Goal: Task Accomplishment & Management: Manage account settings

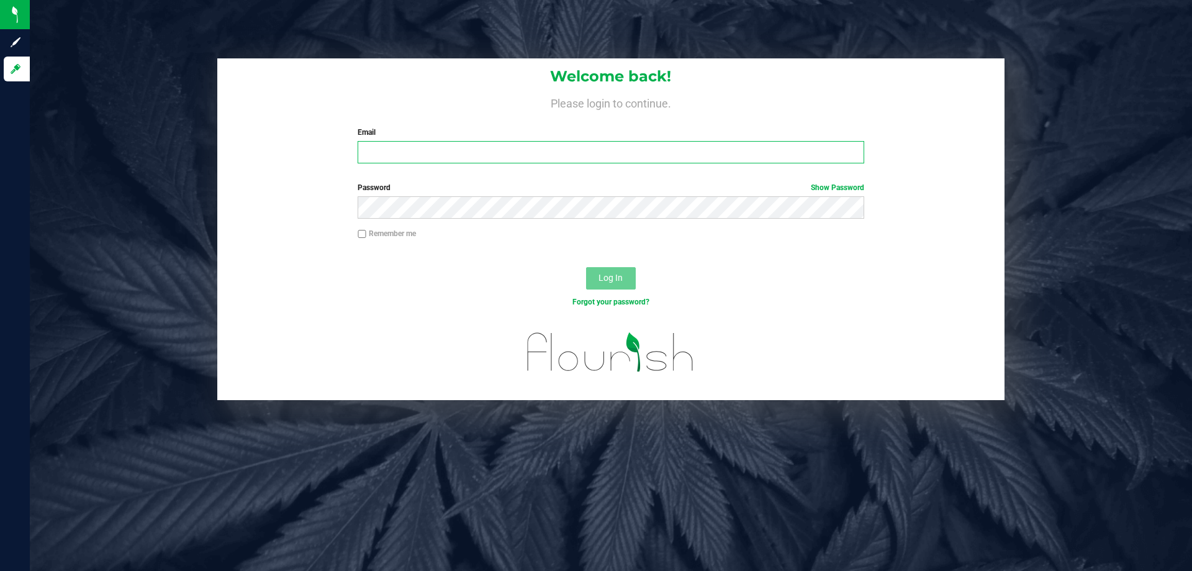
click at [461, 147] on input "Email" at bounding box center [611, 152] width 506 height 22
type input "dwhitehead@liveparallel.com"
click at [586, 267] on button "Log In" at bounding box center [611, 278] width 50 height 22
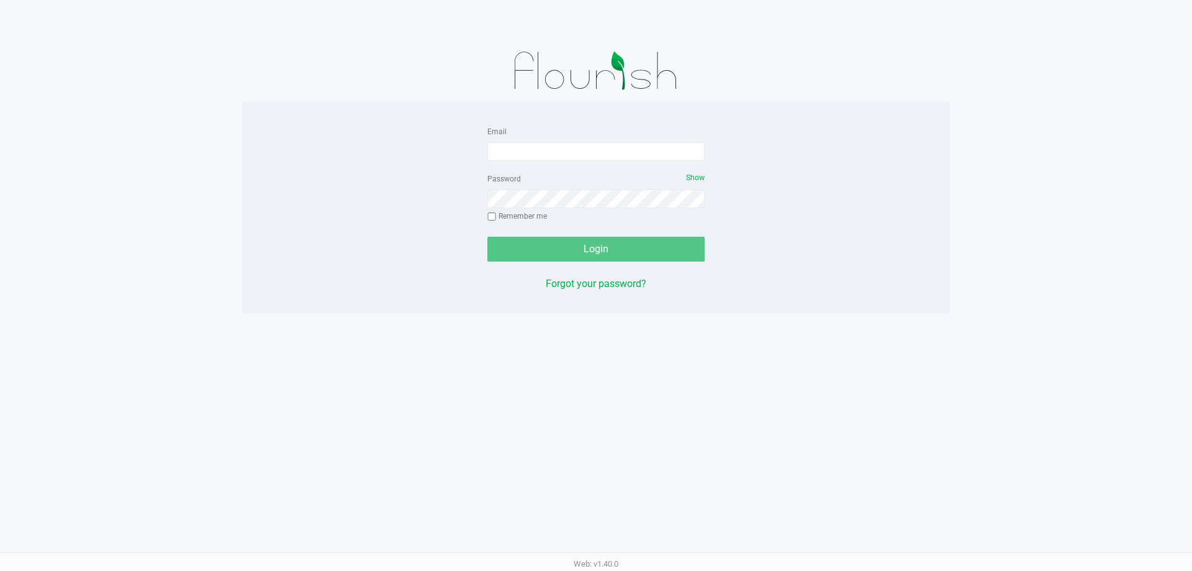
click at [474, 73] on div at bounding box center [596, 71] width 708 height 62
click at [520, 153] on input "Email" at bounding box center [595, 151] width 217 height 19
type input "dwhitehead@liveparallel.com"
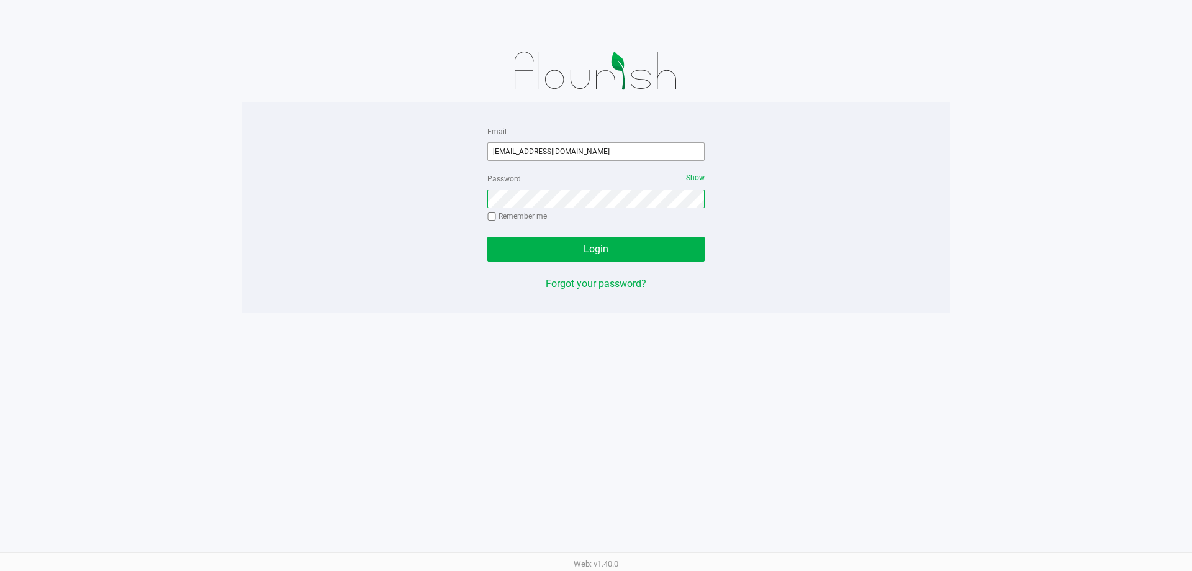
click at [487, 237] on button "Login" at bounding box center [595, 249] width 217 height 25
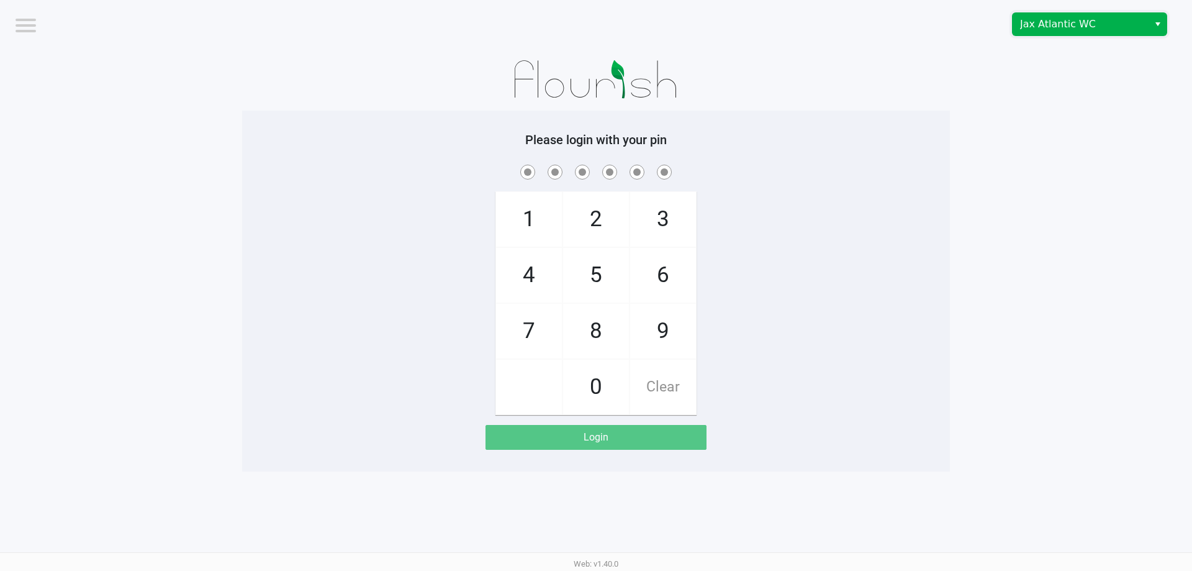
click at [1095, 28] on span "Jax Atlantic WC" at bounding box center [1080, 24] width 121 height 15
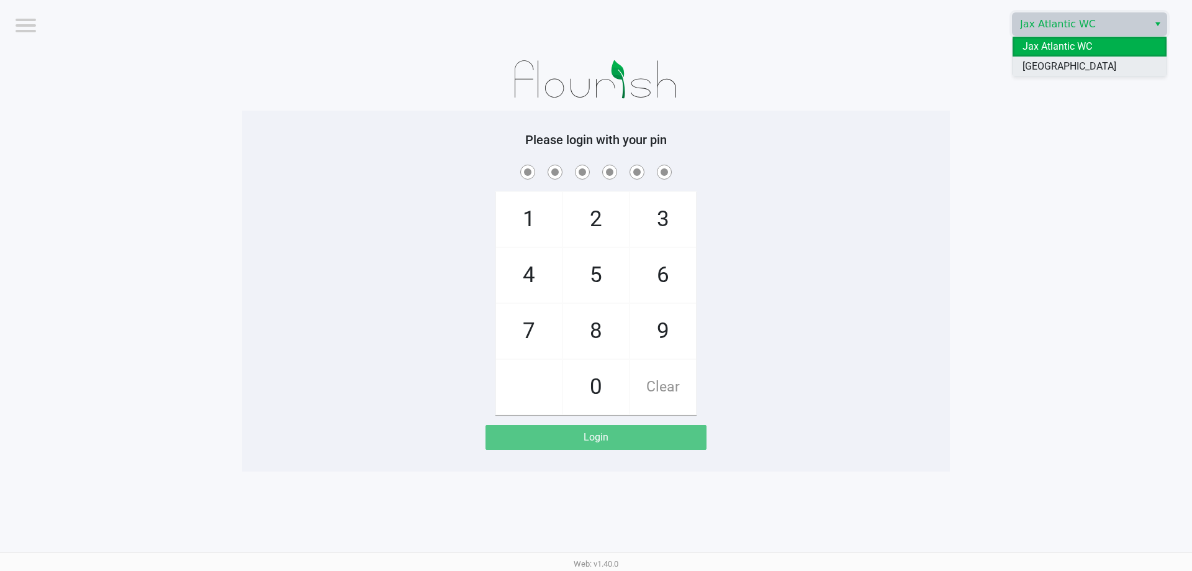
click at [1075, 63] on span "Orange Park WC" at bounding box center [1070, 66] width 94 height 15
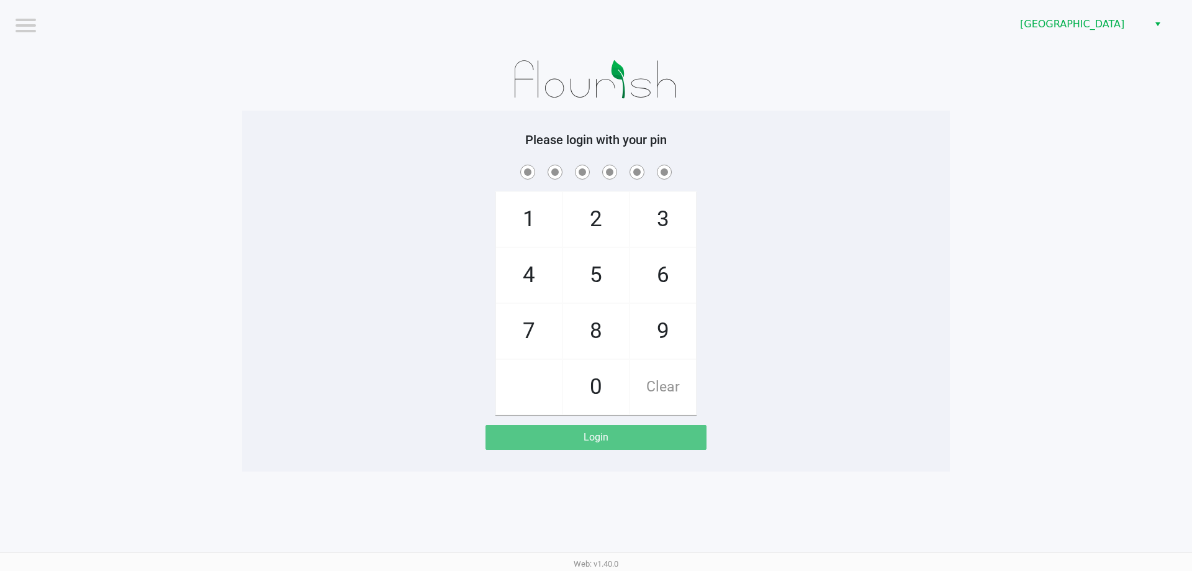
click at [1031, 119] on app-pos-login-wrapper "Logout Orange Park WC Please login with your pin 1 4 7 2 5 8 0 3 6 9 Clear Login" at bounding box center [596, 235] width 1192 height 471
checkbox input "true"
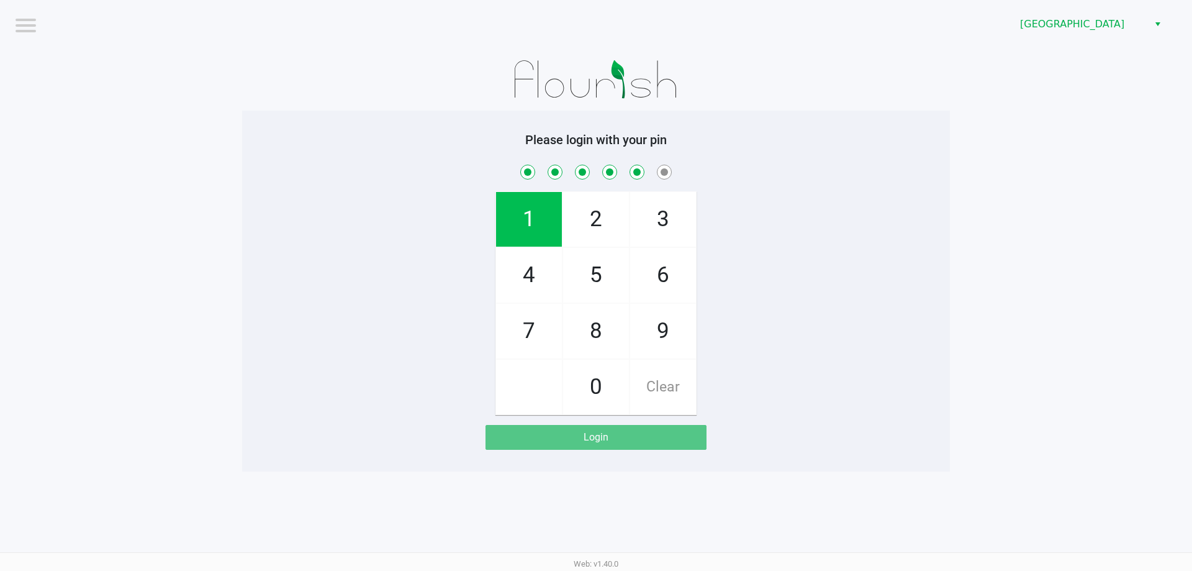
checkbox input "true"
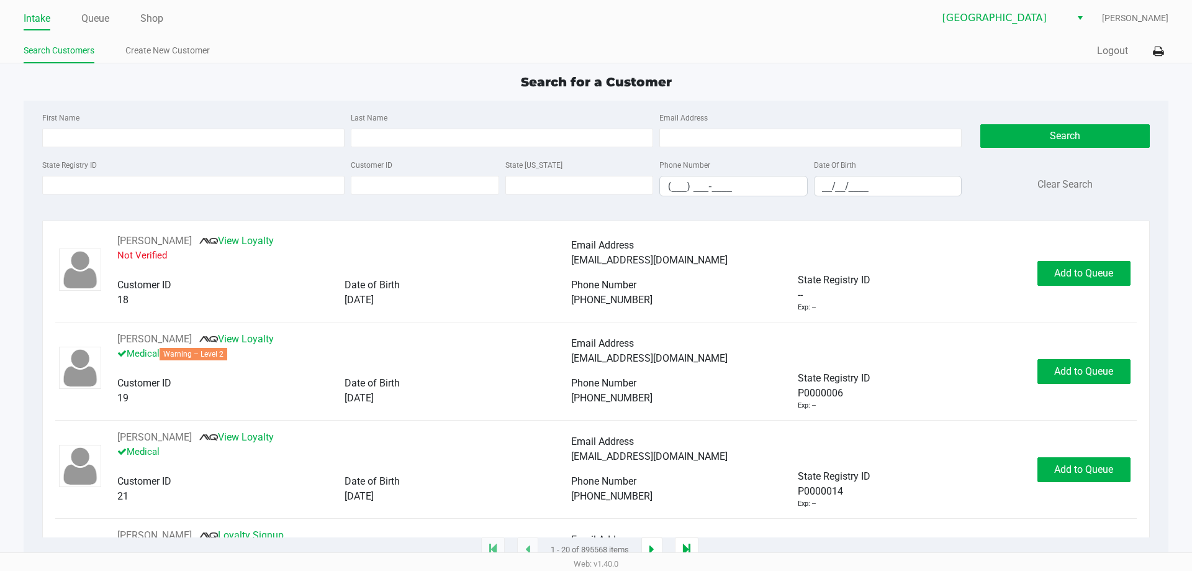
click at [360, 70] on app-point-of-sale "Intake Queue Shop Orange Park WC David Whitehead Search Customers Create New Cu…" at bounding box center [596, 275] width 1192 height 550
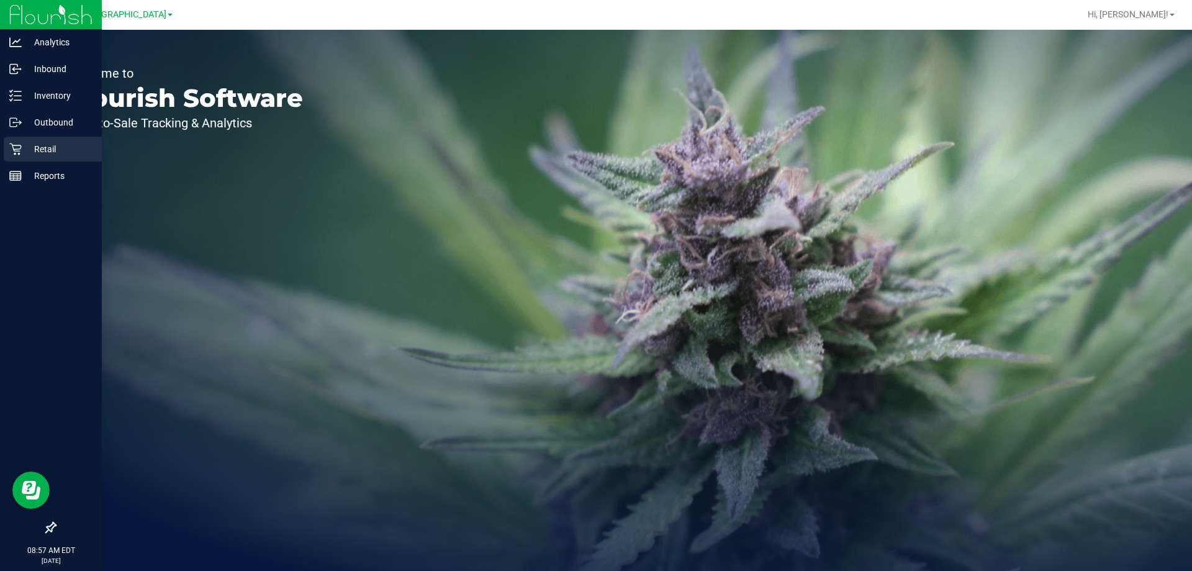
click at [41, 147] on p "Retail" at bounding box center [59, 149] width 75 height 15
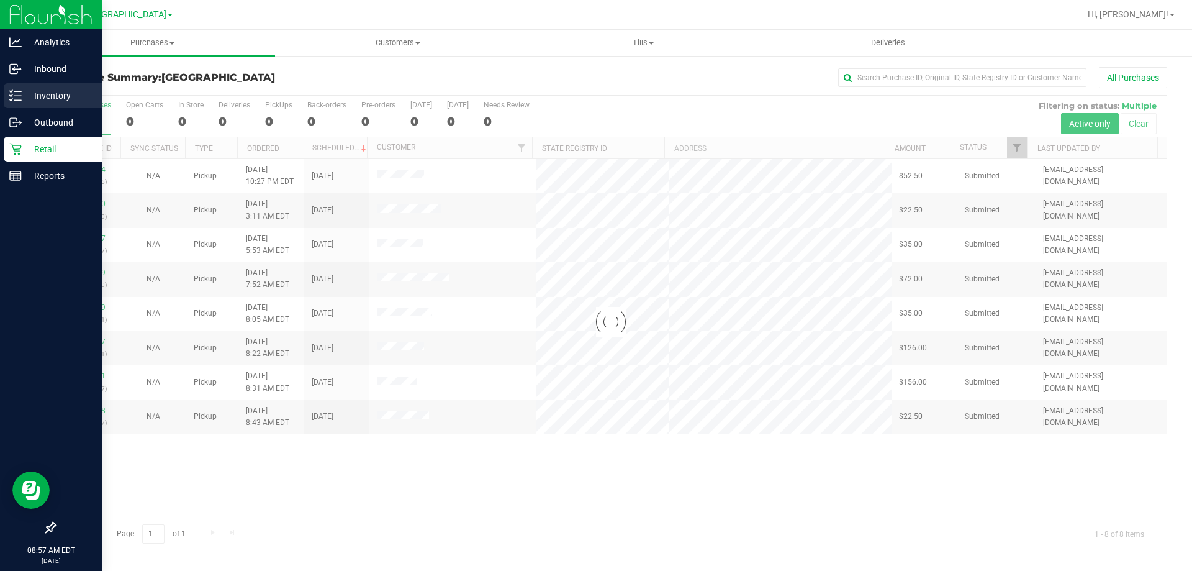
click at [53, 86] on div "Inventory" at bounding box center [53, 95] width 98 height 25
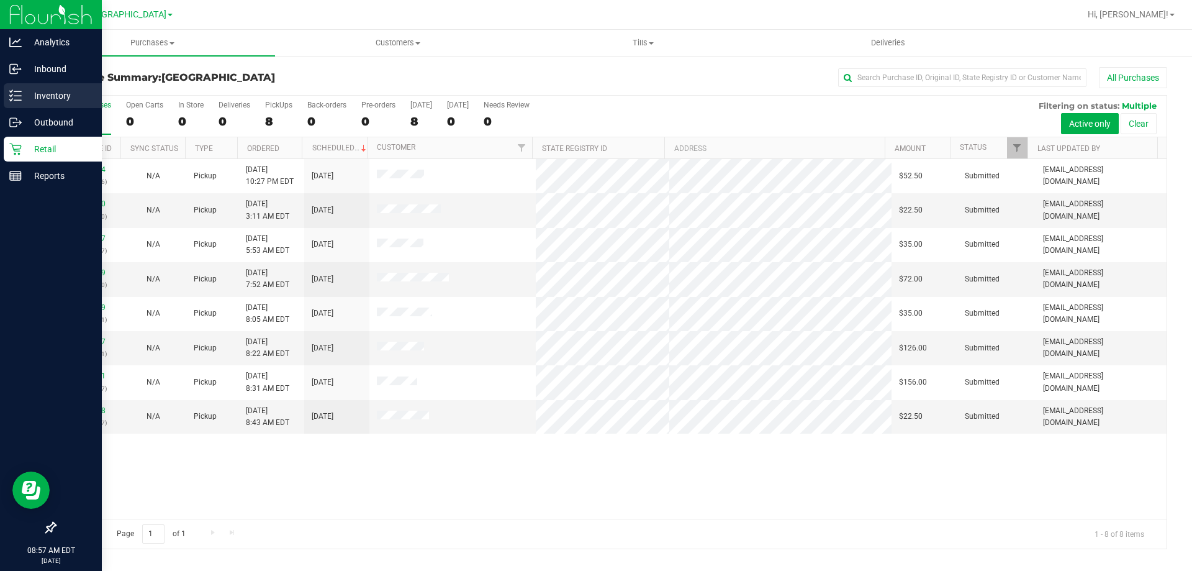
click at [56, 96] on p "Inventory" at bounding box center [59, 95] width 75 height 15
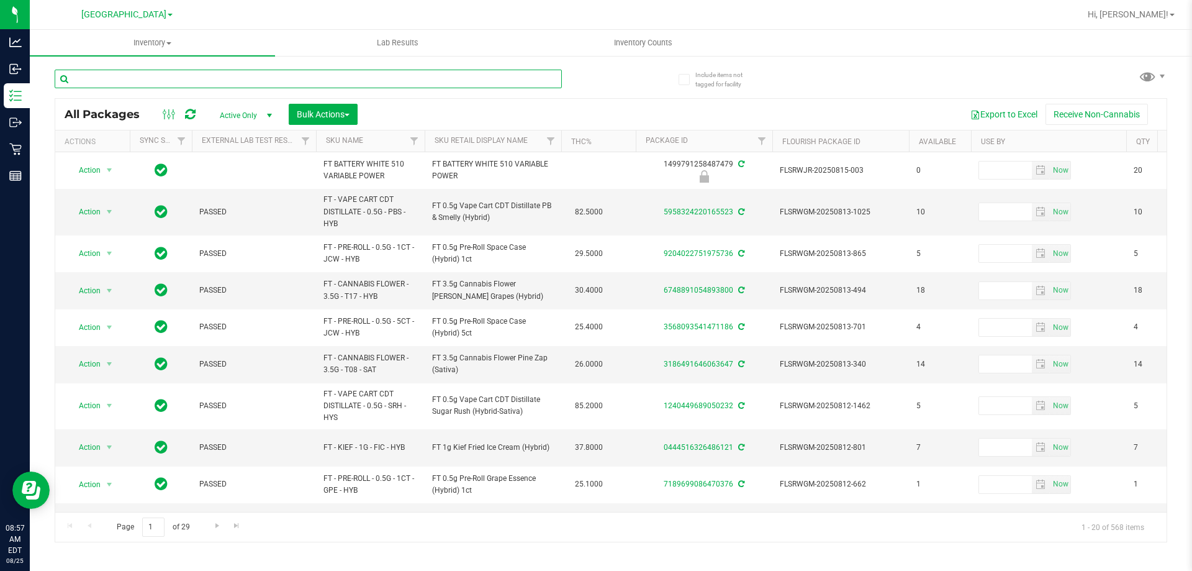
click at [421, 80] on input "text" at bounding box center [308, 79] width 507 height 19
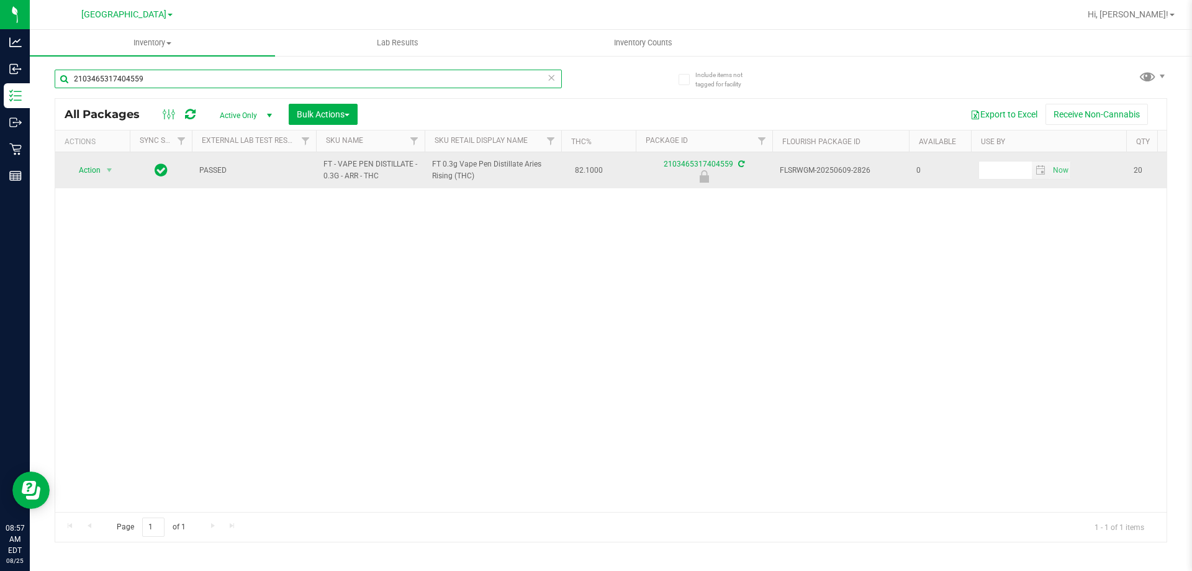
type input "2103465317404559"
click at [81, 168] on span "Action" at bounding box center [85, 169] width 34 height 17
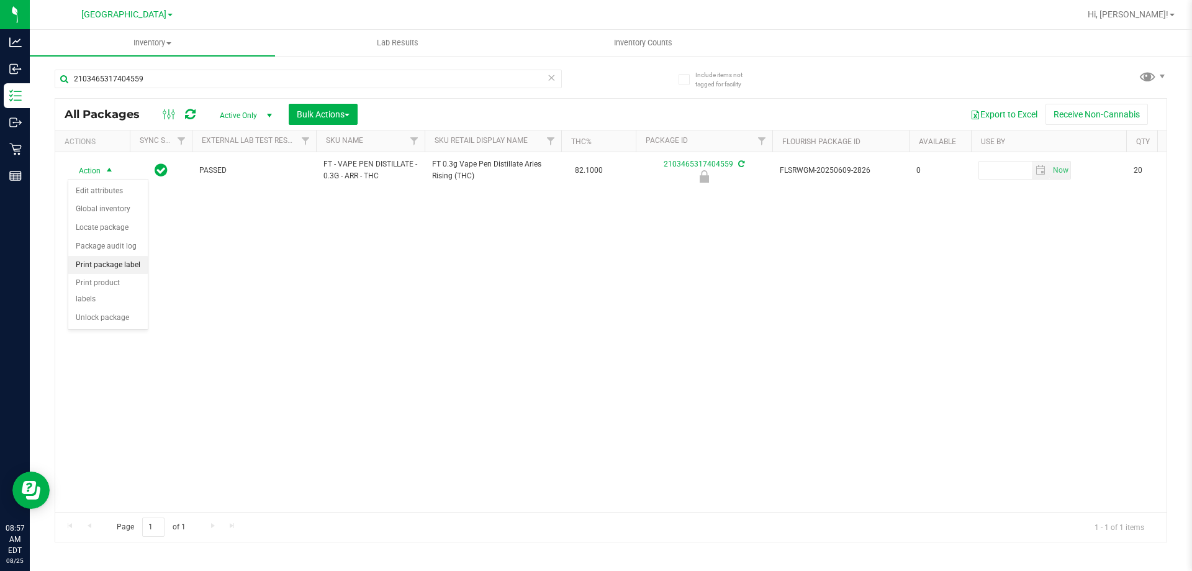
click at [125, 266] on li "Print package label" at bounding box center [107, 265] width 79 height 19
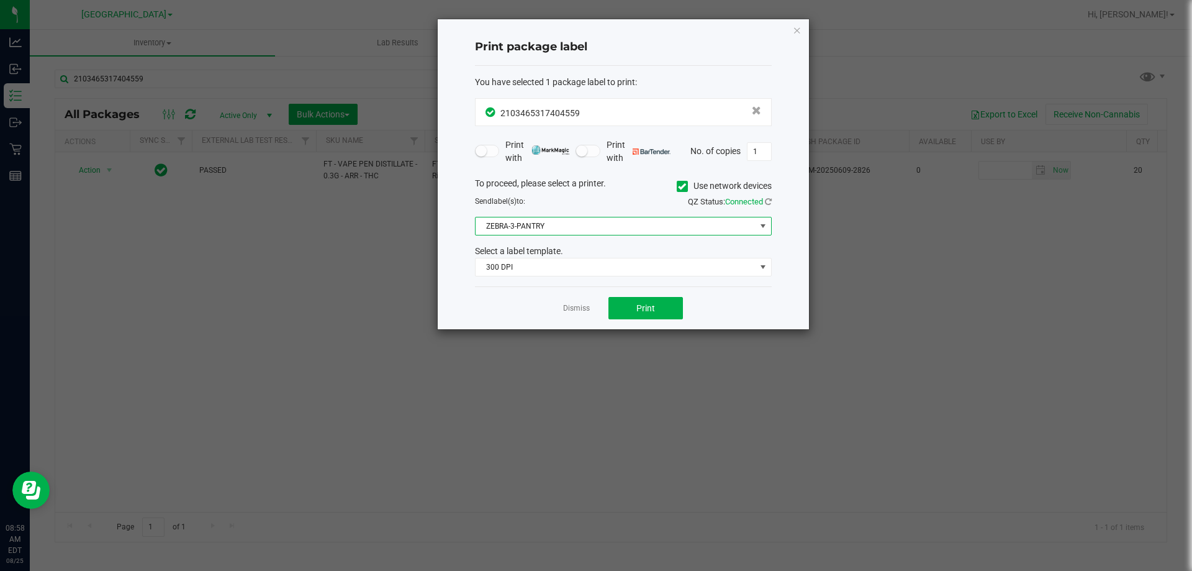
click at [617, 227] on span "ZEBRA-3-PANTRY" at bounding box center [616, 225] width 280 height 17
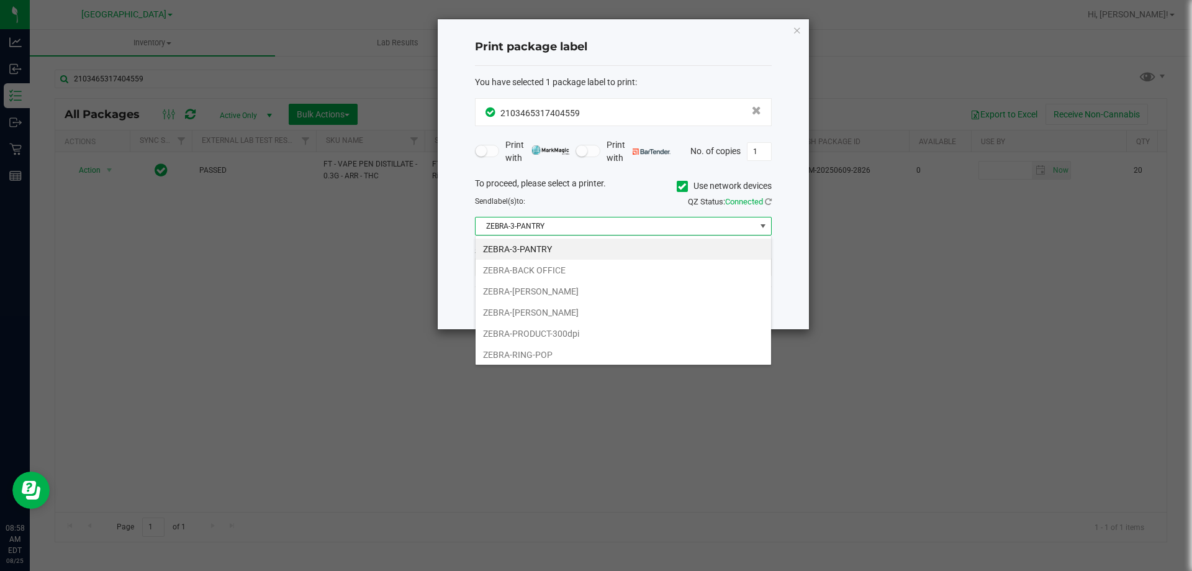
scroll to position [19, 297]
click at [576, 358] on li "ZEBRA-RING-POP" at bounding box center [624, 354] width 296 height 21
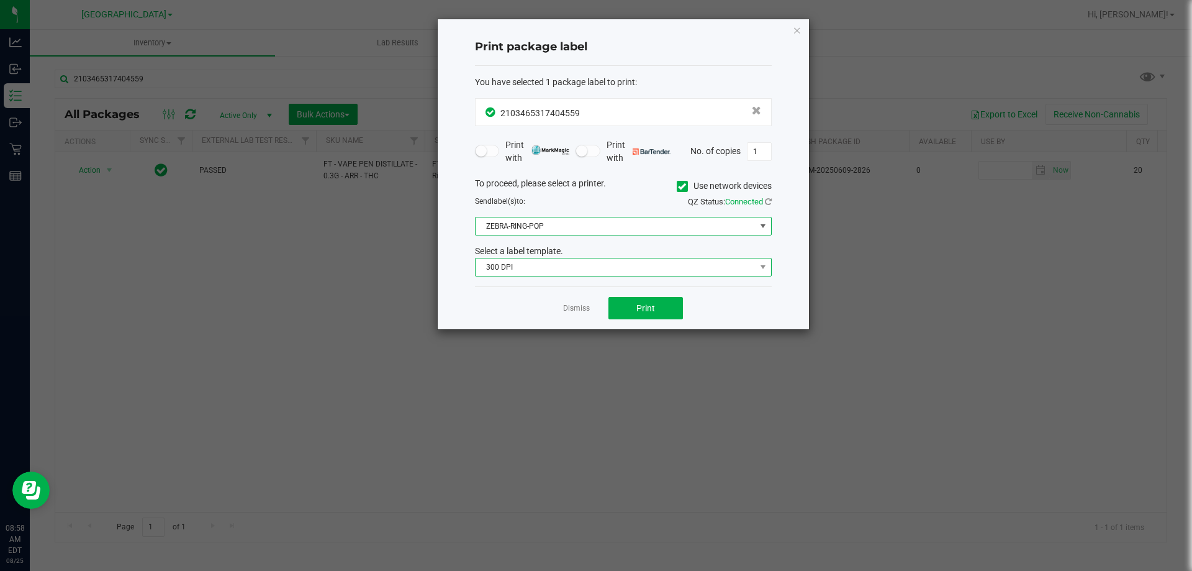
click at [555, 271] on span "300 DPI" at bounding box center [616, 266] width 280 height 17
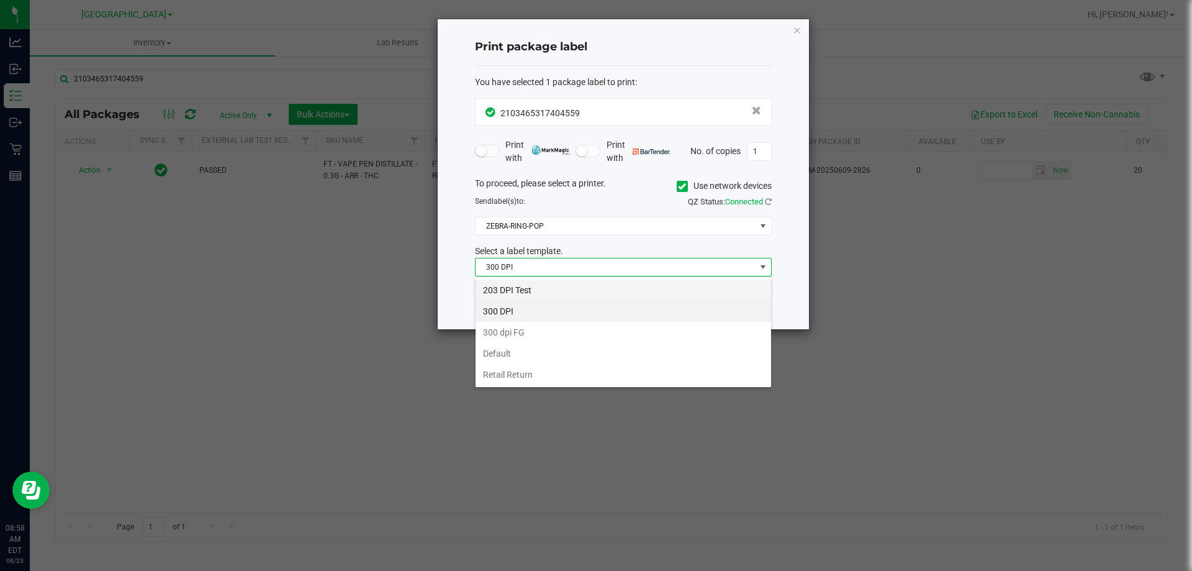
click at [544, 286] on li "203 DPI Test" at bounding box center [624, 289] width 296 height 21
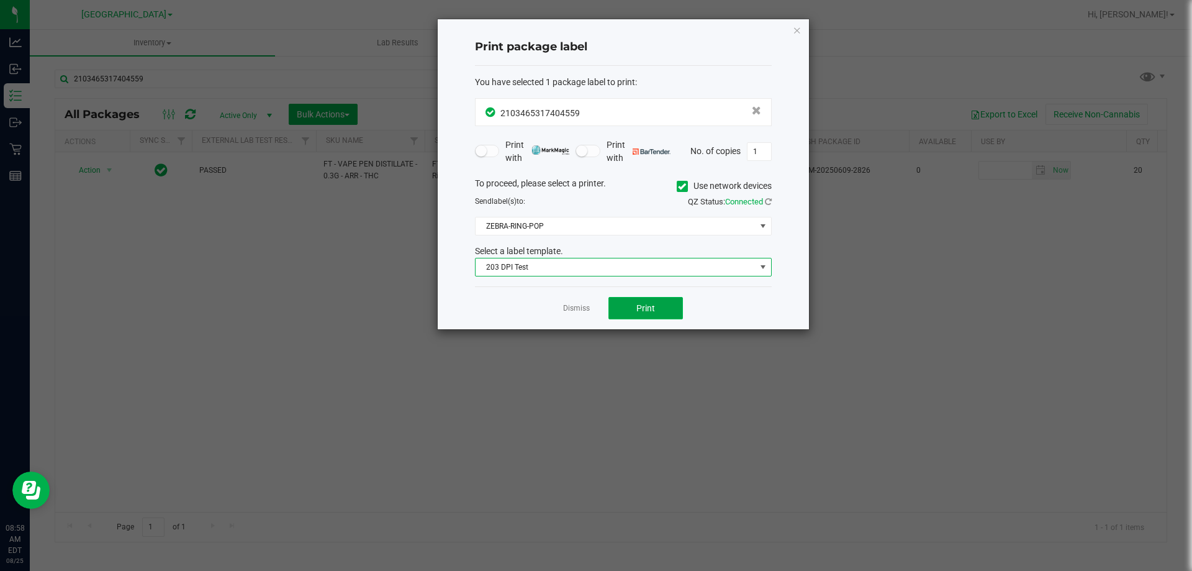
click at [664, 311] on button "Print" at bounding box center [645, 308] width 75 height 22
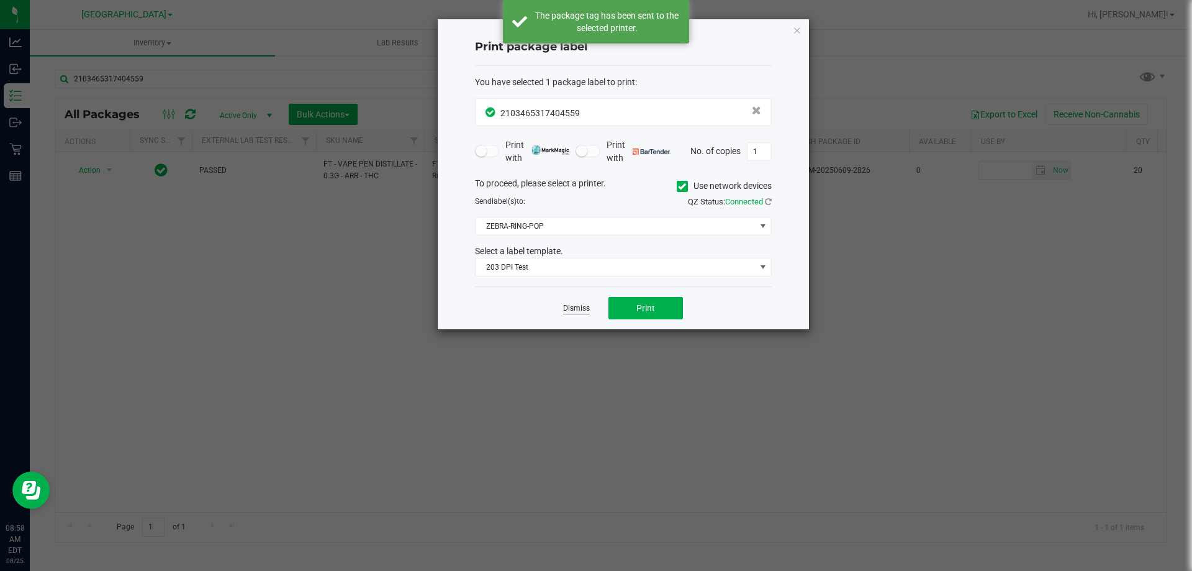
click at [578, 308] on link "Dismiss" at bounding box center [576, 308] width 27 height 11
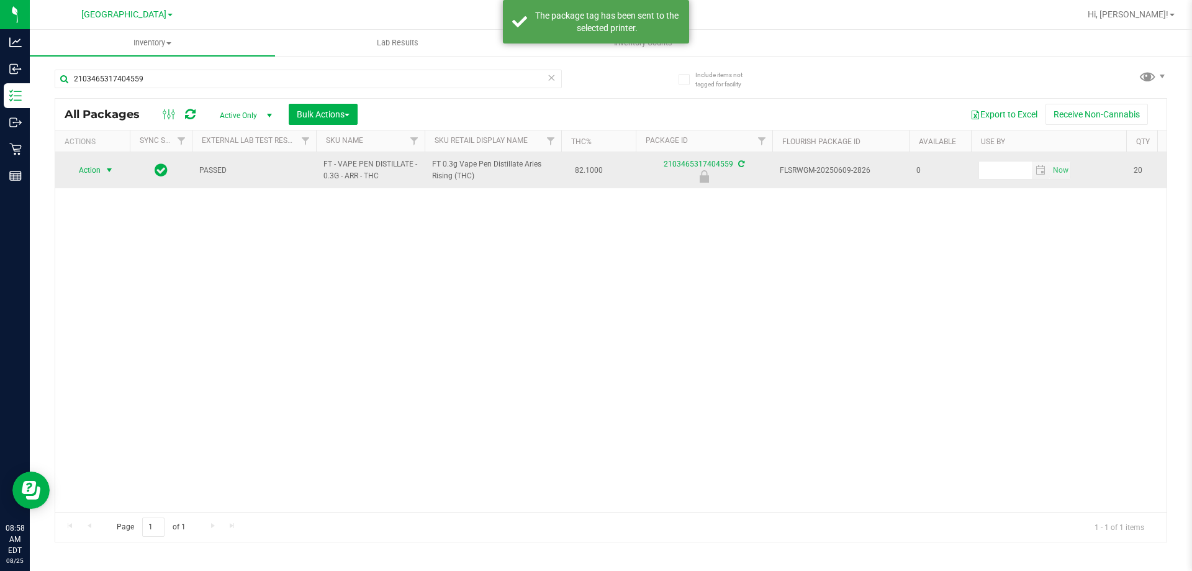
click at [85, 170] on span "Action" at bounding box center [85, 169] width 34 height 17
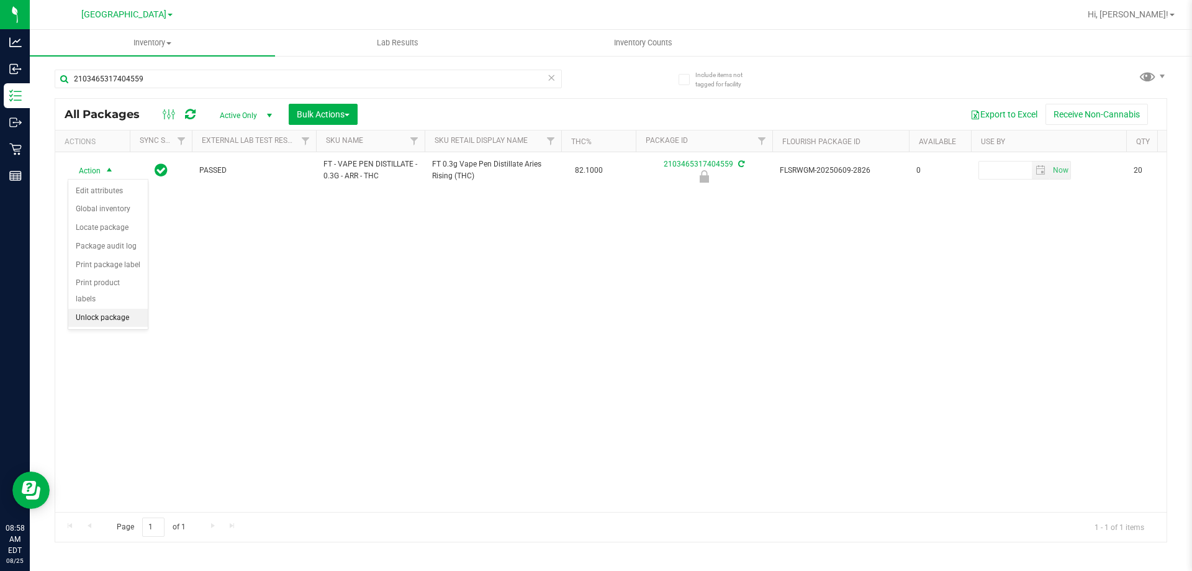
click at [105, 309] on li "Unlock package" at bounding box center [107, 318] width 79 height 19
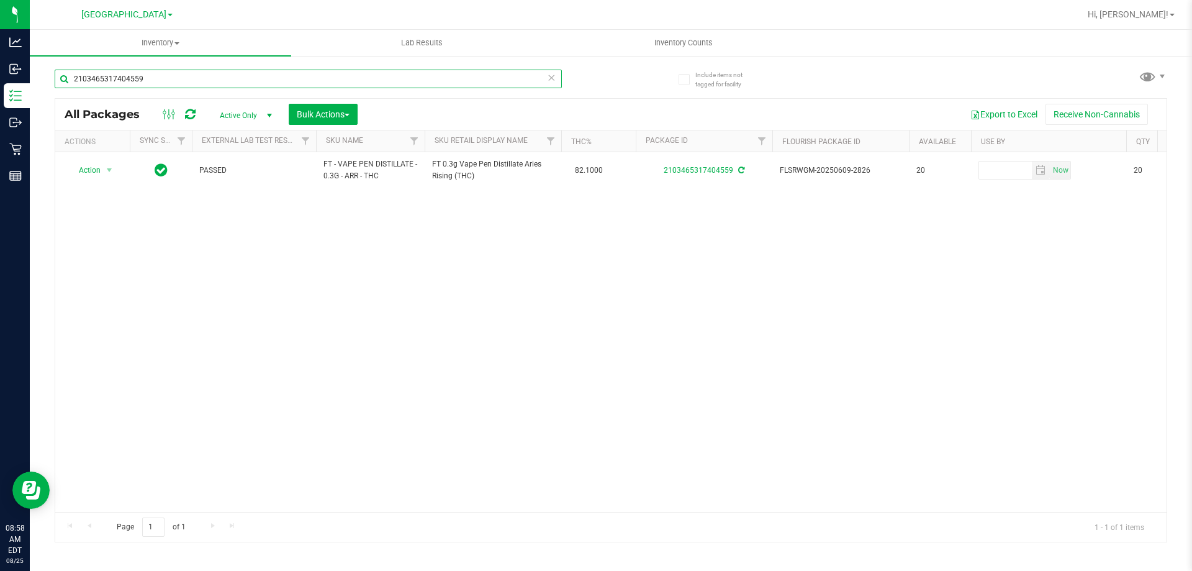
click at [202, 79] on input "2103465317404559" at bounding box center [308, 79] width 507 height 19
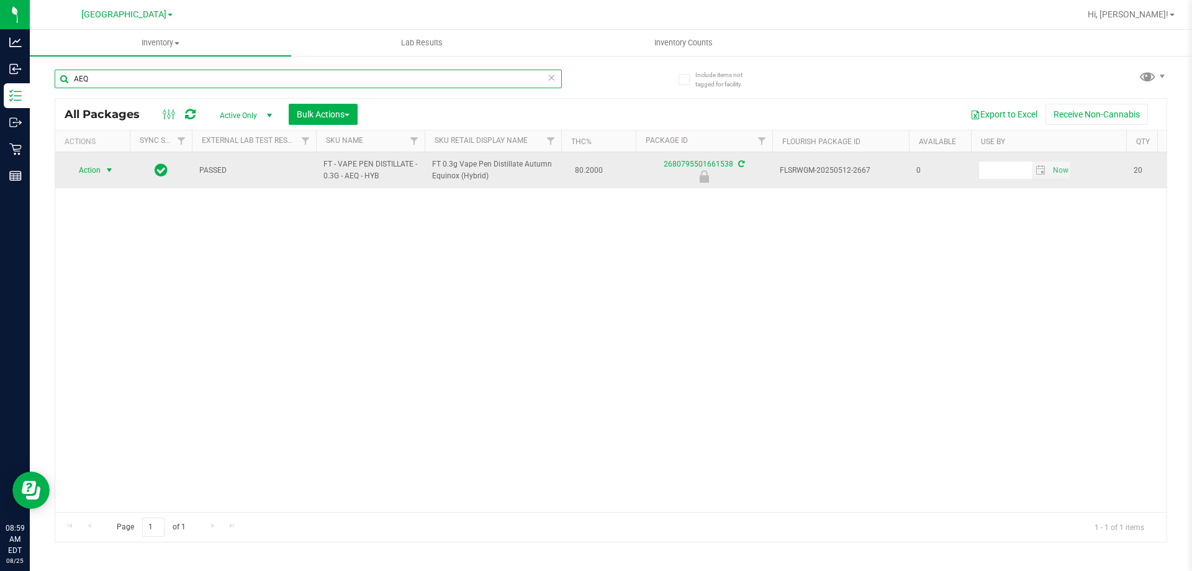
type input "AEQ"
click at [107, 170] on span "select" at bounding box center [109, 170] width 10 height 10
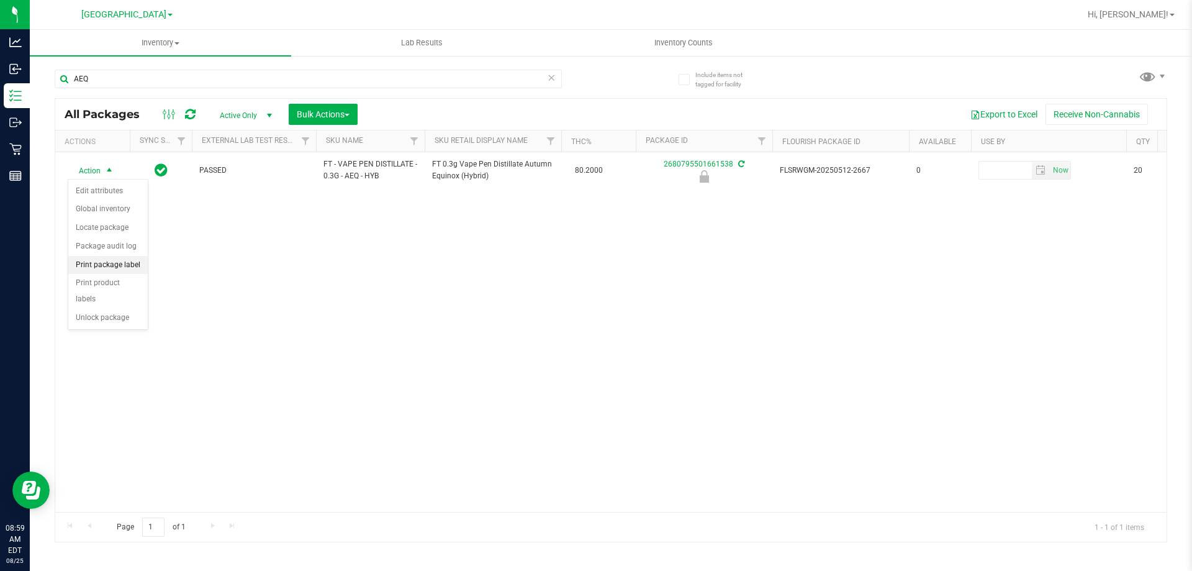
click at [124, 260] on li "Print package label" at bounding box center [107, 265] width 79 height 19
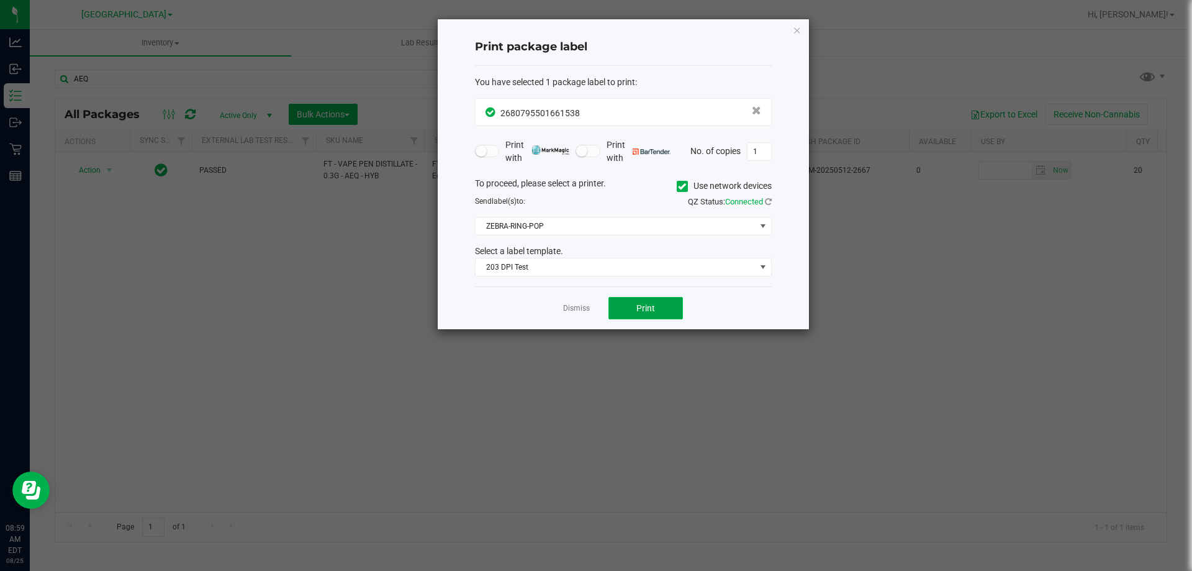
click at [639, 307] on span "Print" at bounding box center [645, 308] width 19 height 10
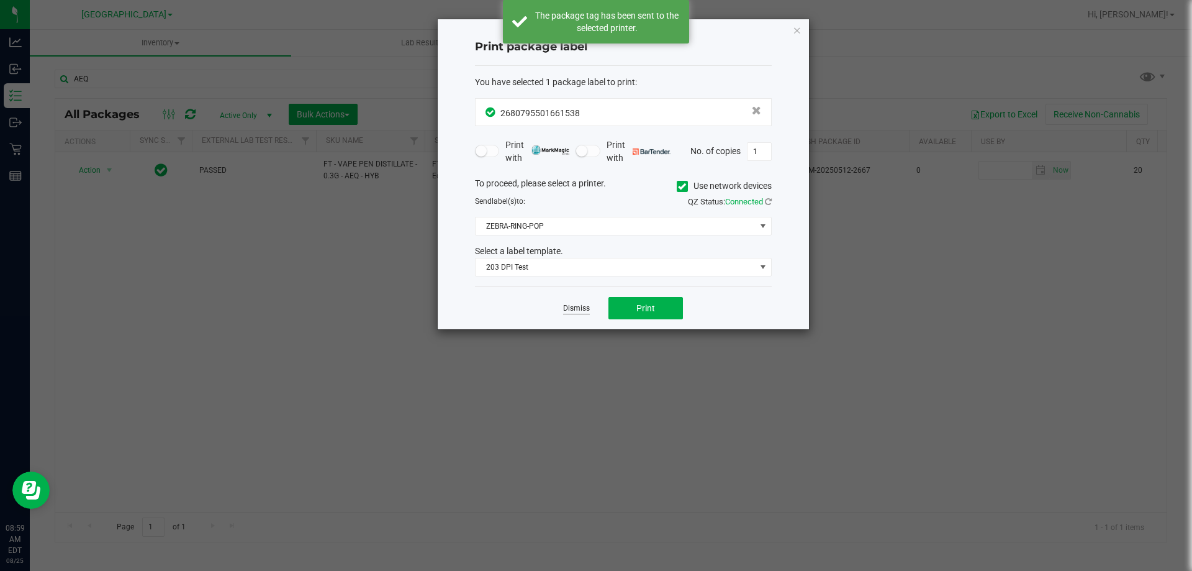
click at [567, 308] on link "Dismiss" at bounding box center [576, 308] width 27 height 11
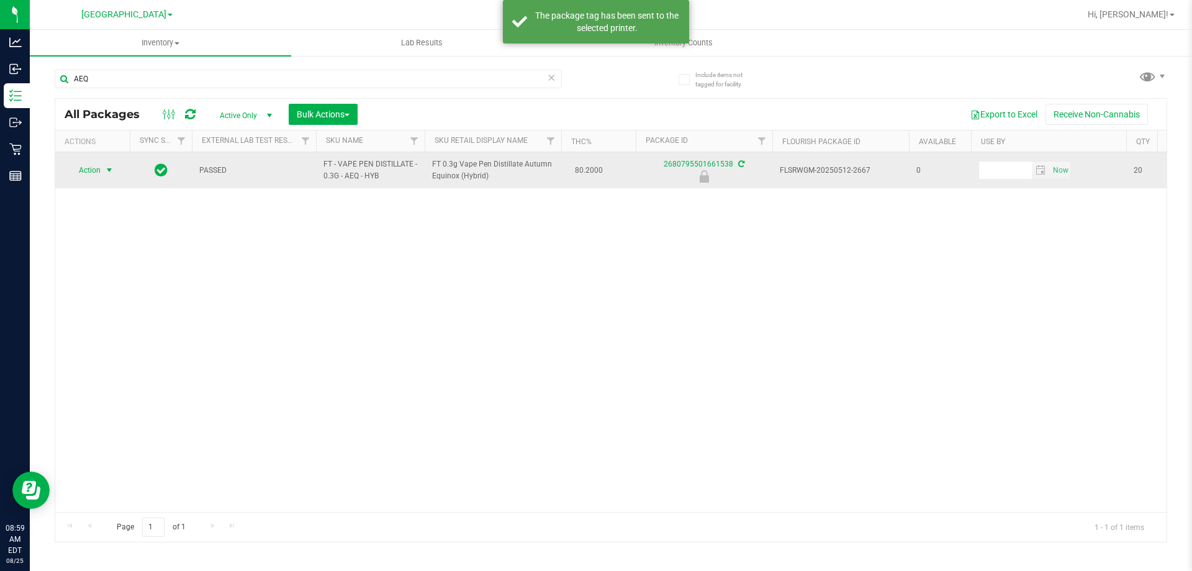
click at [96, 174] on span "Action" at bounding box center [85, 169] width 34 height 17
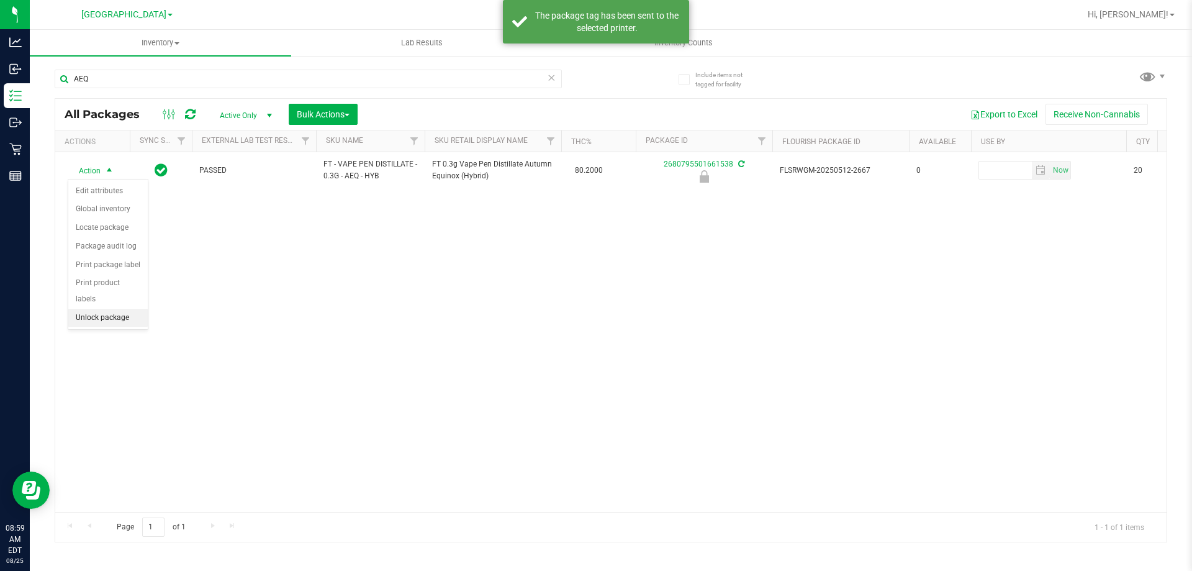
click at [119, 309] on li "Unlock package" at bounding box center [107, 318] width 79 height 19
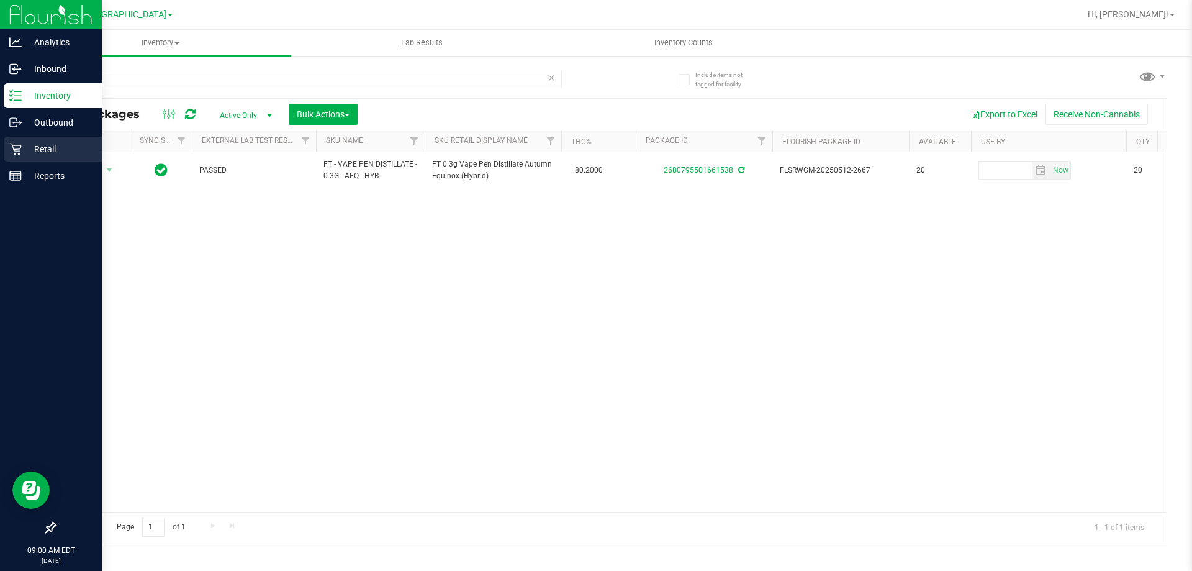
click at [26, 148] on p "Retail" at bounding box center [59, 149] width 75 height 15
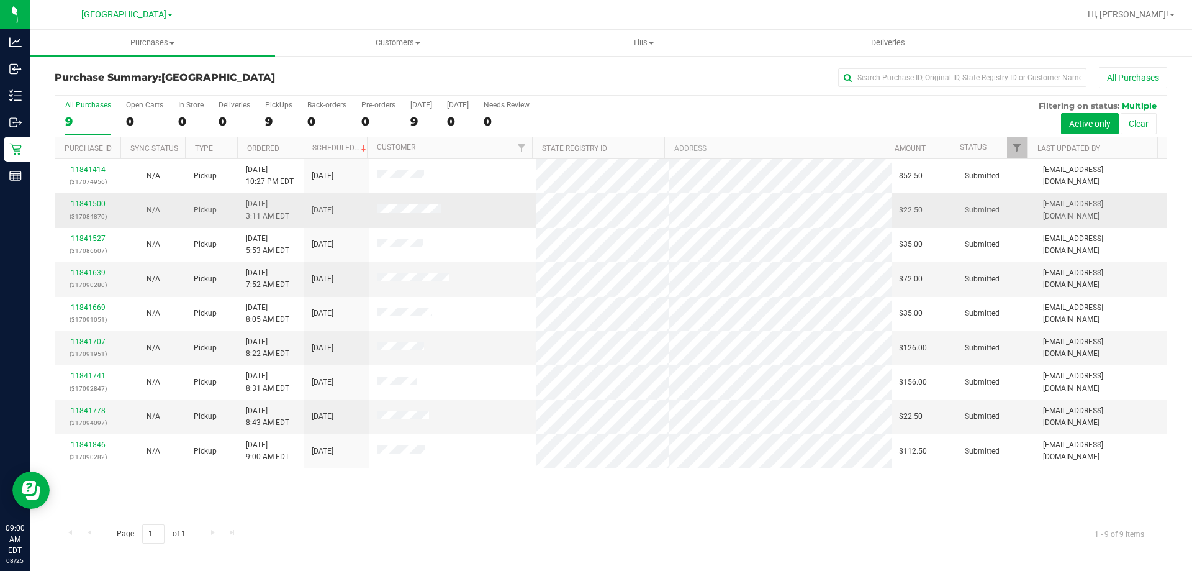
click at [86, 200] on link "11841500" at bounding box center [88, 203] width 35 height 9
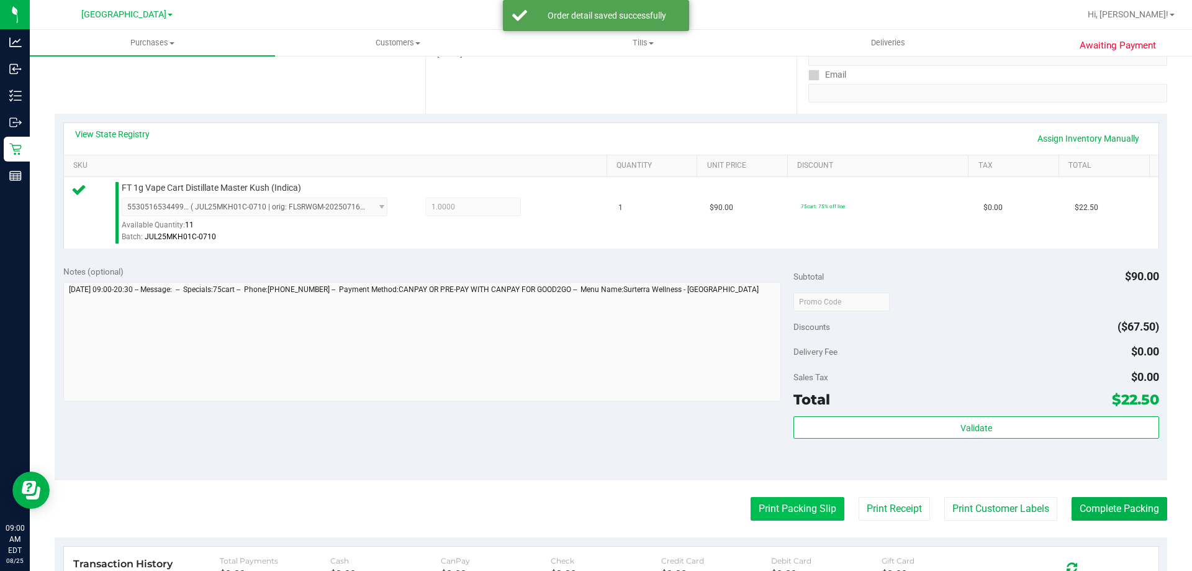
scroll to position [435, 0]
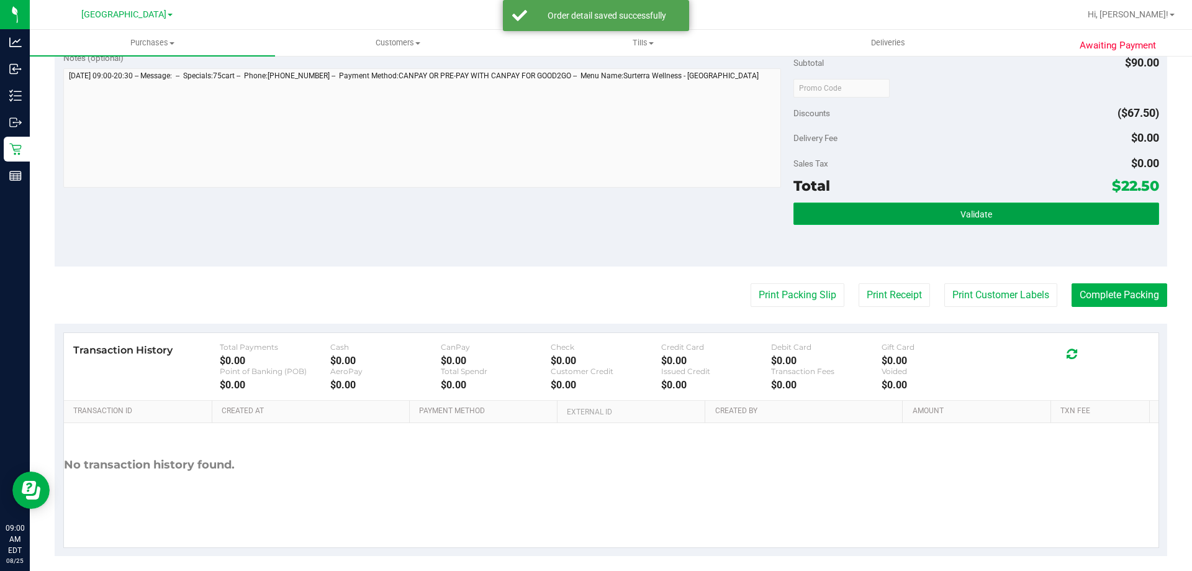
click at [927, 202] on button "Validate" at bounding box center [976, 213] width 365 height 22
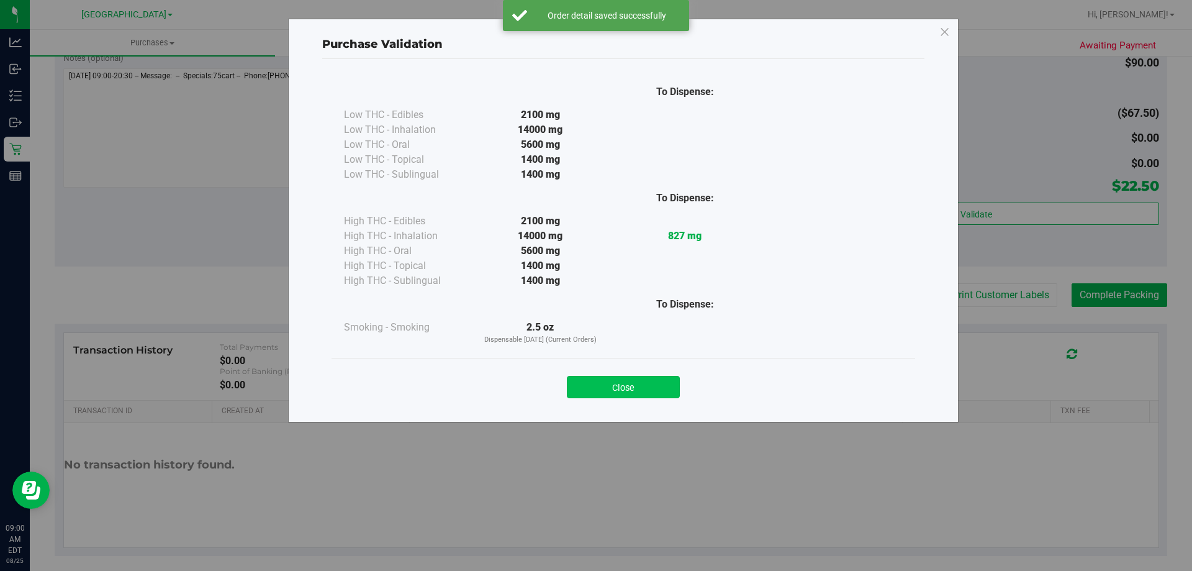
click at [638, 397] on button "Close" at bounding box center [623, 387] width 113 height 22
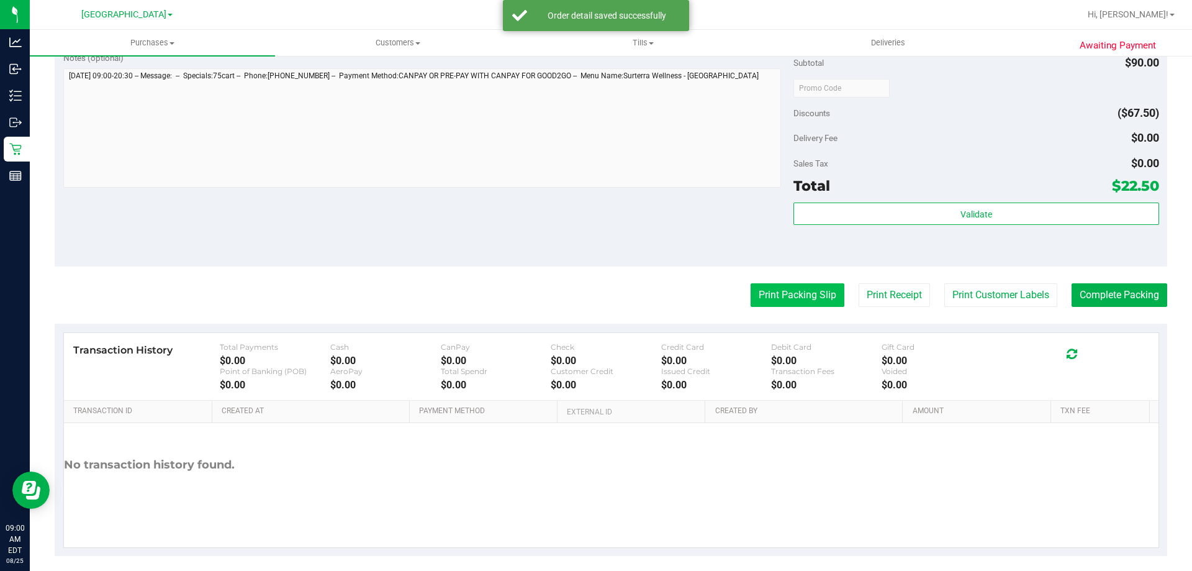
click at [766, 301] on button "Print Packing Slip" at bounding box center [798, 295] width 94 height 24
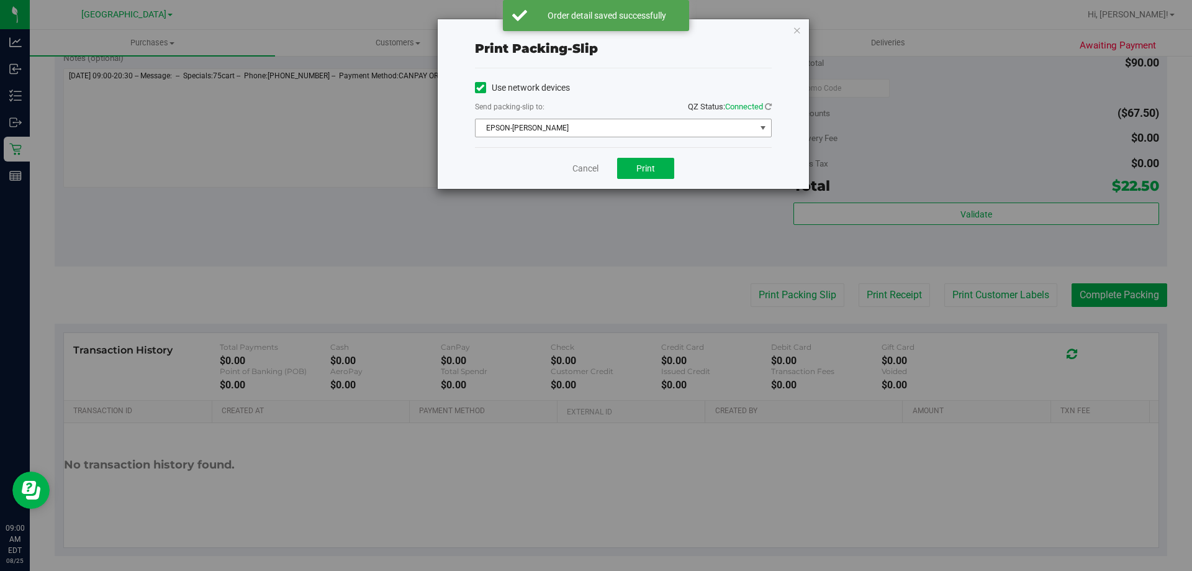
click at [634, 123] on span "EPSON-AUDREY-KITCHING" at bounding box center [616, 127] width 280 height 17
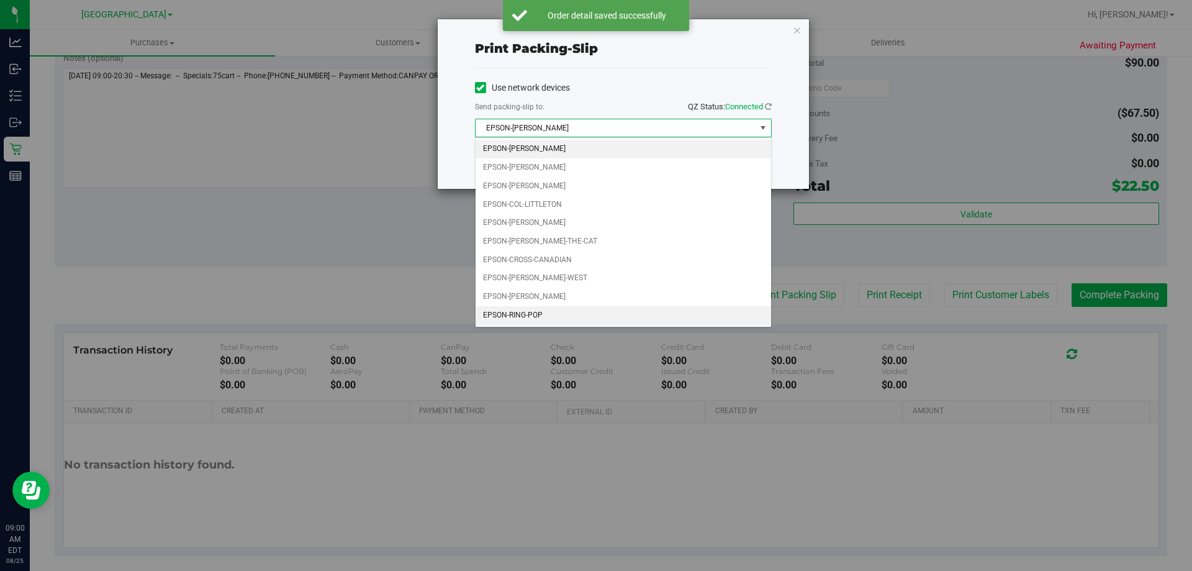
click at [560, 308] on li "EPSON-RING-POP" at bounding box center [624, 315] width 296 height 19
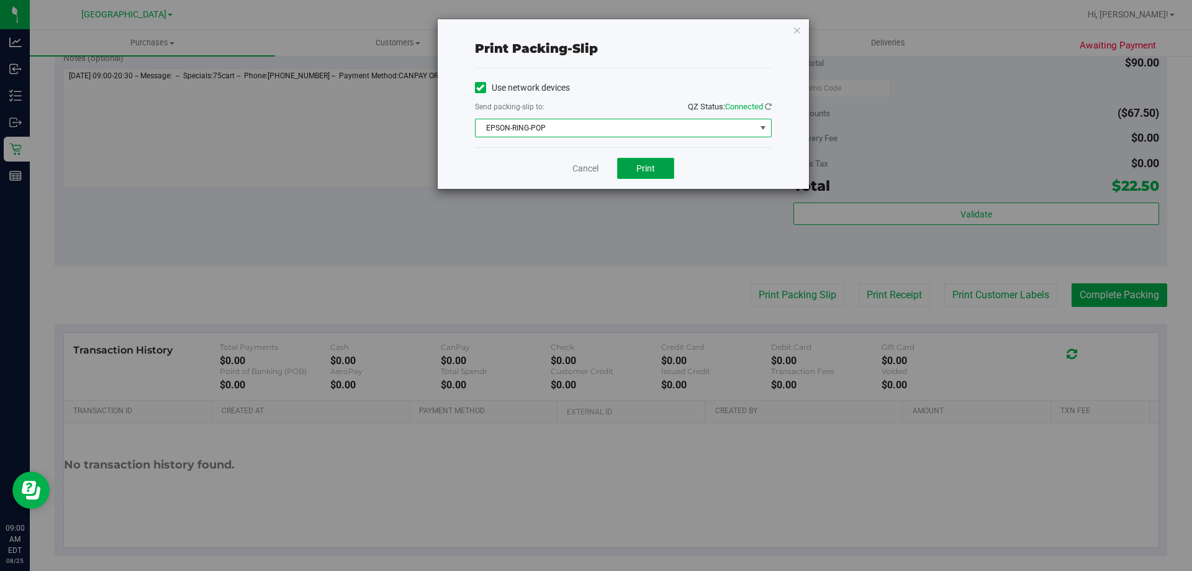
click at [660, 164] on button "Print" at bounding box center [645, 168] width 57 height 21
click at [577, 179] on div "Cancel Print" at bounding box center [623, 168] width 297 height 42
click at [585, 171] on link "Cancel" at bounding box center [585, 168] width 26 height 13
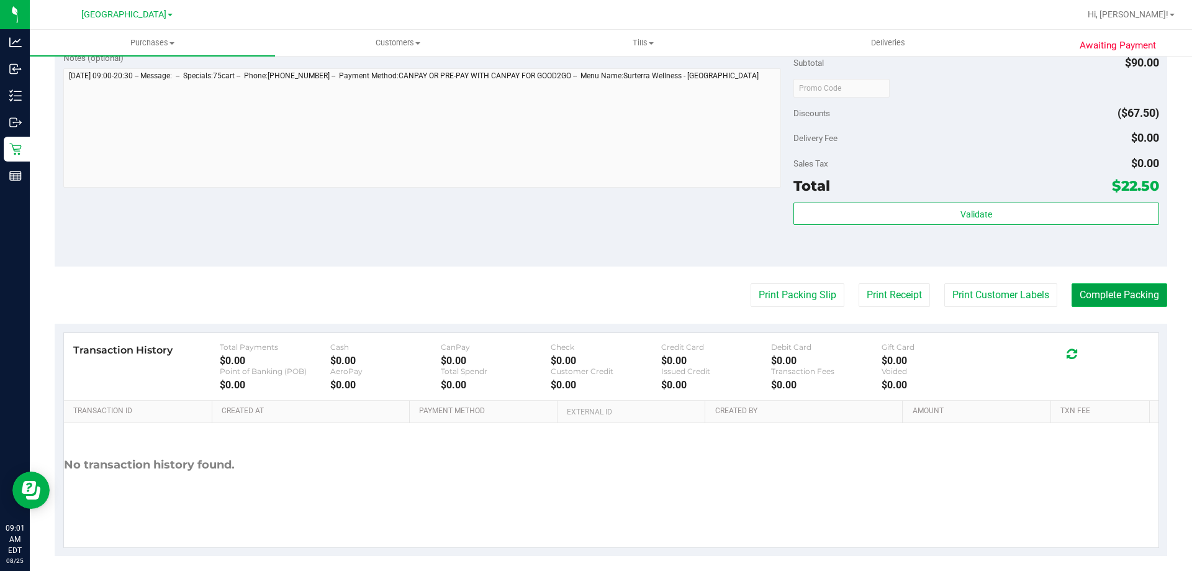
click at [1144, 292] on button "Complete Packing" at bounding box center [1120, 295] width 96 height 24
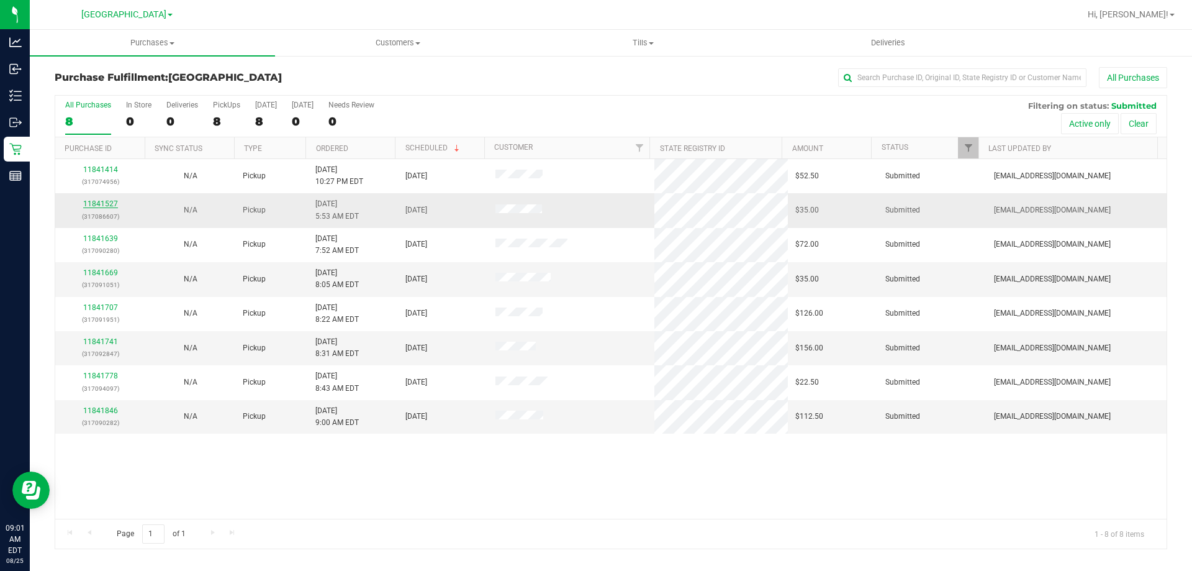
click at [98, 204] on link "11841527" at bounding box center [100, 203] width 35 height 9
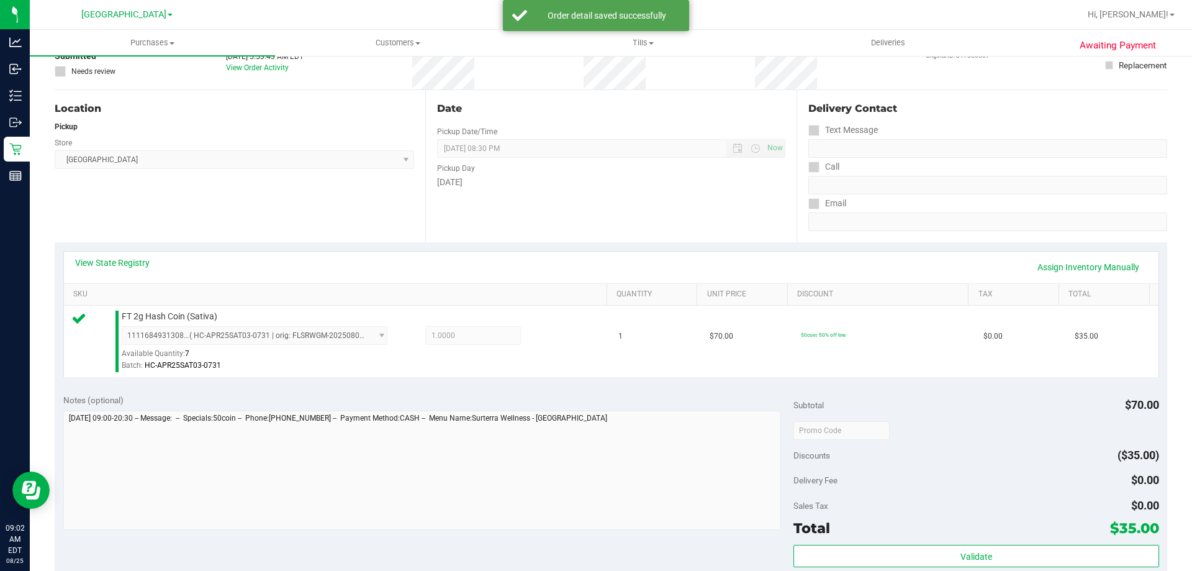
scroll to position [248, 0]
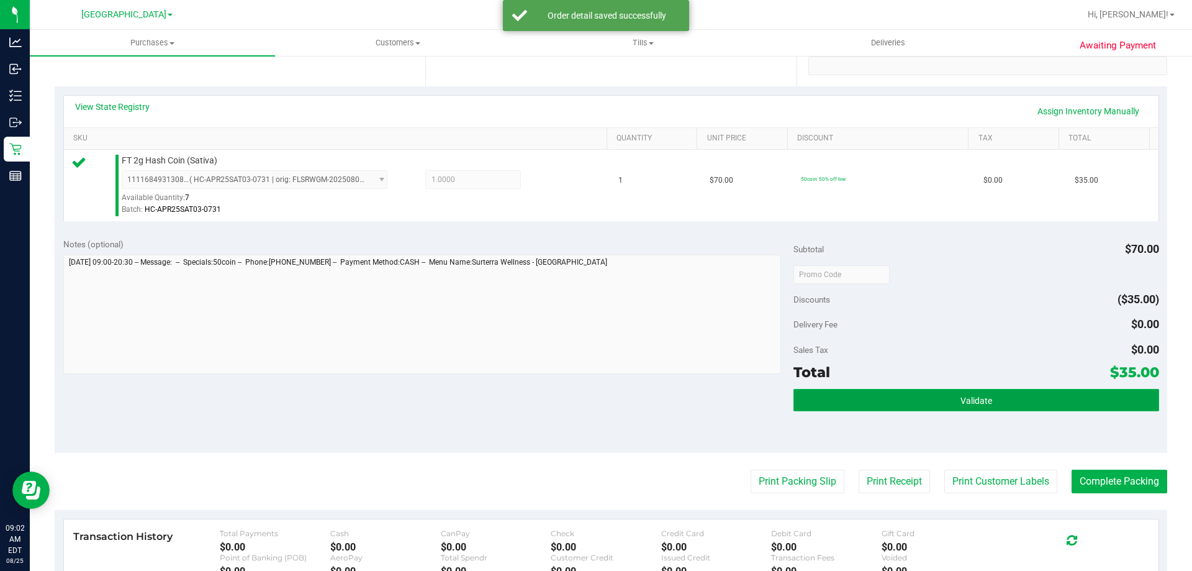
click at [926, 400] on button "Validate" at bounding box center [976, 400] width 365 height 22
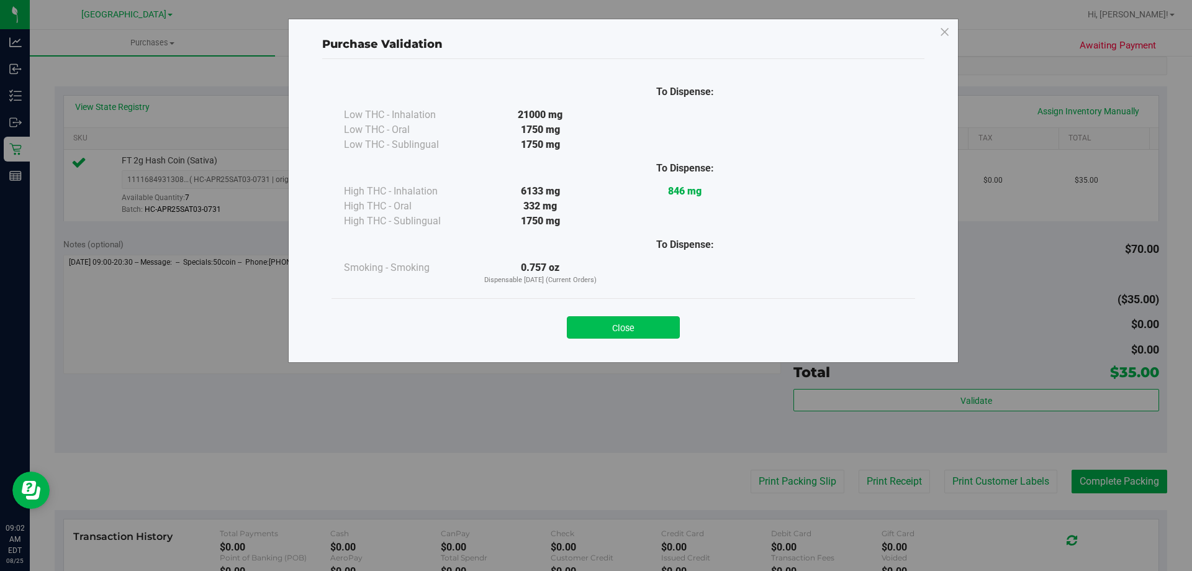
click at [626, 329] on button "Close" at bounding box center [623, 327] width 113 height 22
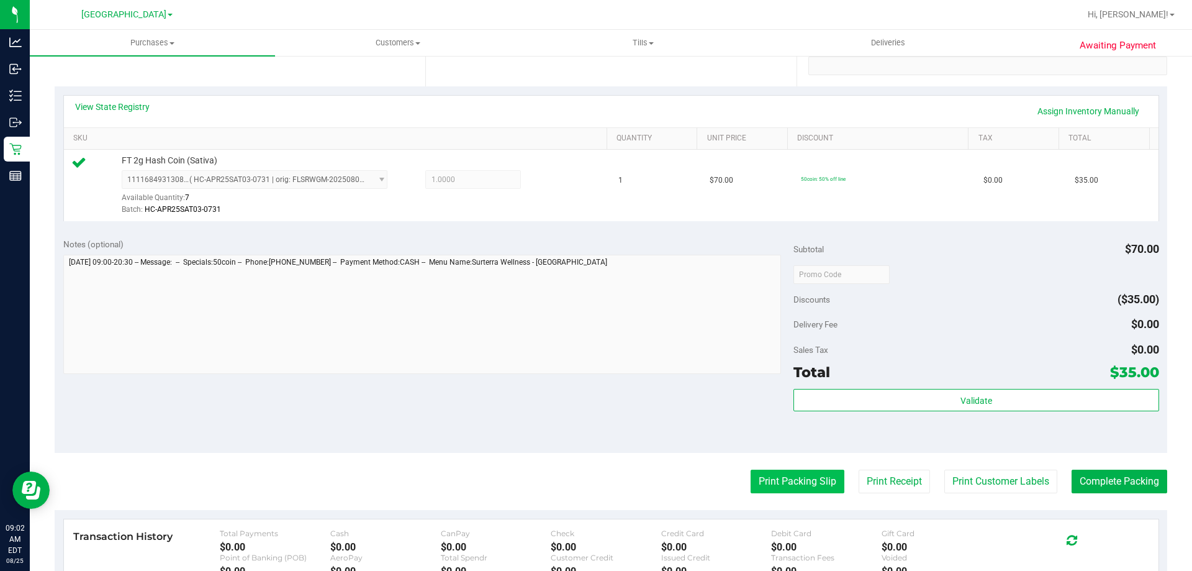
click at [788, 487] on button "Print Packing Slip" at bounding box center [798, 481] width 94 height 24
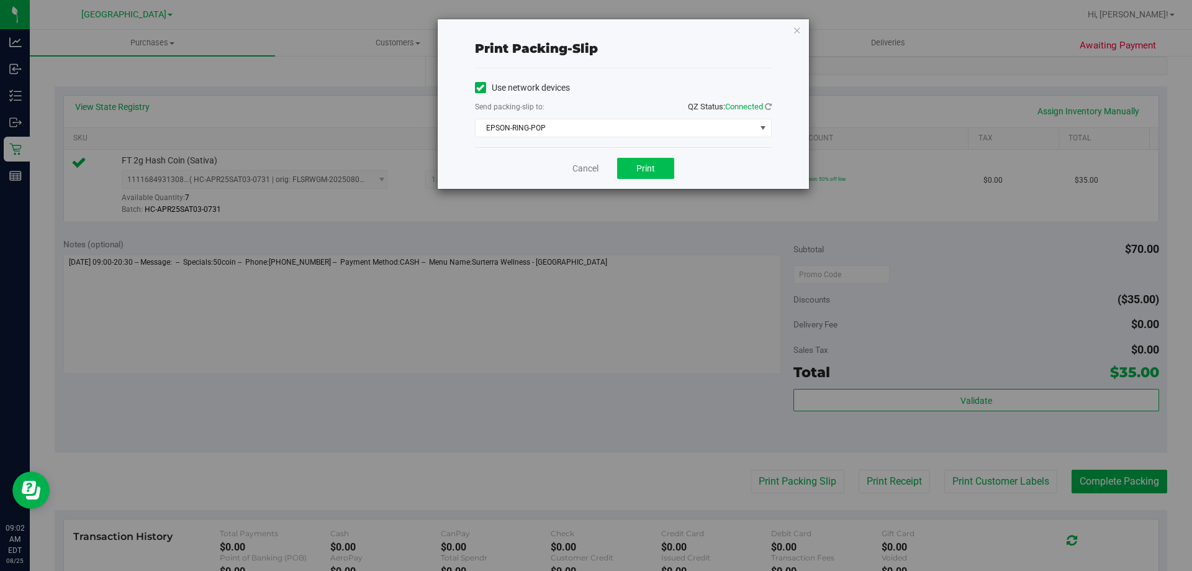
click at [643, 175] on button "Print" at bounding box center [645, 168] width 57 height 21
click at [585, 172] on link "Cancel" at bounding box center [585, 168] width 26 height 13
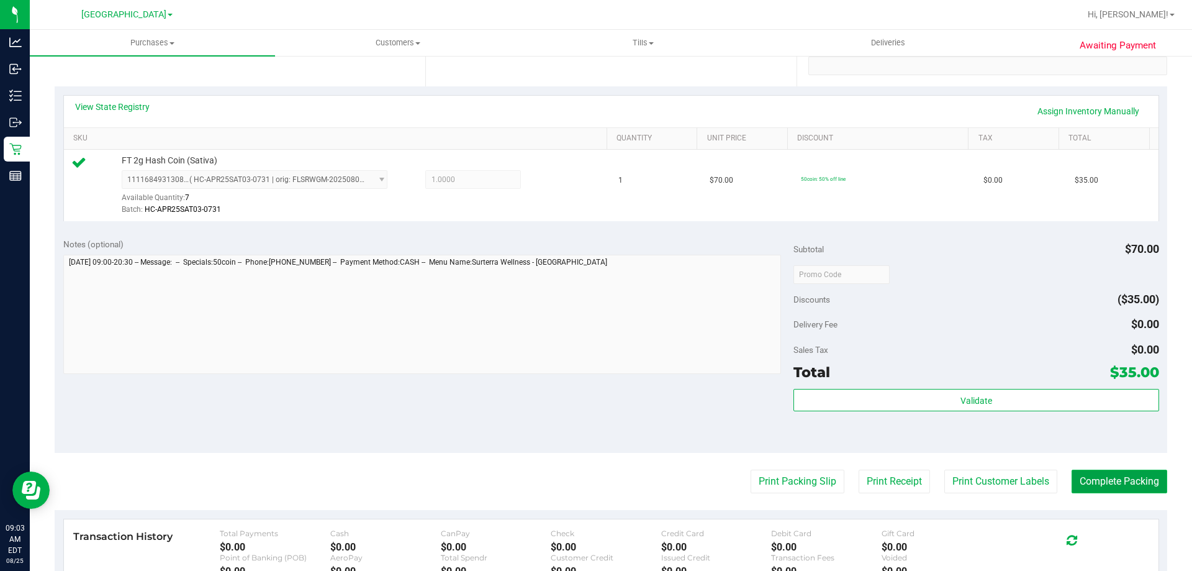
click at [1089, 488] on button "Complete Packing" at bounding box center [1120, 481] width 96 height 24
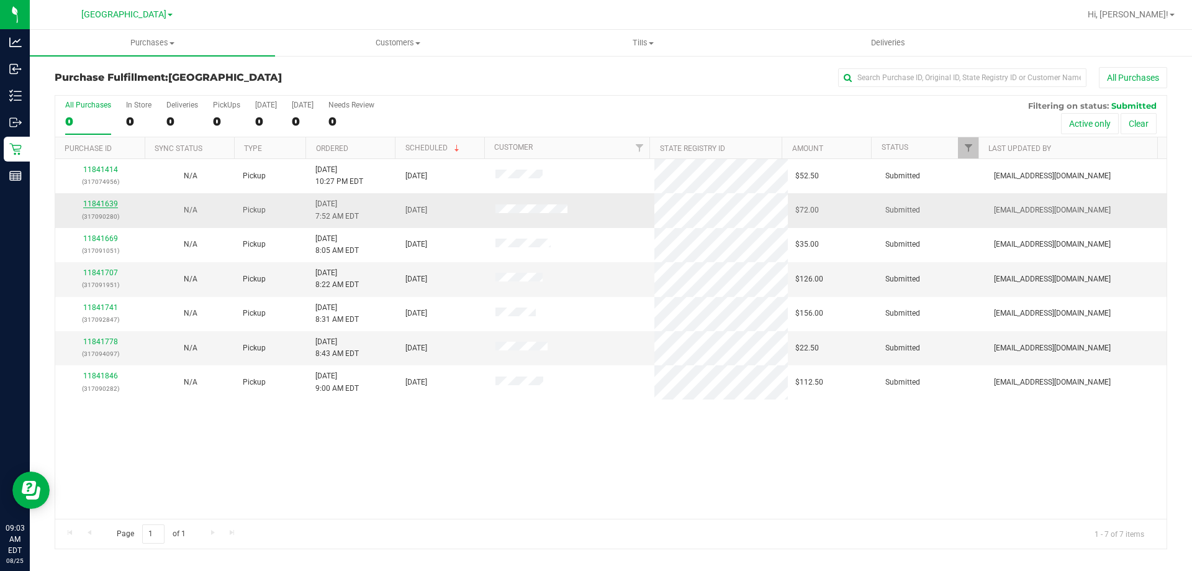
click at [103, 203] on link "11841639" at bounding box center [100, 203] width 35 height 9
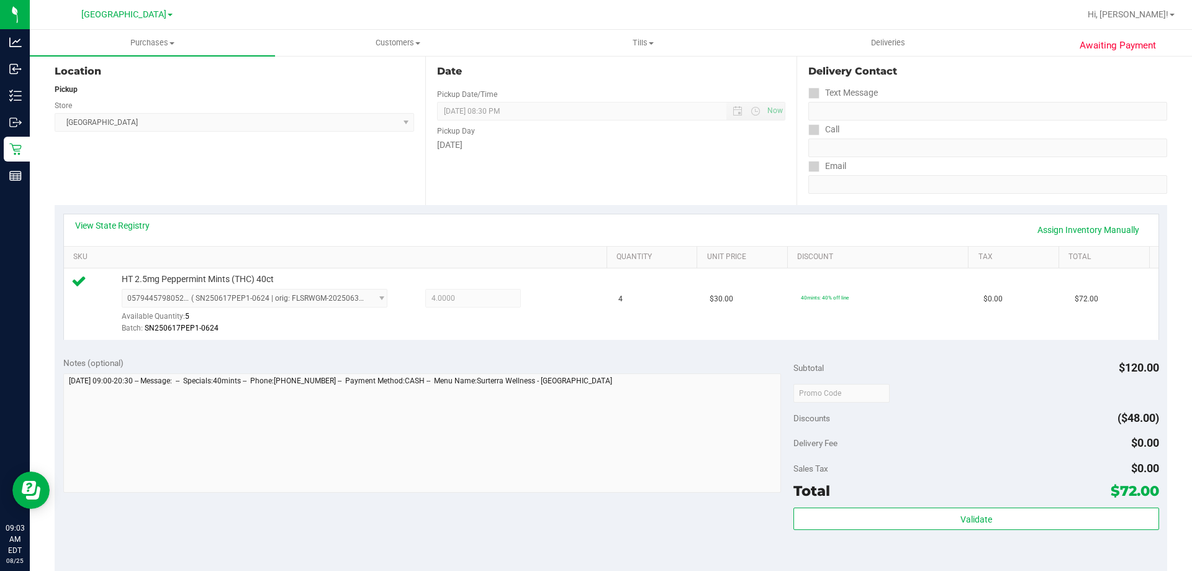
scroll to position [248, 0]
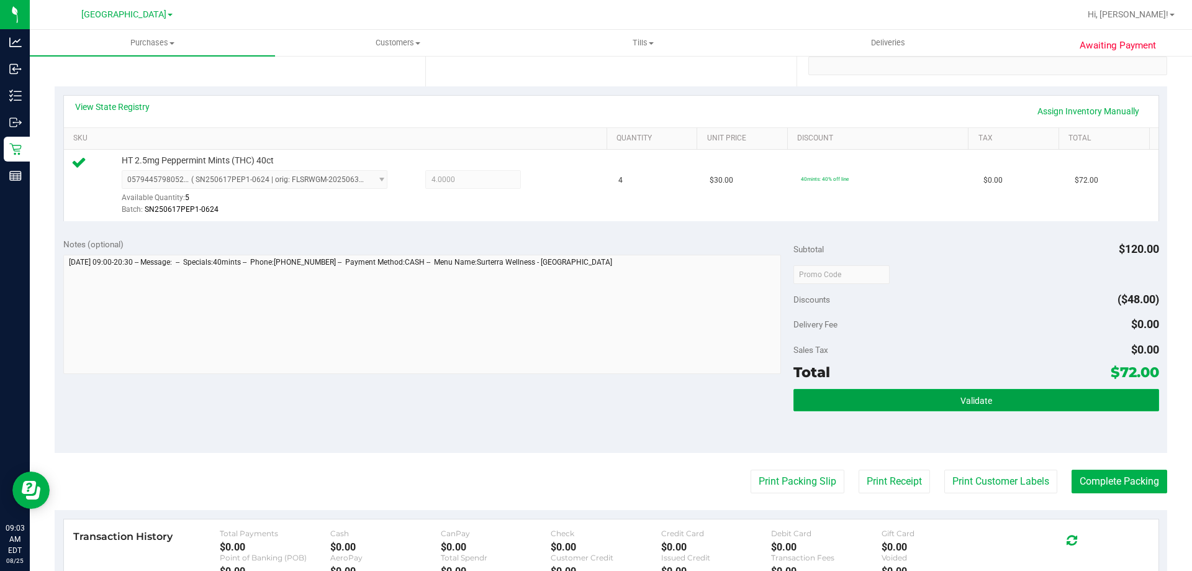
click at [1003, 393] on button "Validate" at bounding box center [976, 400] width 365 height 22
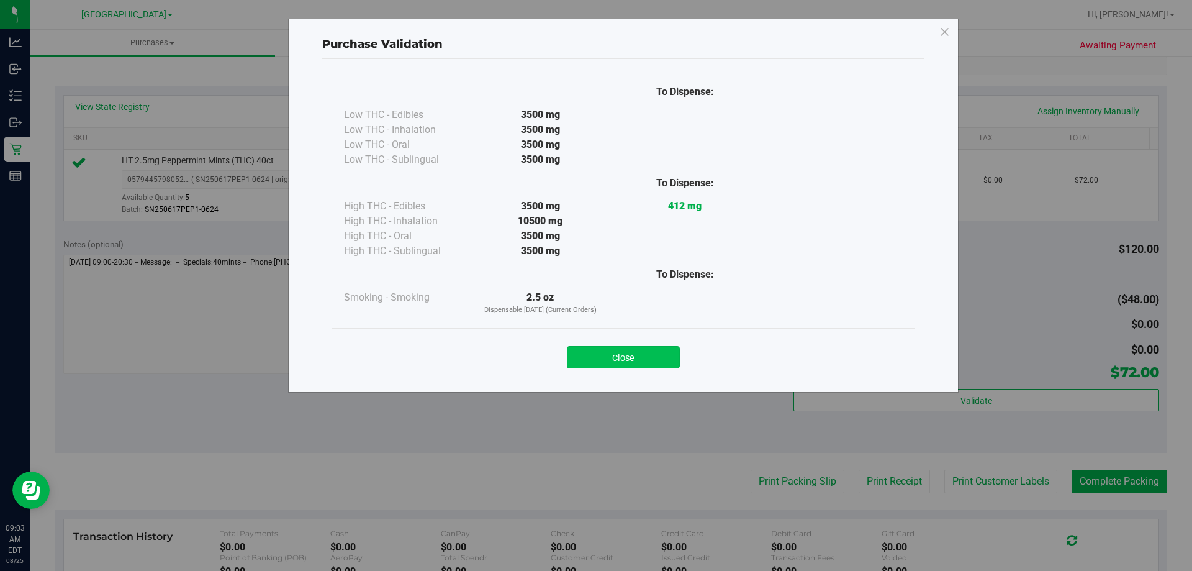
click at [630, 354] on button "Close" at bounding box center [623, 357] width 113 height 22
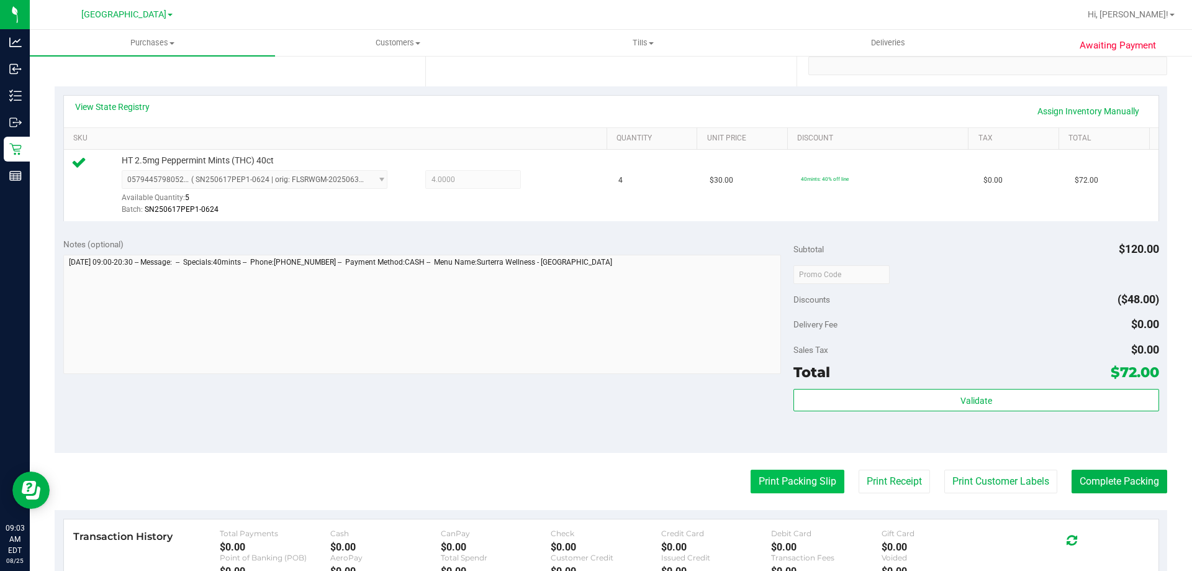
click at [777, 486] on button "Print Packing Slip" at bounding box center [798, 481] width 94 height 24
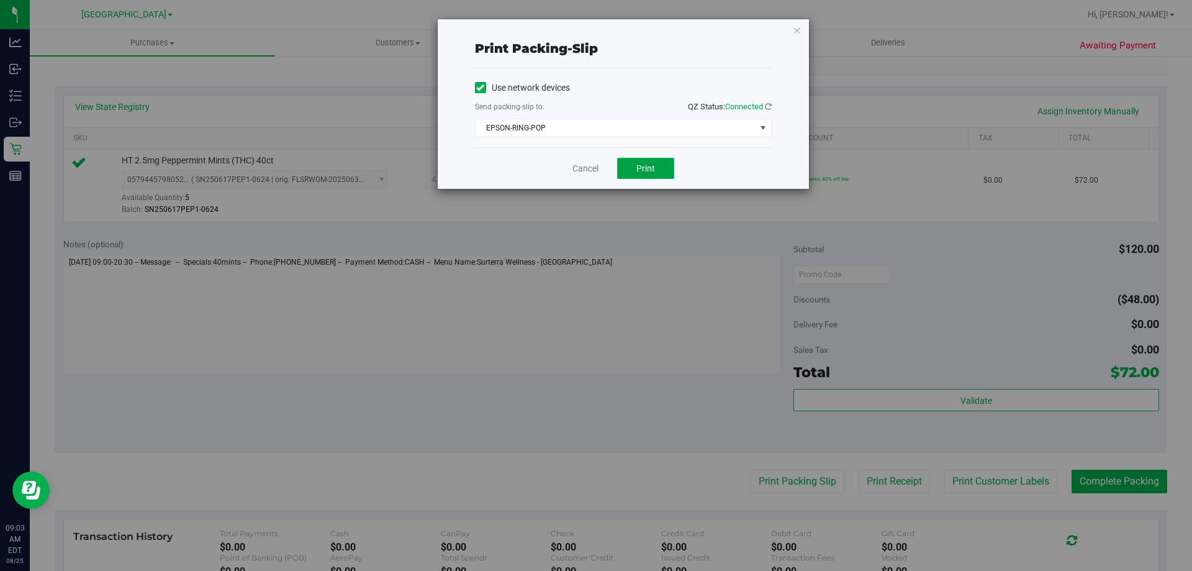
click at [641, 163] on button "Print" at bounding box center [645, 168] width 57 height 21
click at [595, 172] on link "Cancel" at bounding box center [585, 168] width 26 height 13
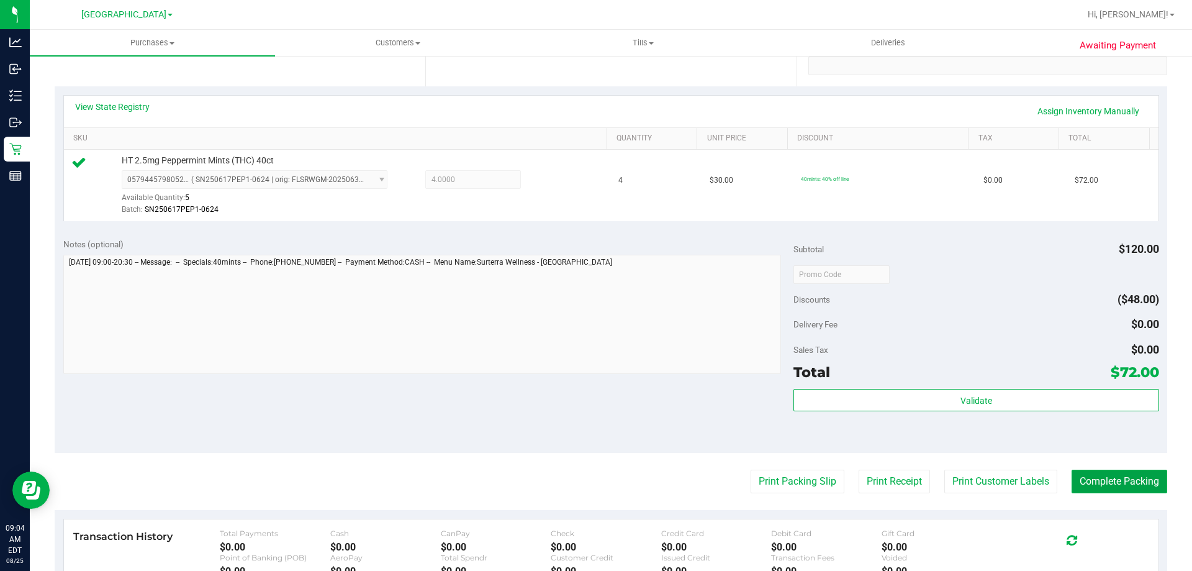
click at [1133, 484] on button "Complete Packing" at bounding box center [1120, 481] width 96 height 24
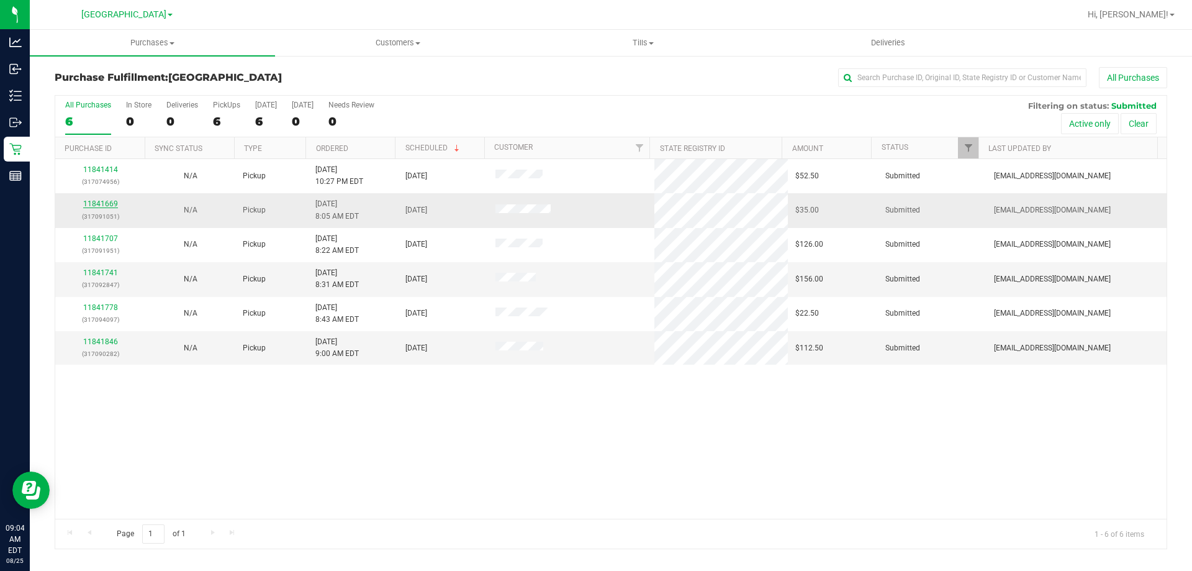
click at [101, 202] on link "11841669" at bounding box center [100, 203] width 35 height 9
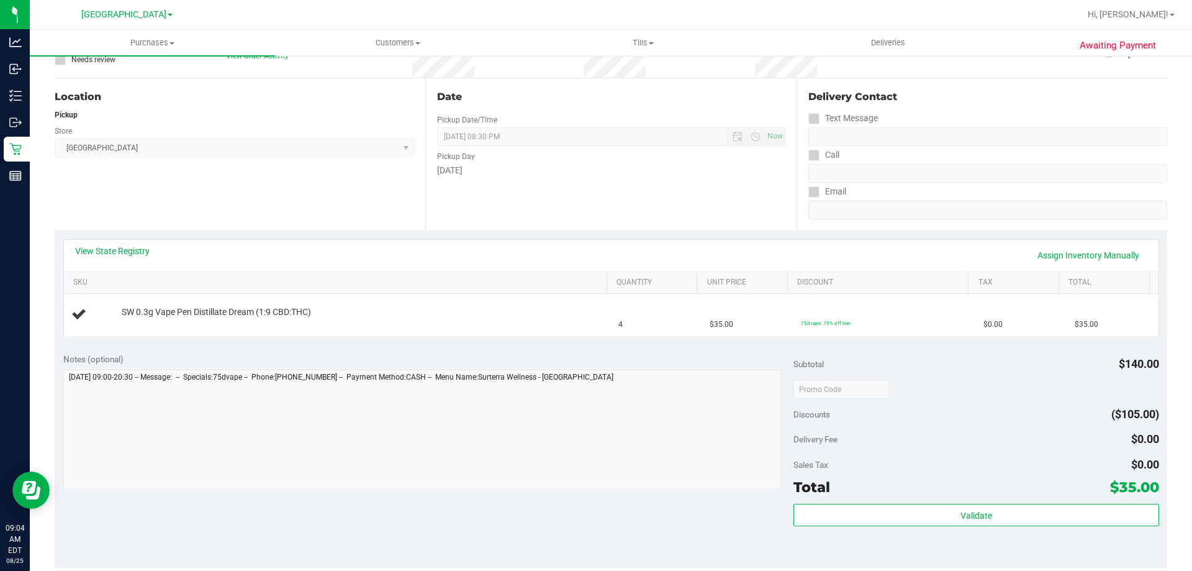
scroll to position [124, 0]
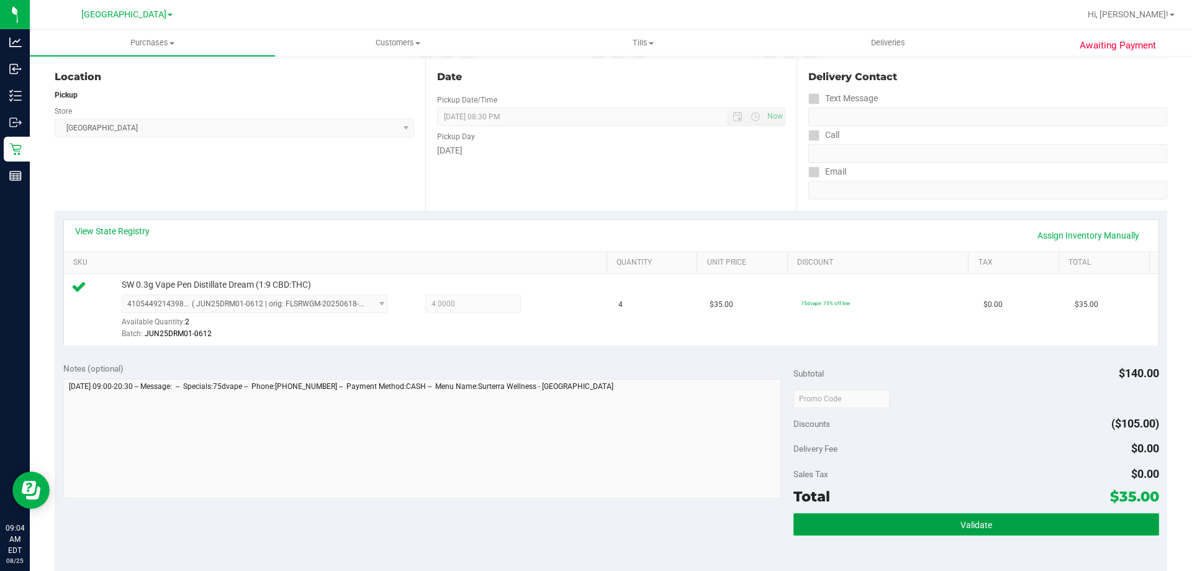
click at [912, 521] on button "Validate" at bounding box center [976, 524] width 365 height 22
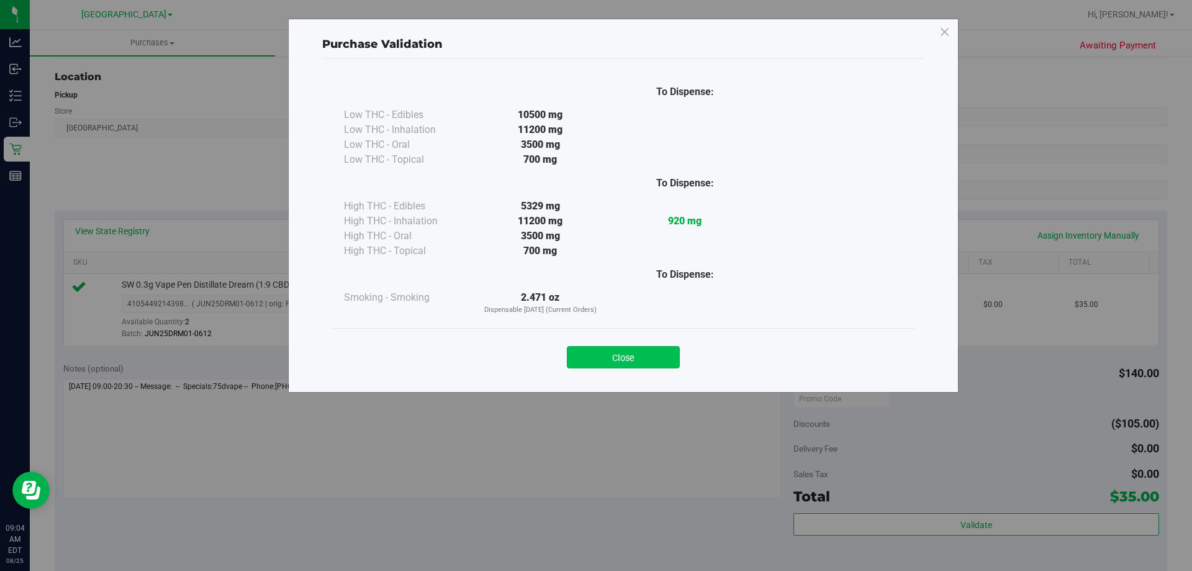
click at [624, 366] on button "Close" at bounding box center [623, 357] width 113 height 22
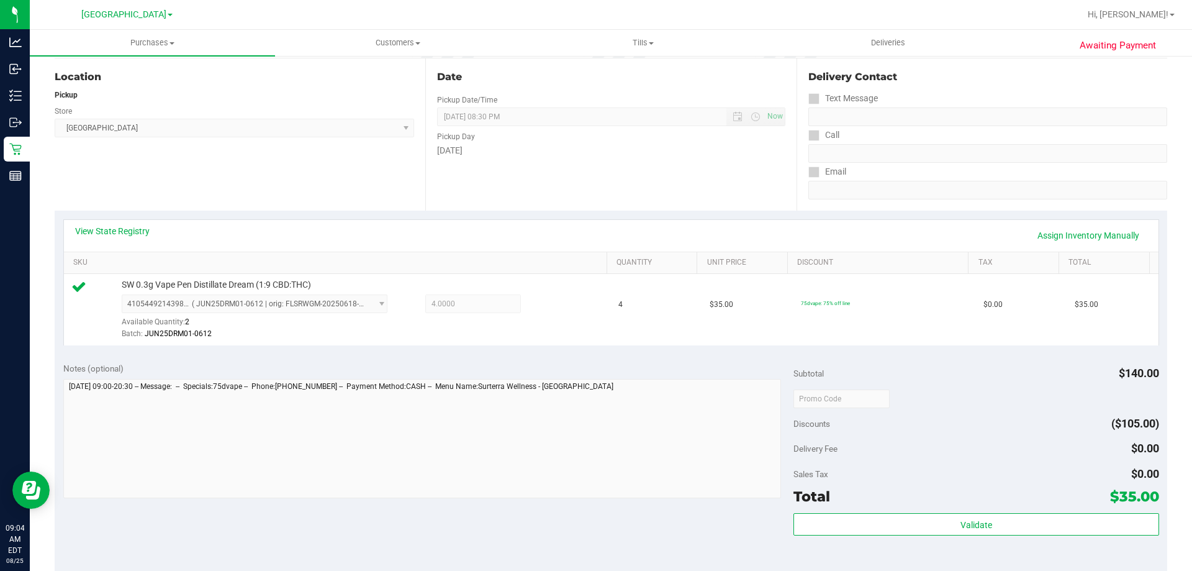
scroll to position [445, 0]
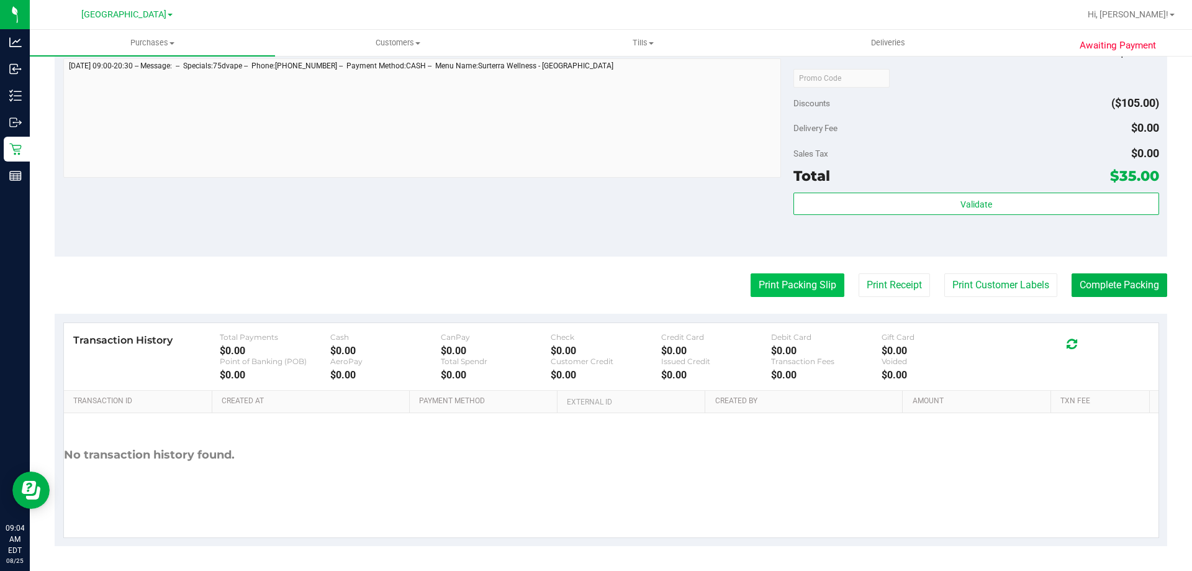
click at [778, 285] on button "Print Packing Slip" at bounding box center [798, 285] width 94 height 24
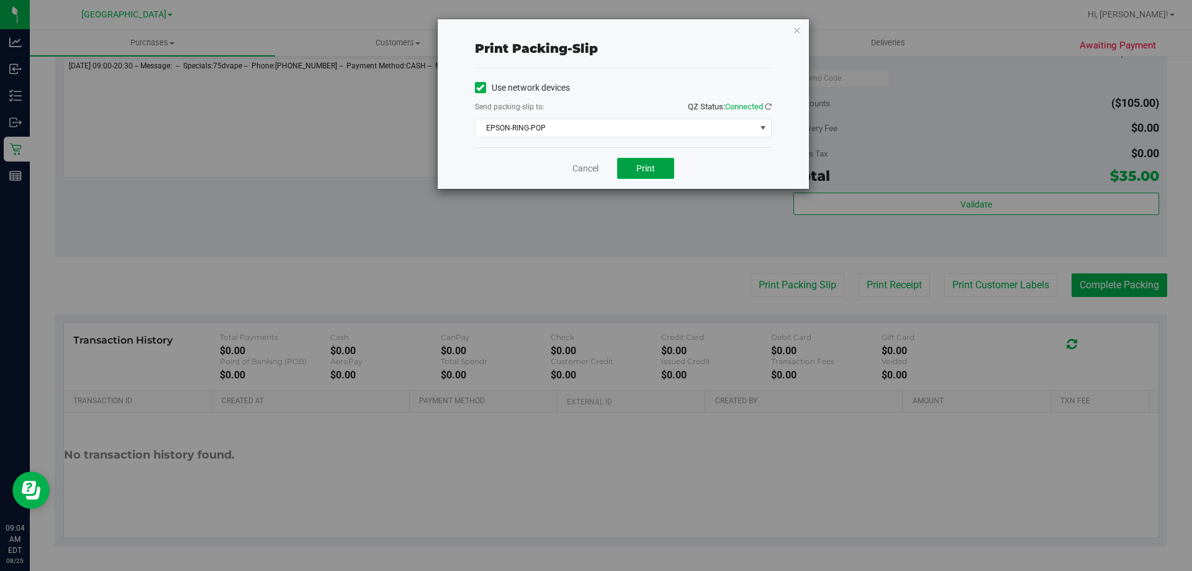
click at [643, 176] on button "Print" at bounding box center [645, 168] width 57 height 21
click at [579, 171] on link "Cancel" at bounding box center [585, 168] width 26 height 13
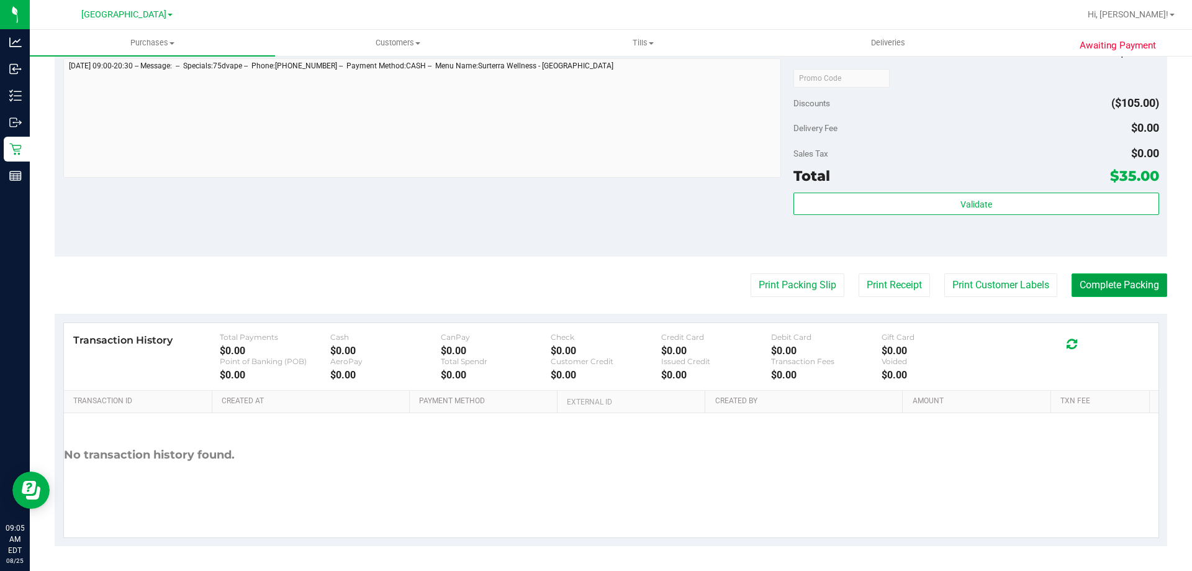
click at [1126, 282] on button "Complete Packing" at bounding box center [1120, 285] width 96 height 24
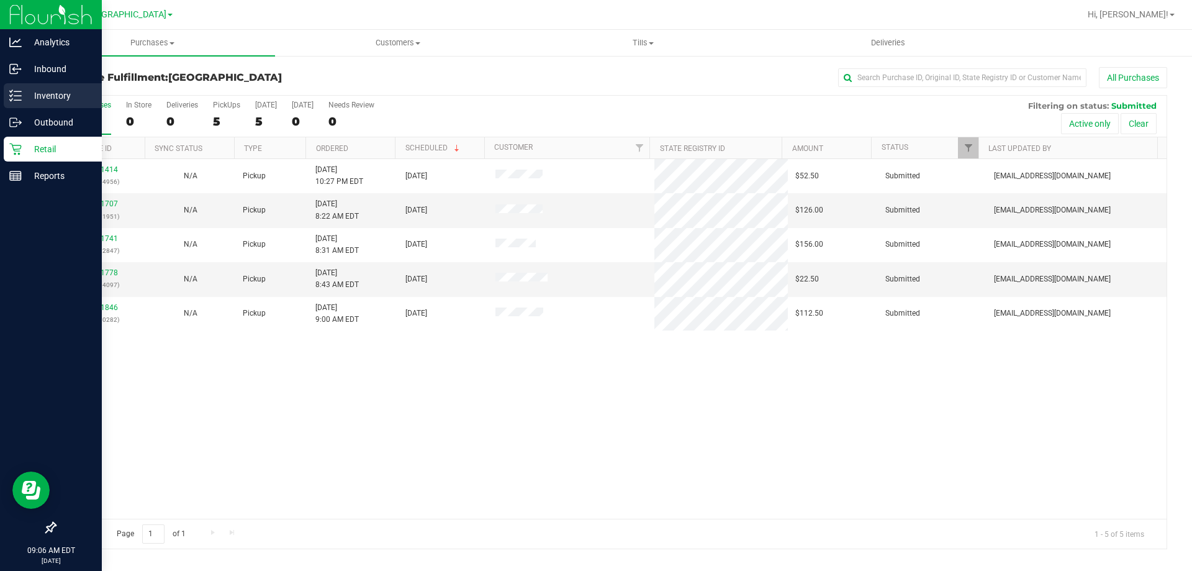
click at [25, 90] on p "Inventory" at bounding box center [59, 95] width 75 height 15
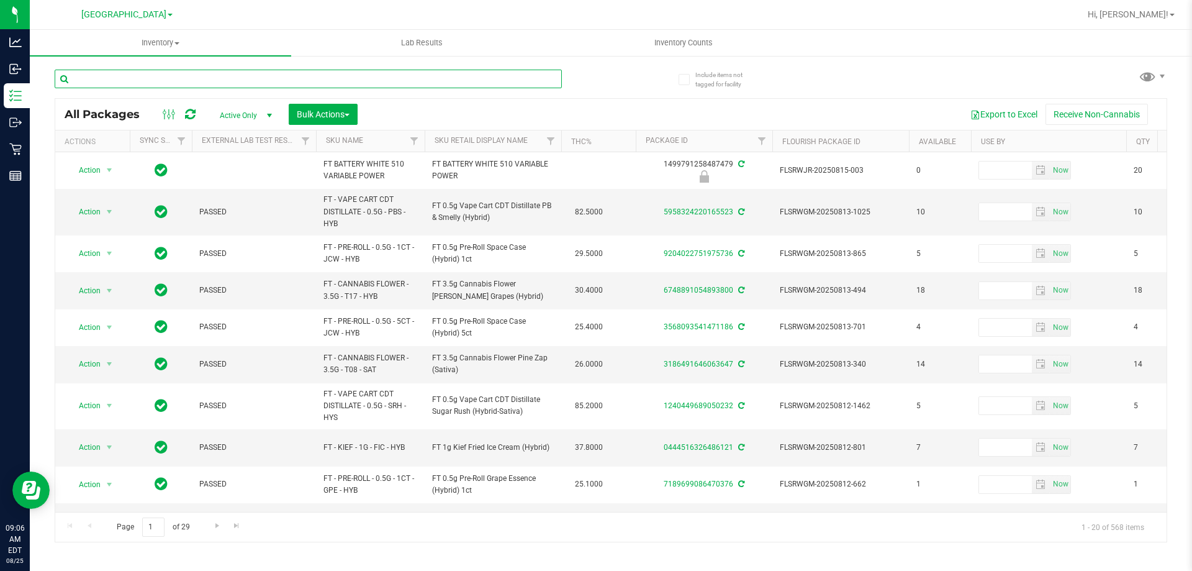
click at [405, 79] on input "text" at bounding box center [308, 79] width 507 height 19
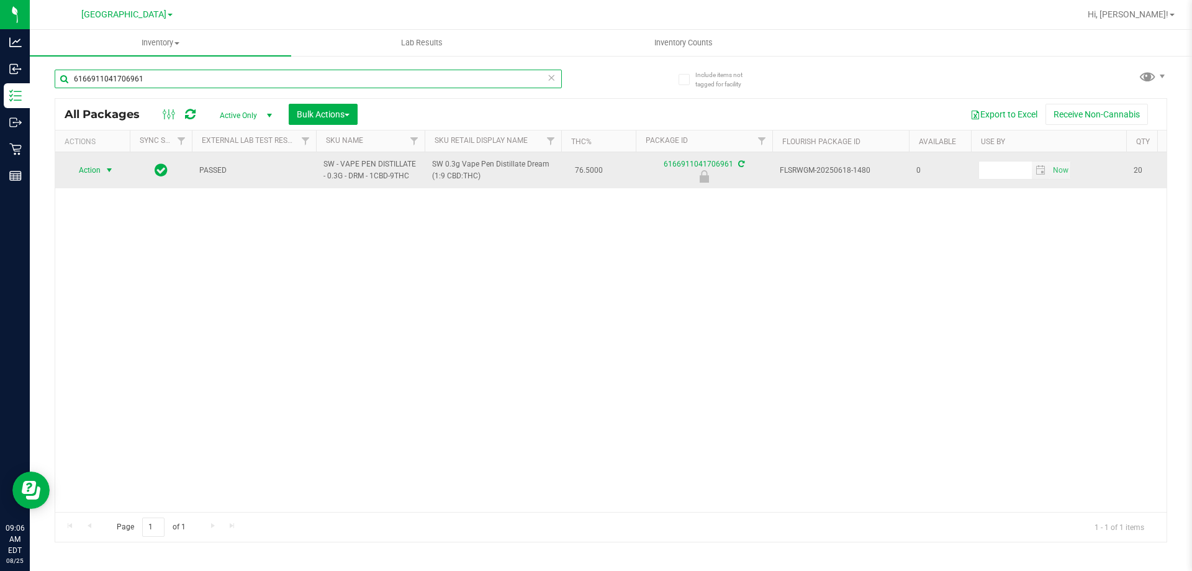
type input "6166911041706961"
click at [95, 163] on span "Action" at bounding box center [85, 169] width 34 height 17
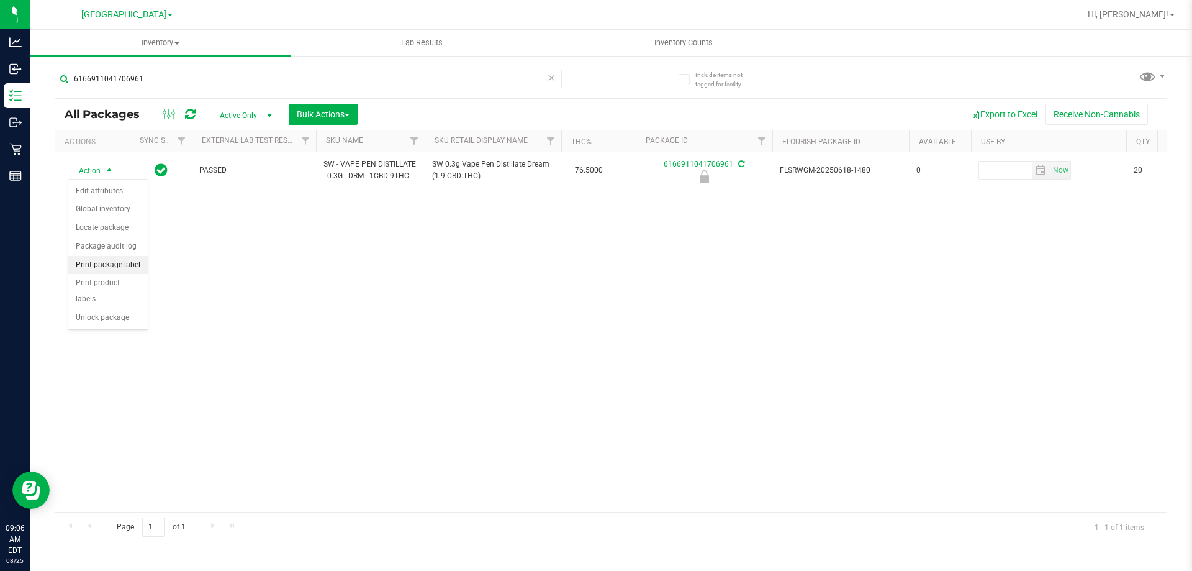
click at [142, 262] on li "Print package label" at bounding box center [107, 265] width 79 height 19
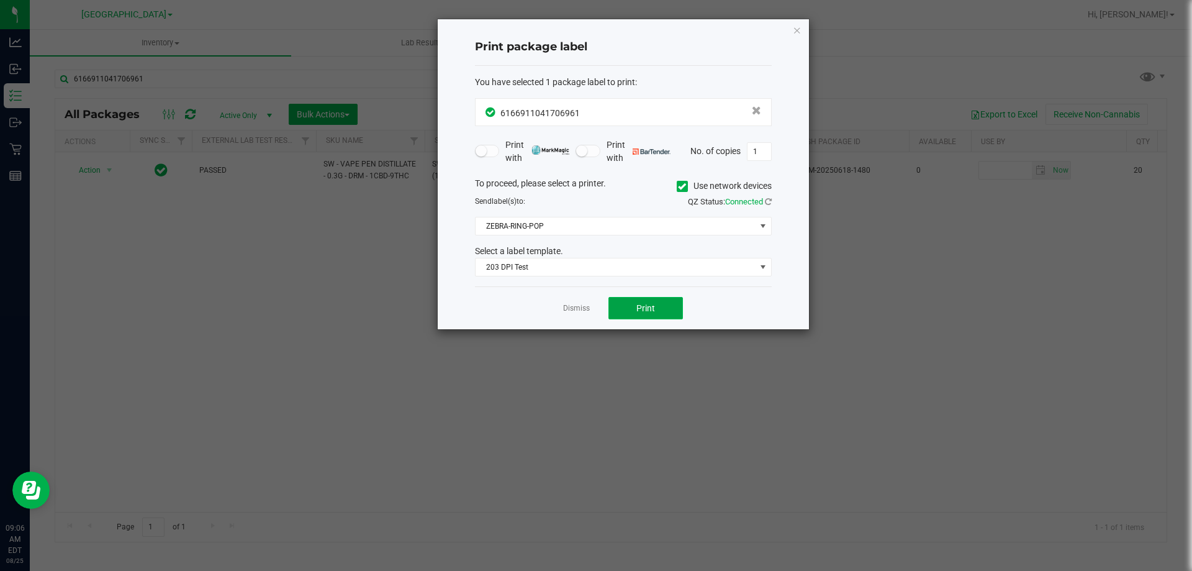
click at [641, 307] on span "Print" at bounding box center [645, 308] width 19 height 10
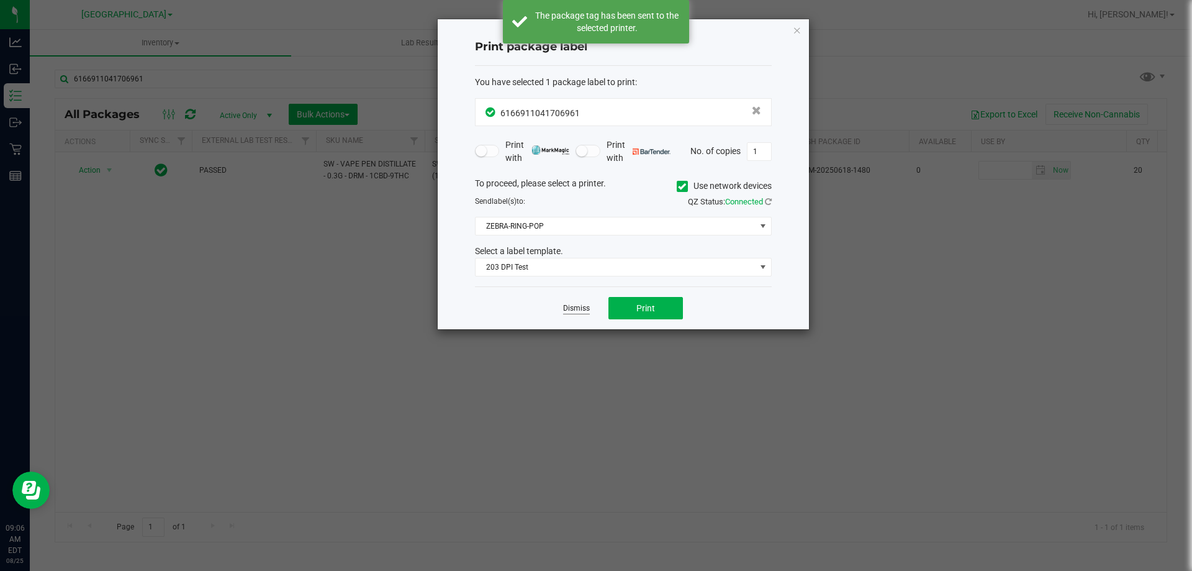
click at [579, 307] on link "Dismiss" at bounding box center [576, 308] width 27 height 11
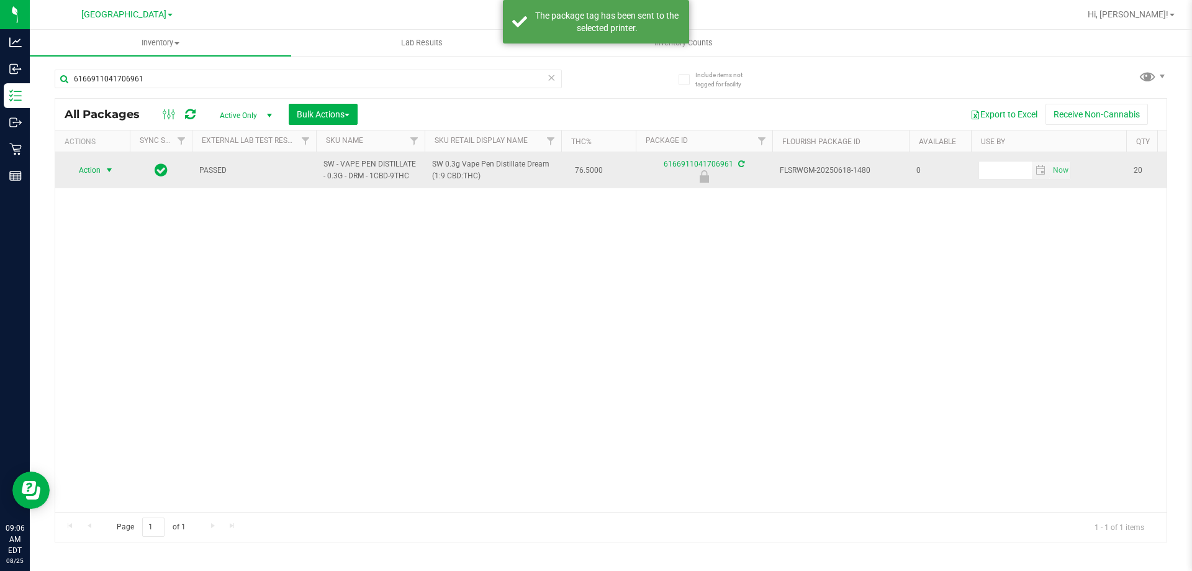
click at [93, 173] on span "Action" at bounding box center [85, 169] width 34 height 17
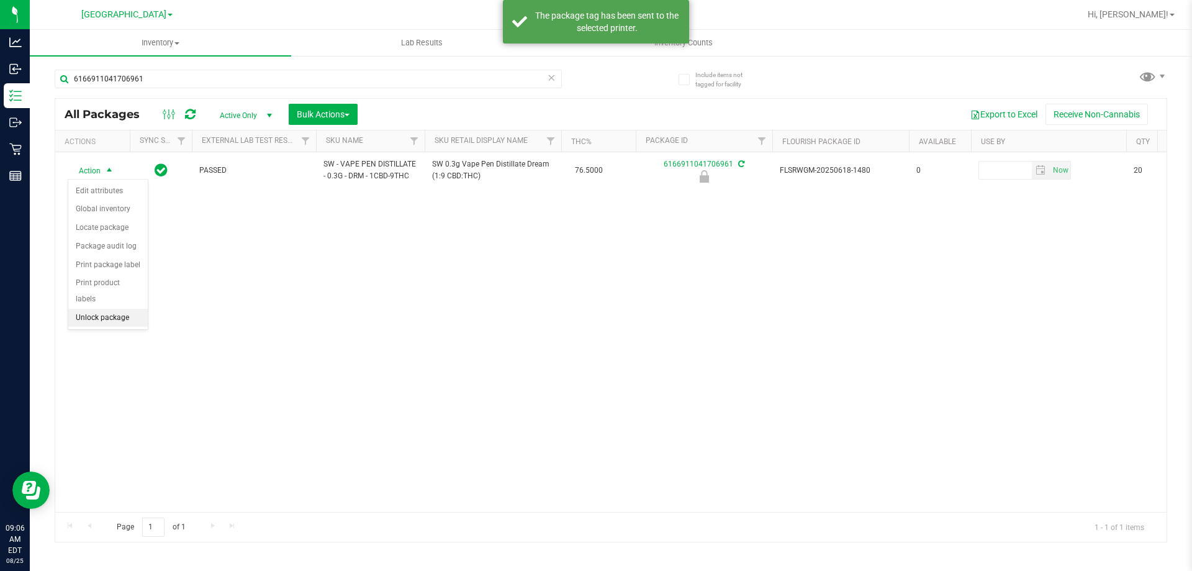
click at [105, 309] on li "Unlock package" at bounding box center [107, 318] width 79 height 19
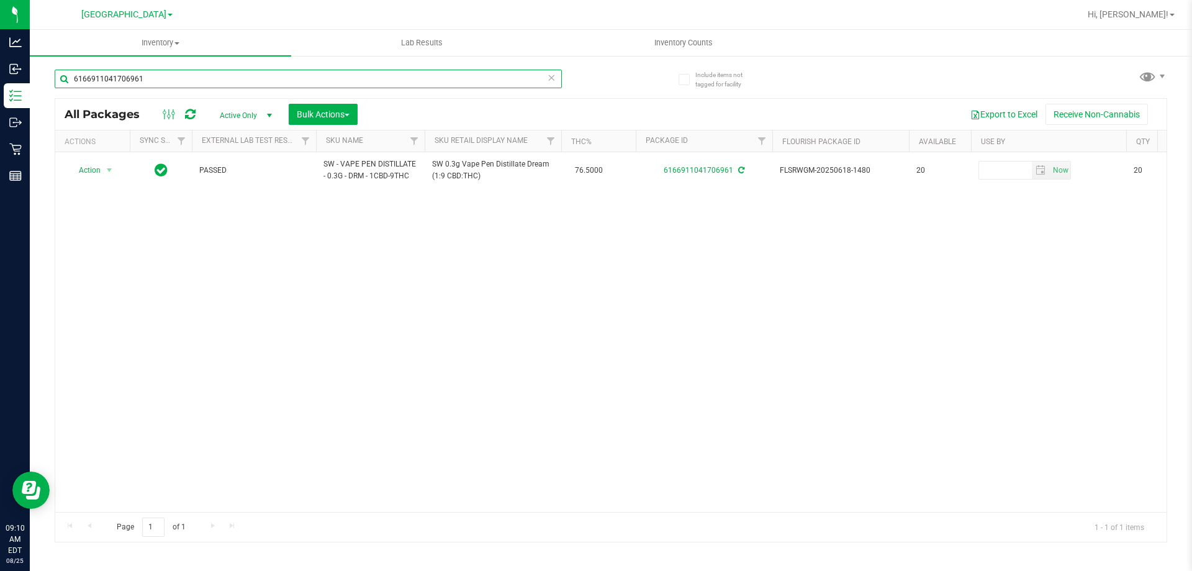
click at [251, 78] on input "6166911041706961" at bounding box center [308, 79] width 507 height 19
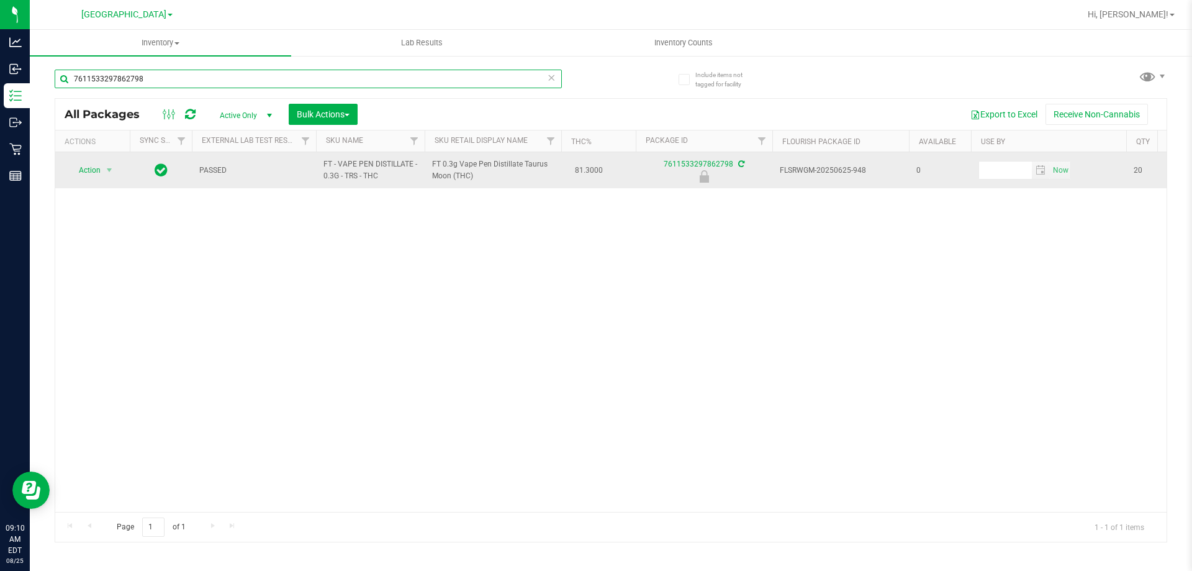
type input "7611533297862798"
click at [102, 170] on span "select" at bounding box center [110, 169] width 16 height 17
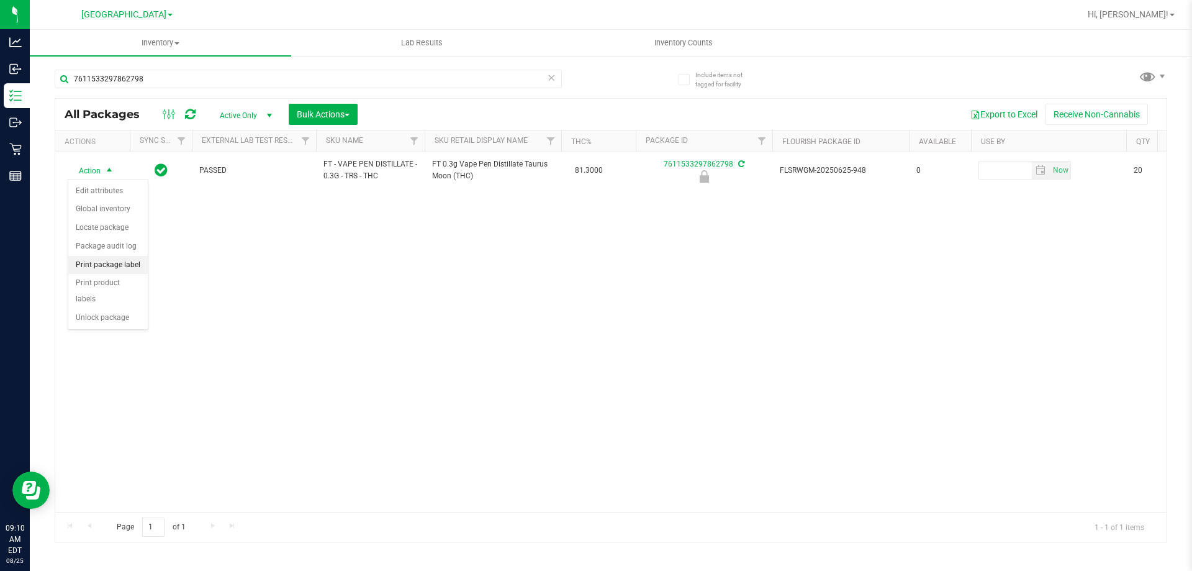
click at [120, 262] on li "Print package label" at bounding box center [107, 265] width 79 height 19
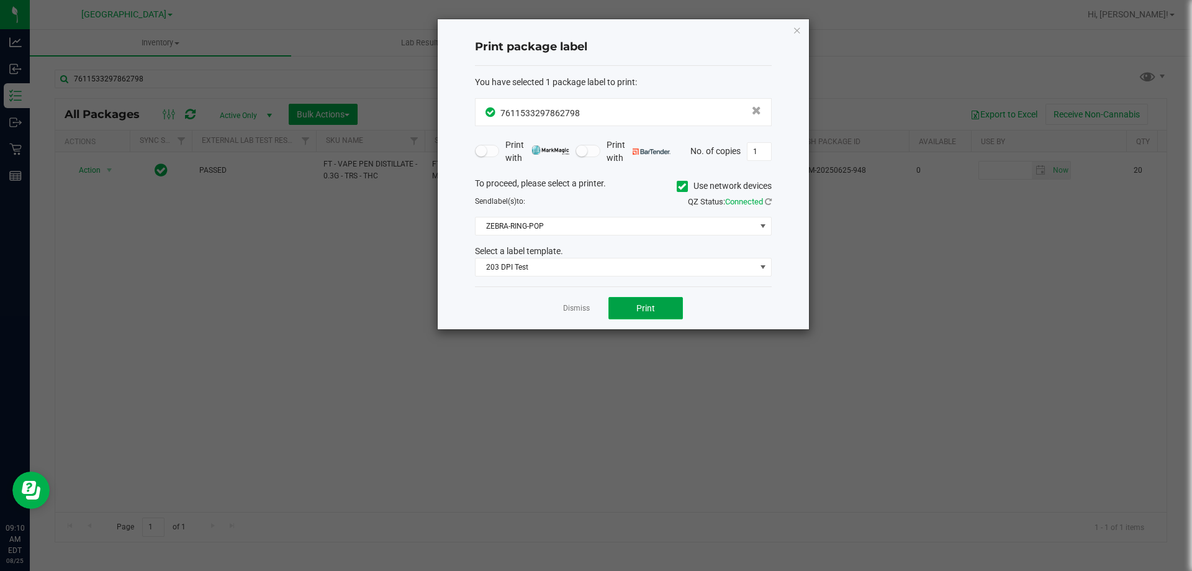
click at [639, 311] on span "Print" at bounding box center [645, 308] width 19 height 10
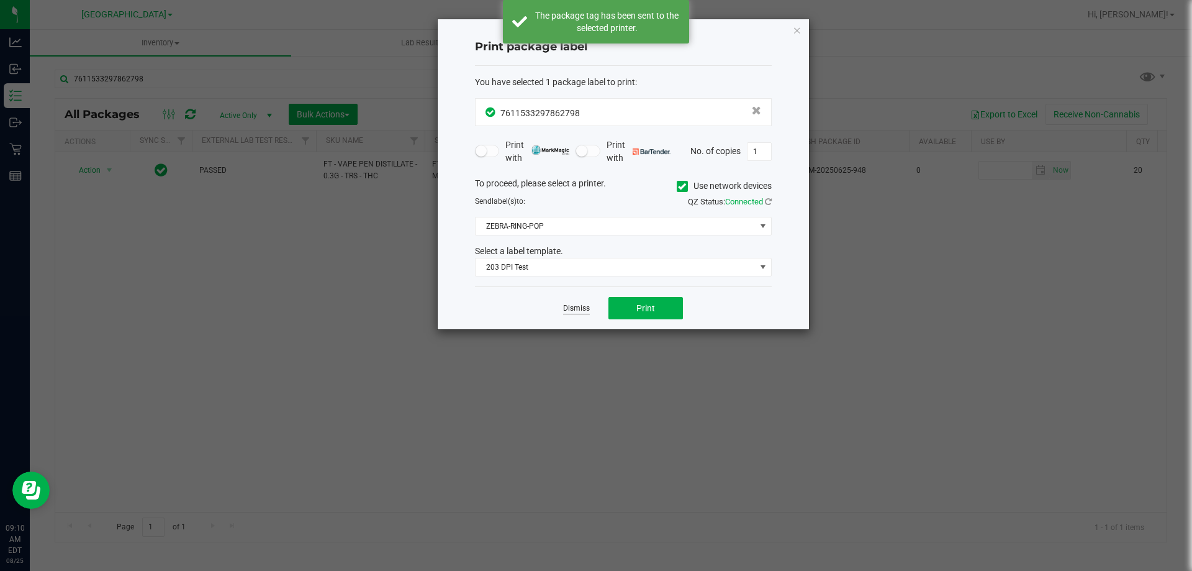
click at [584, 310] on link "Dismiss" at bounding box center [576, 308] width 27 height 11
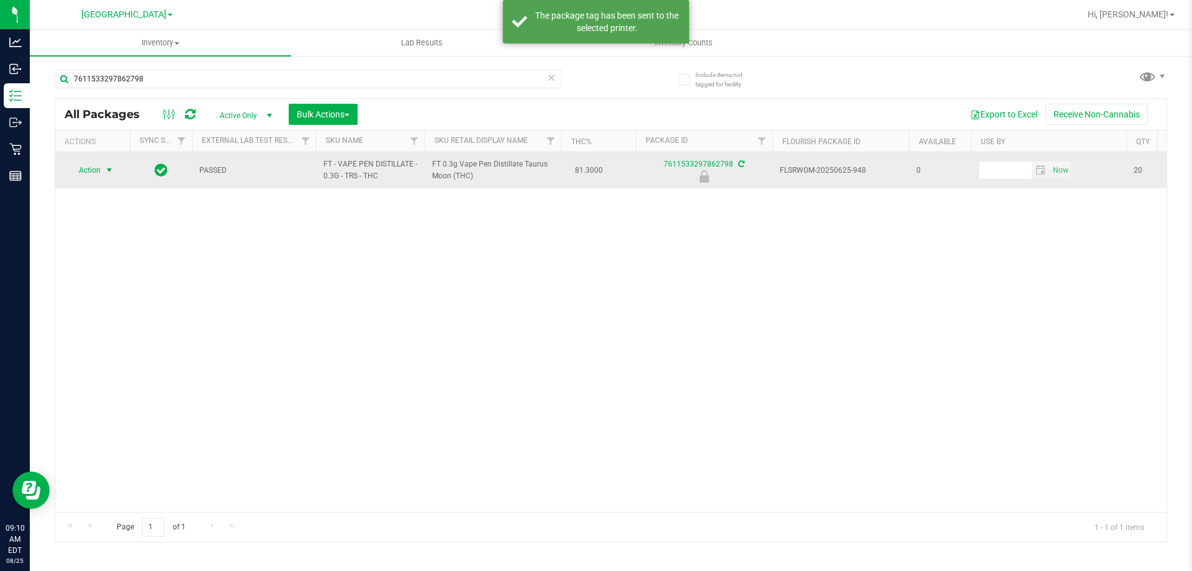
click at [91, 170] on span "Action" at bounding box center [85, 169] width 34 height 17
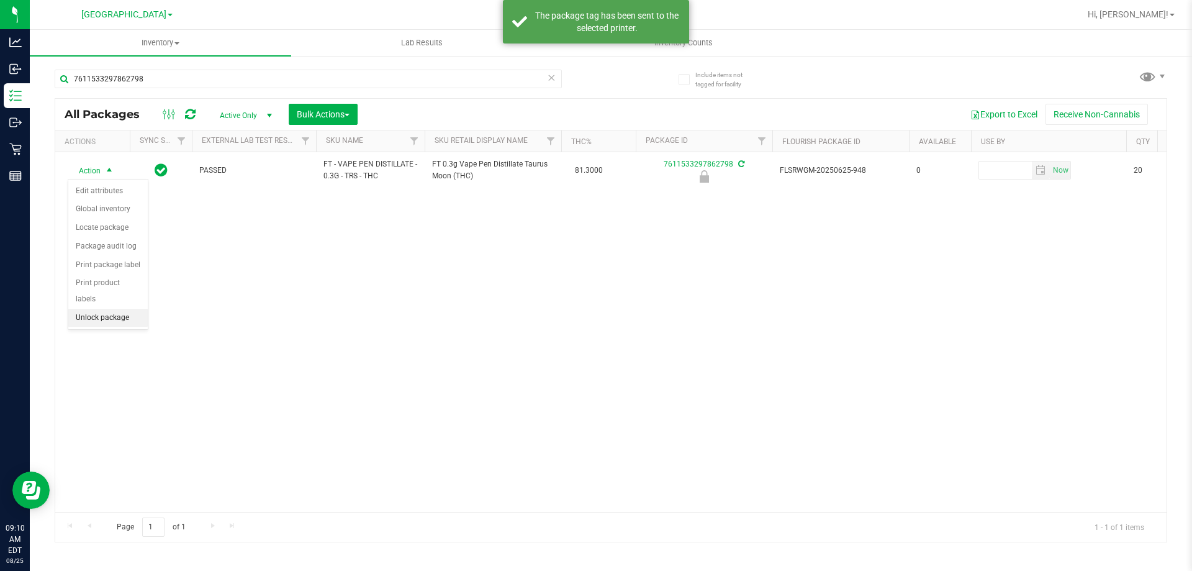
click at [107, 309] on li "Unlock package" at bounding box center [107, 318] width 79 height 19
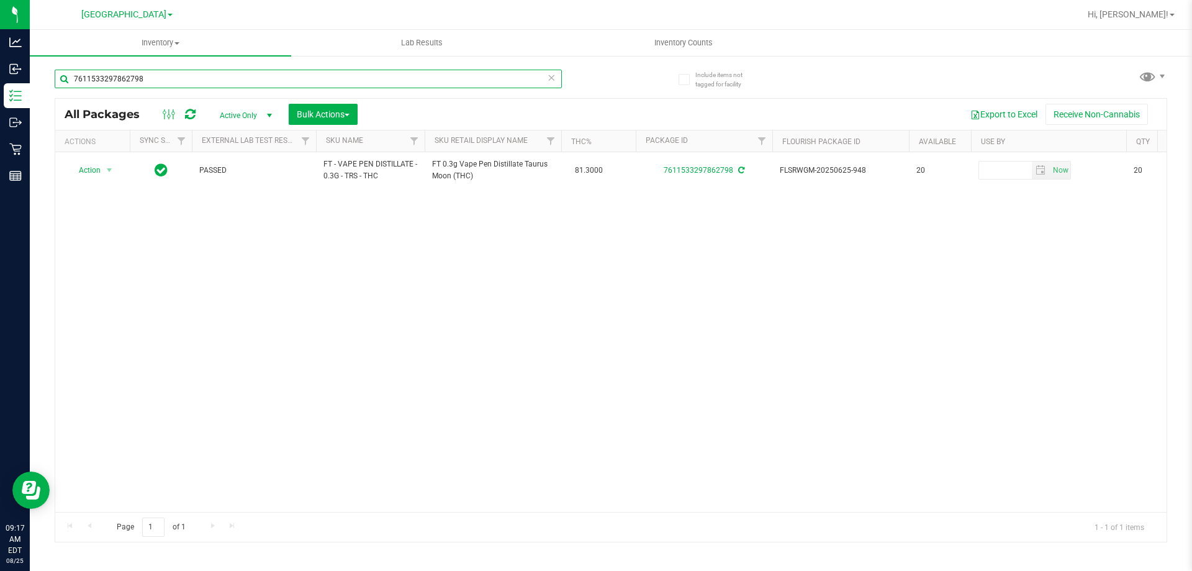
click at [243, 83] on input "7611533297862798" at bounding box center [308, 79] width 507 height 19
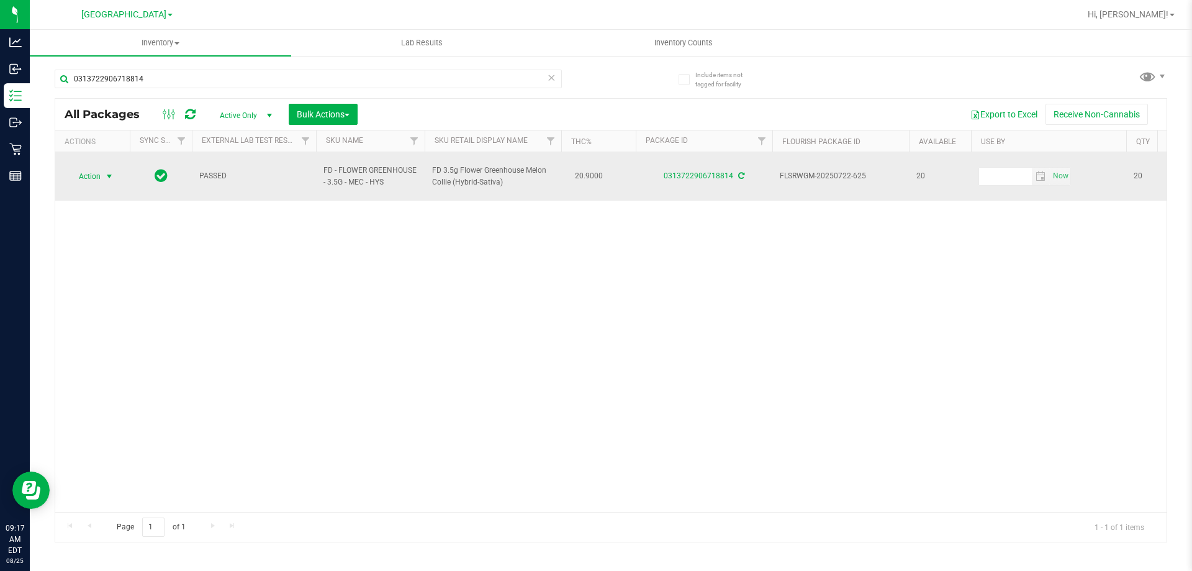
click at [92, 170] on span "Action" at bounding box center [85, 176] width 34 height 17
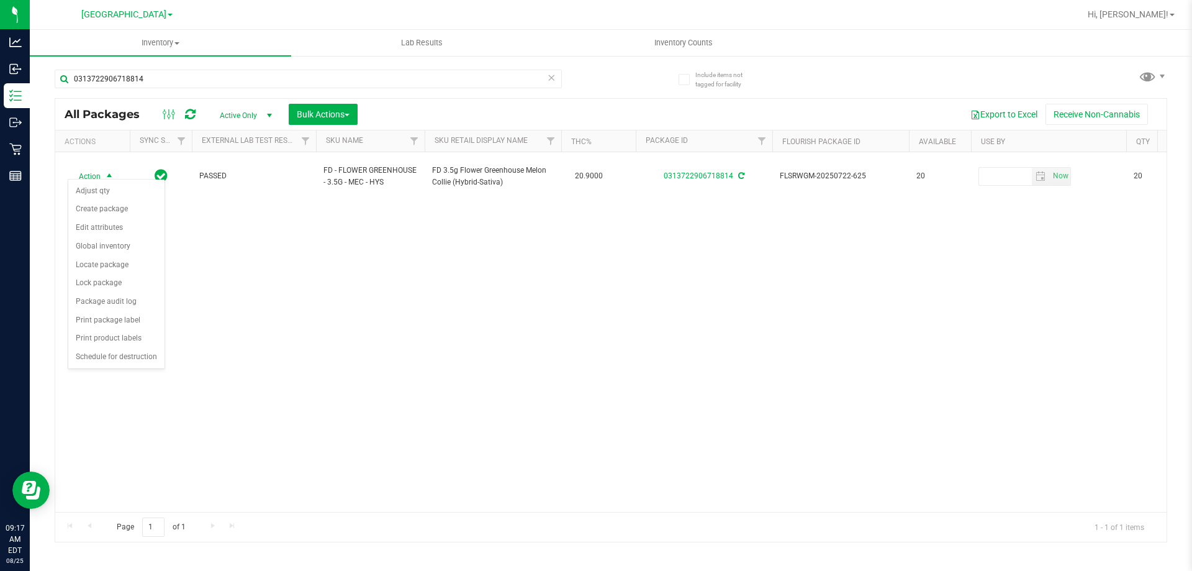
click at [397, 327] on div "Action Action Adjust qty Create package Edit attributes Global inventory Locate…" at bounding box center [610, 332] width 1111 height 360
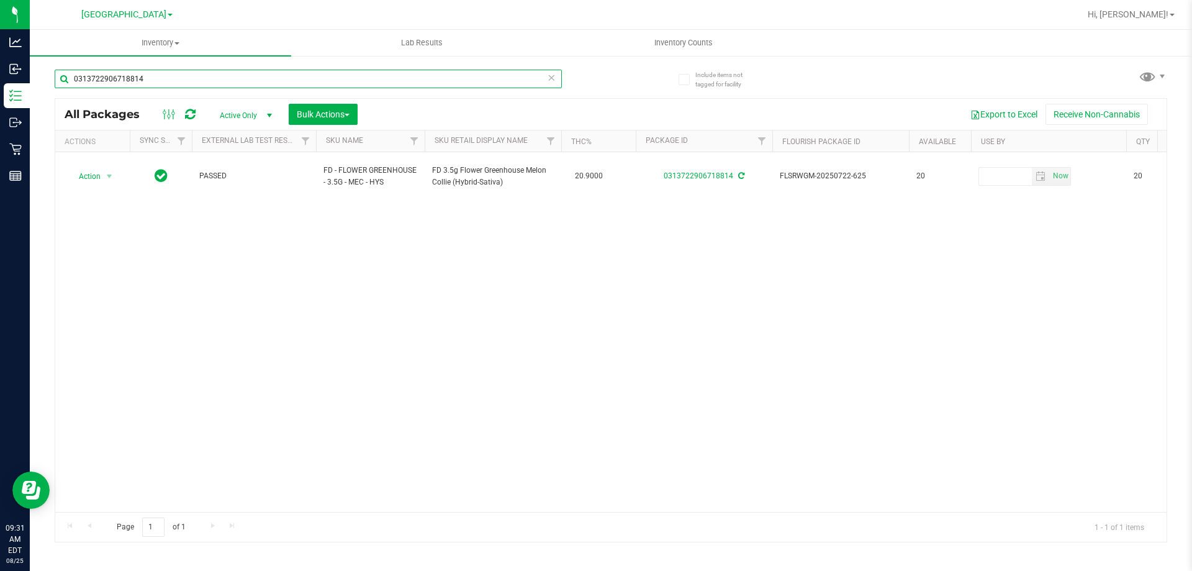
click at [155, 76] on input "0313722906718814" at bounding box center [308, 79] width 507 height 19
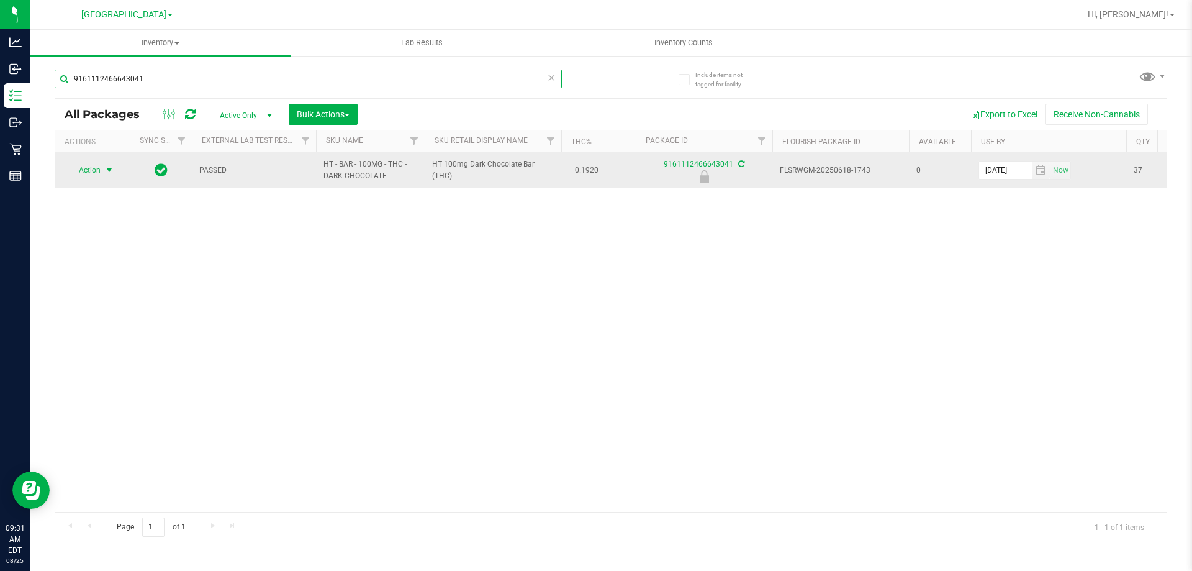
type input "9161112466643041"
click at [109, 171] on span "select" at bounding box center [109, 170] width 10 height 10
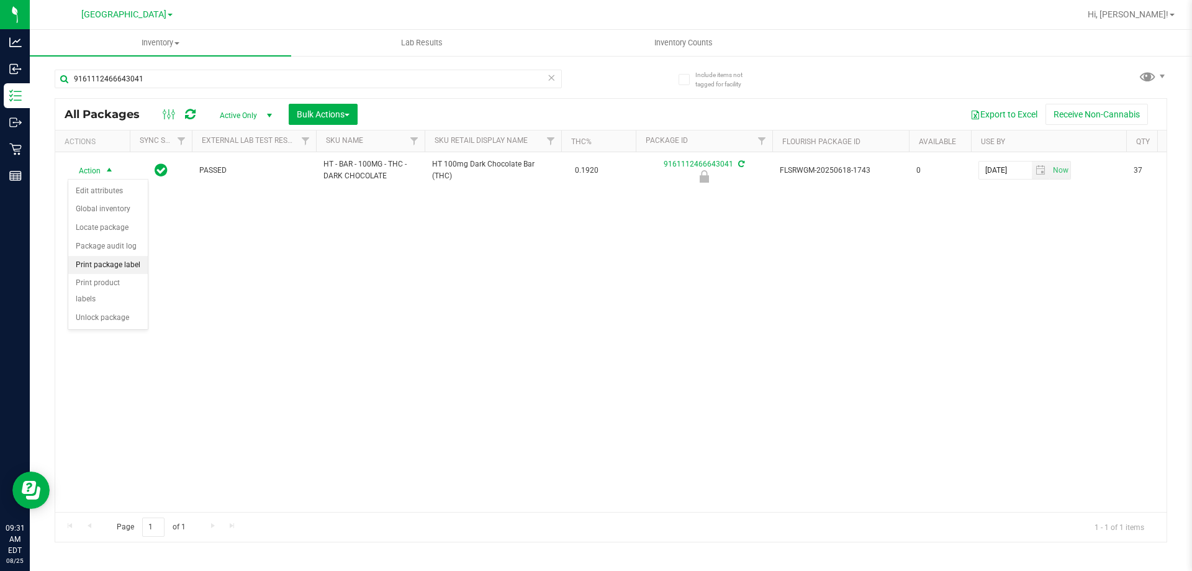
click at [119, 264] on li "Print package label" at bounding box center [107, 265] width 79 height 19
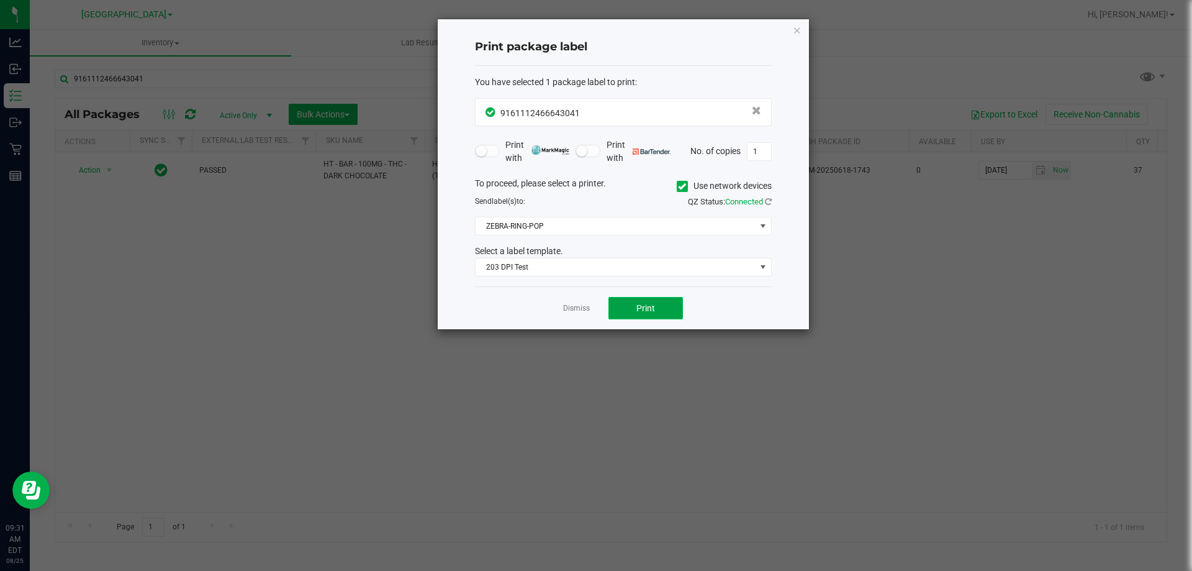
click at [653, 309] on span "Print" at bounding box center [645, 308] width 19 height 10
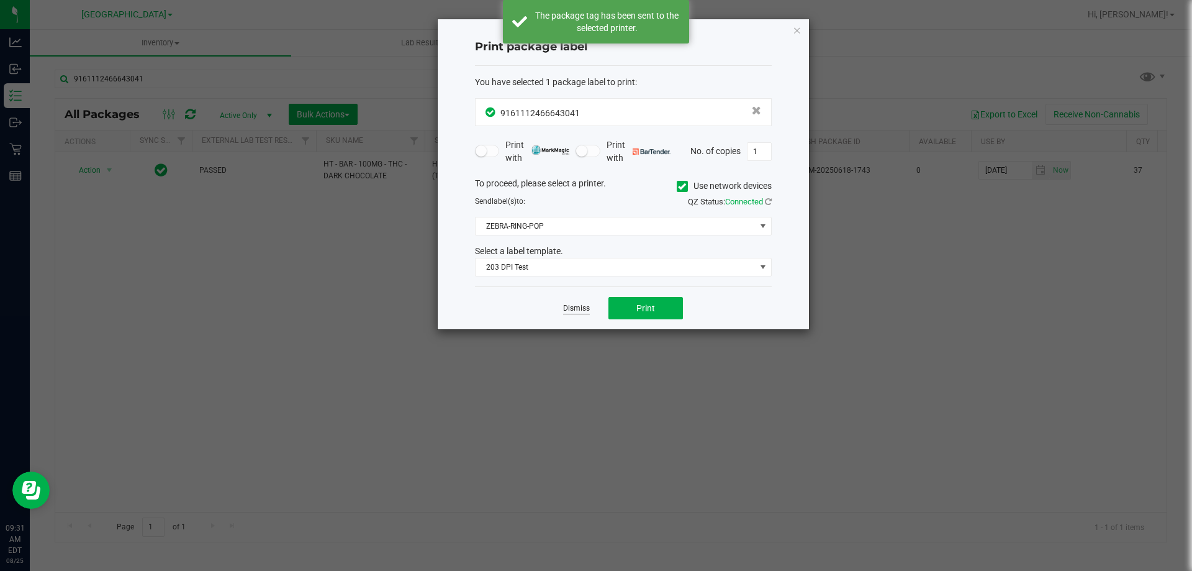
click at [572, 312] on link "Dismiss" at bounding box center [576, 308] width 27 height 11
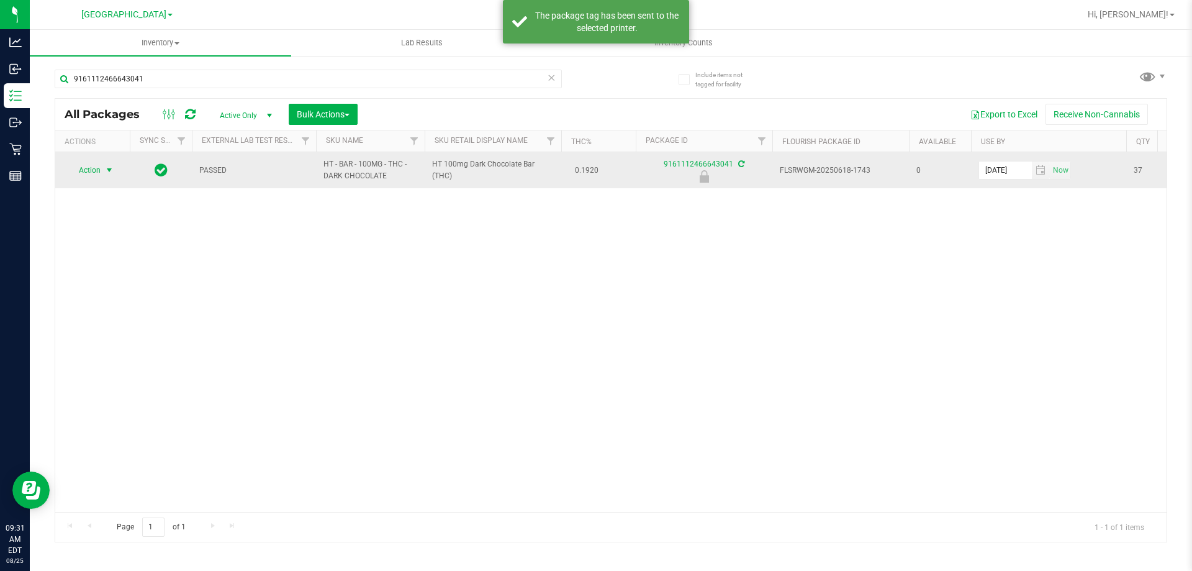
click at [106, 170] on span "select" at bounding box center [109, 170] width 10 height 10
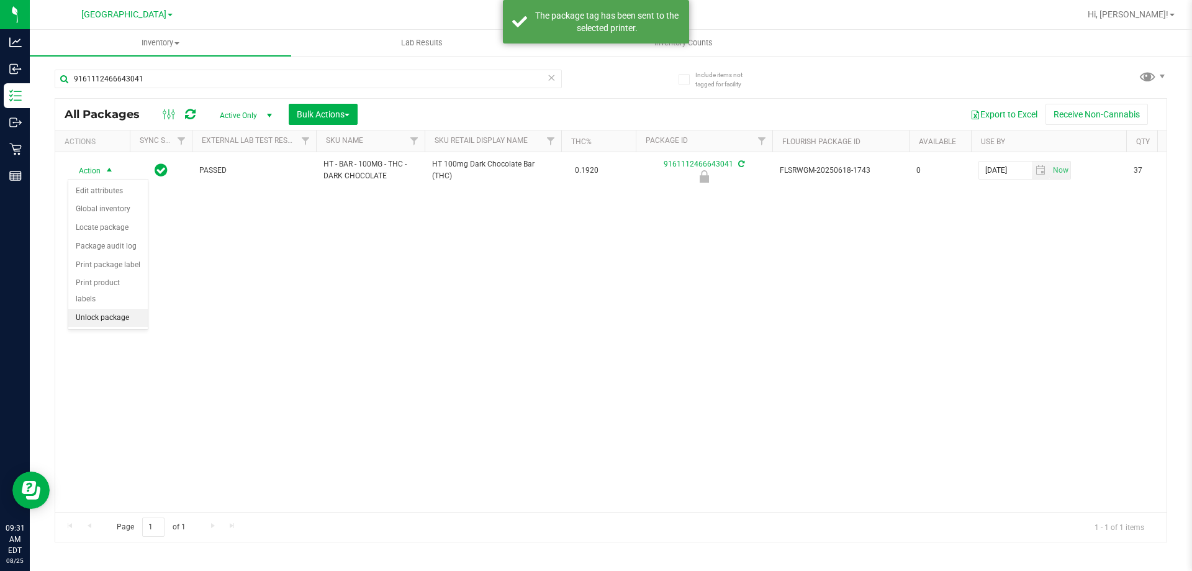
click at [106, 309] on li "Unlock package" at bounding box center [107, 318] width 79 height 19
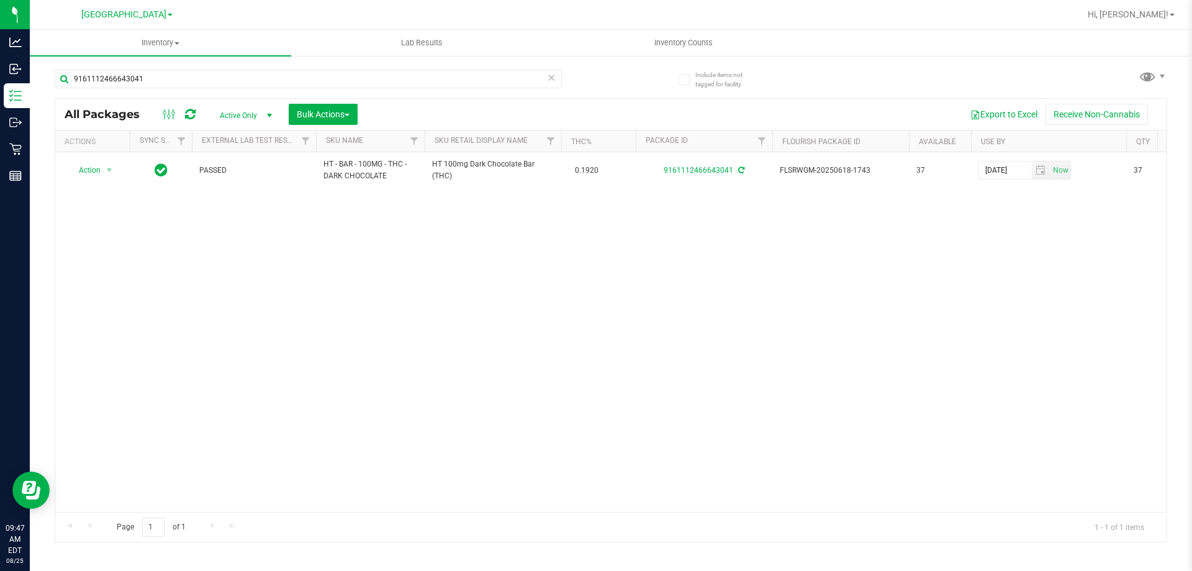
click at [611, 91] on div "9161112466643041 All Packages Active Only Active Only Lab Samples Locked All Ex…" at bounding box center [611, 300] width 1113 height 484
click at [623, 70] on div "9161112466643041 All Packages Active Only Active Only Lab Samples Locked All Ex…" at bounding box center [611, 300] width 1113 height 484
click at [618, 81] on div "9161112466643041 All Packages Active Only Active Only Lab Samples Locked All Ex…" at bounding box center [611, 300] width 1113 height 484
click at [165, 78] on input "9161112466643041" at bounding box center [308, 79] width 507 height 19
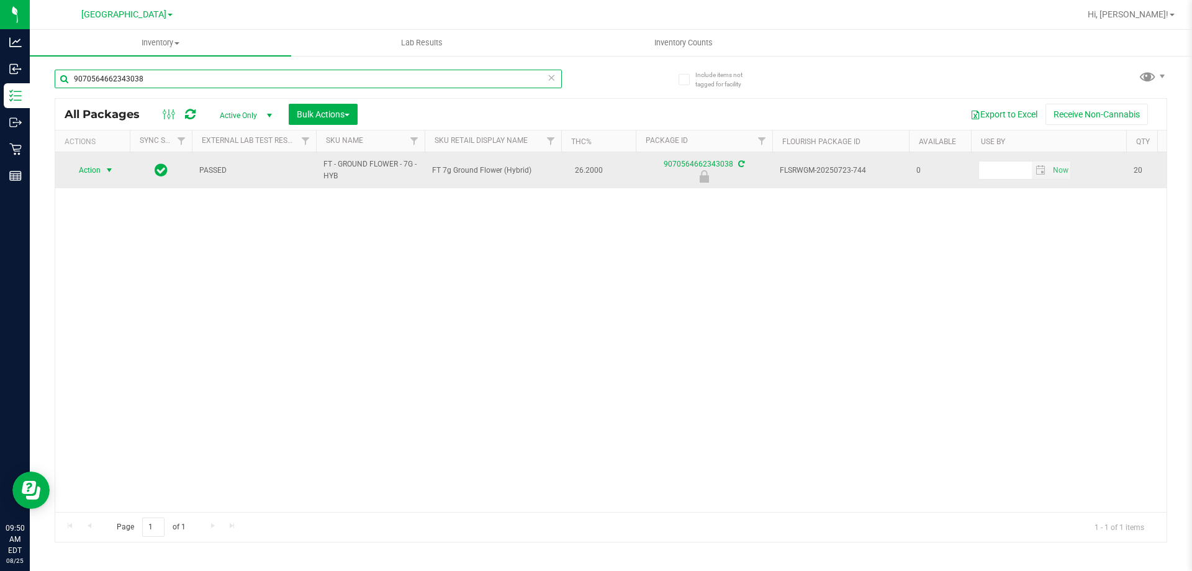
type input "9070564662343038"
click at [104, 174] on span "select" at bounding box center [109, 170] width 10 height 10
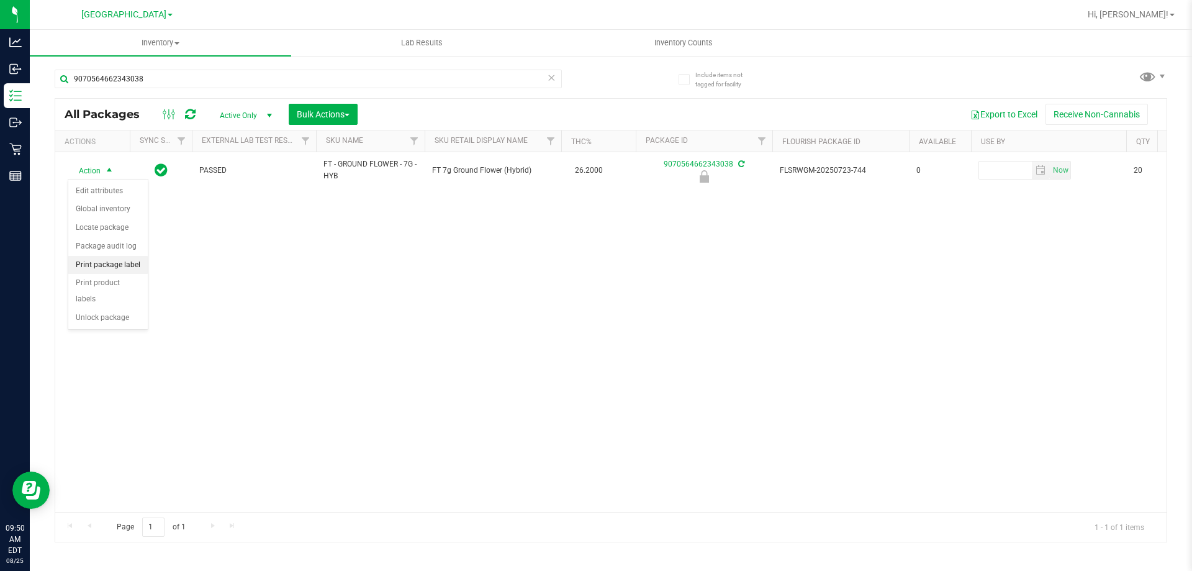
click at [125, 267] on li "Print package label" at bounding box center [107, 265] width 79 height 19
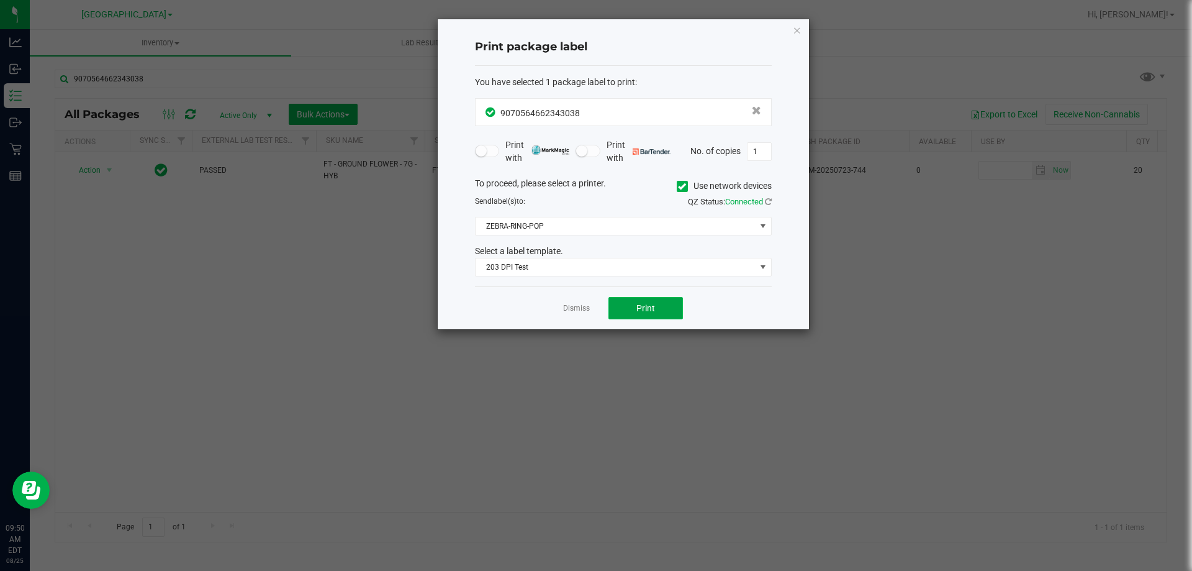
click at [650, 304] on span "Print" at bounding box center [645, 308] width 19 height 10
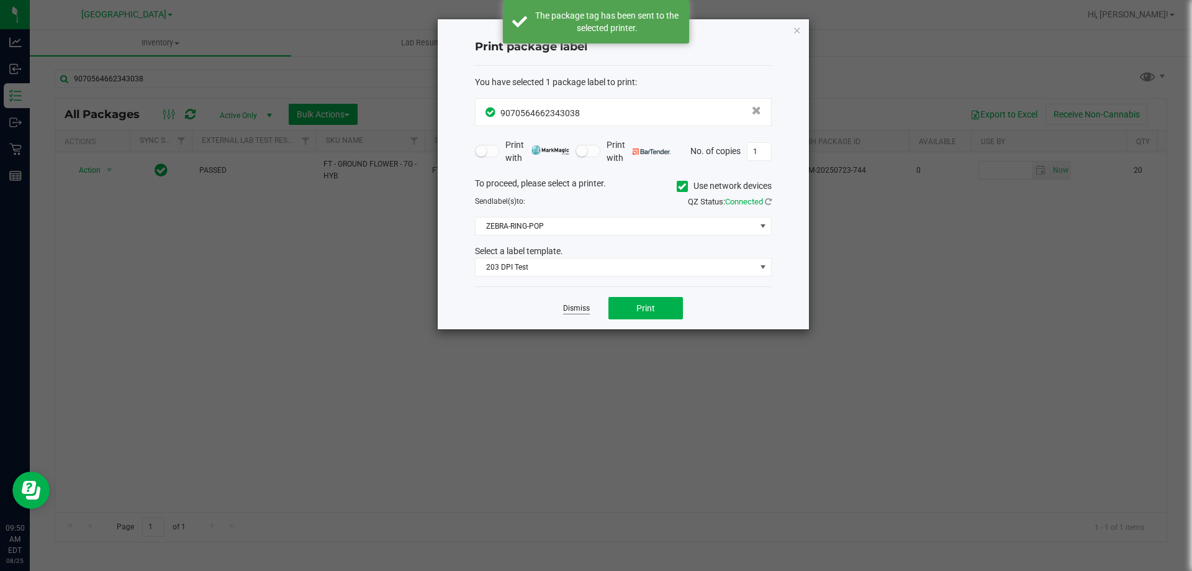
click at [582, 307] on link "Dismiss" at bounding box center [576, 308] width 27 height 11
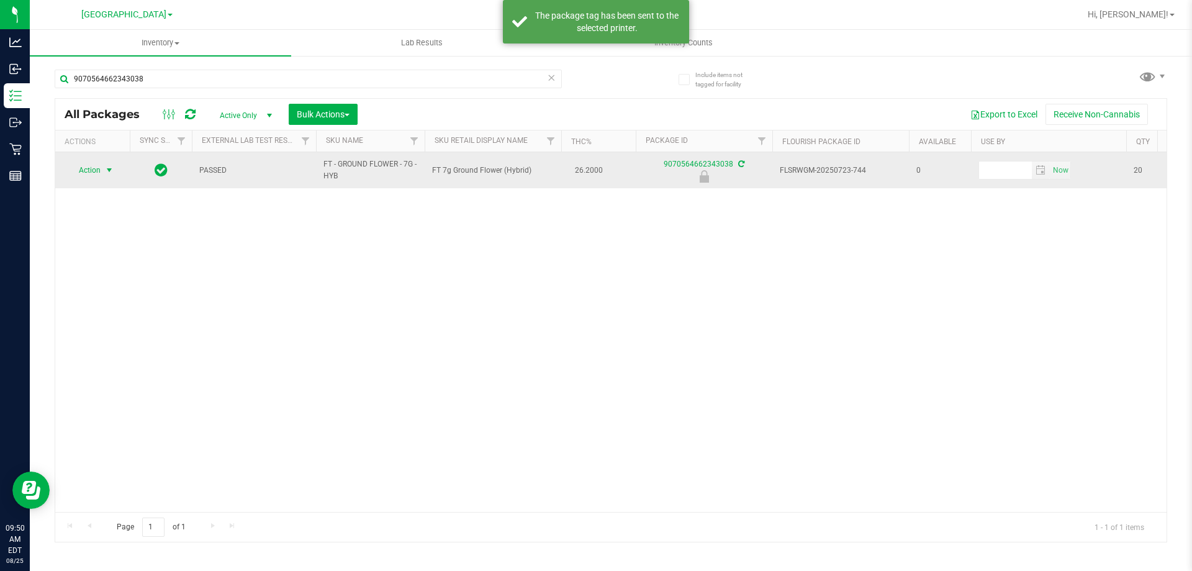
click at [88, 167] on span "Action" at bounding box center [85, 169] width 34 height 17
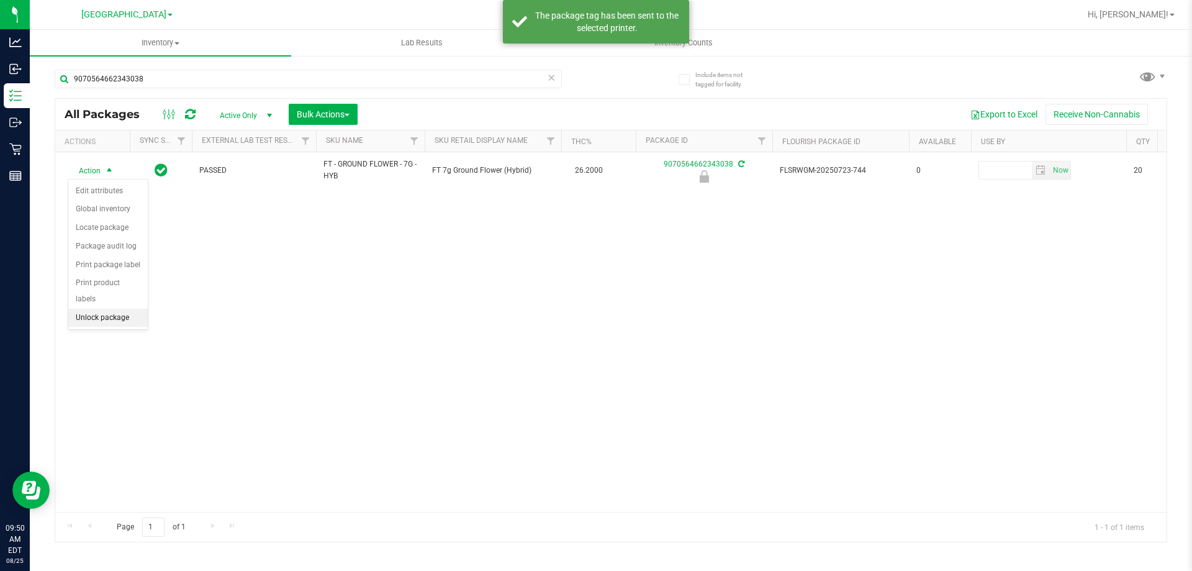
click at [110, 309] on li "Unlock package" at bounding box center [107, 318] width 79 height 19
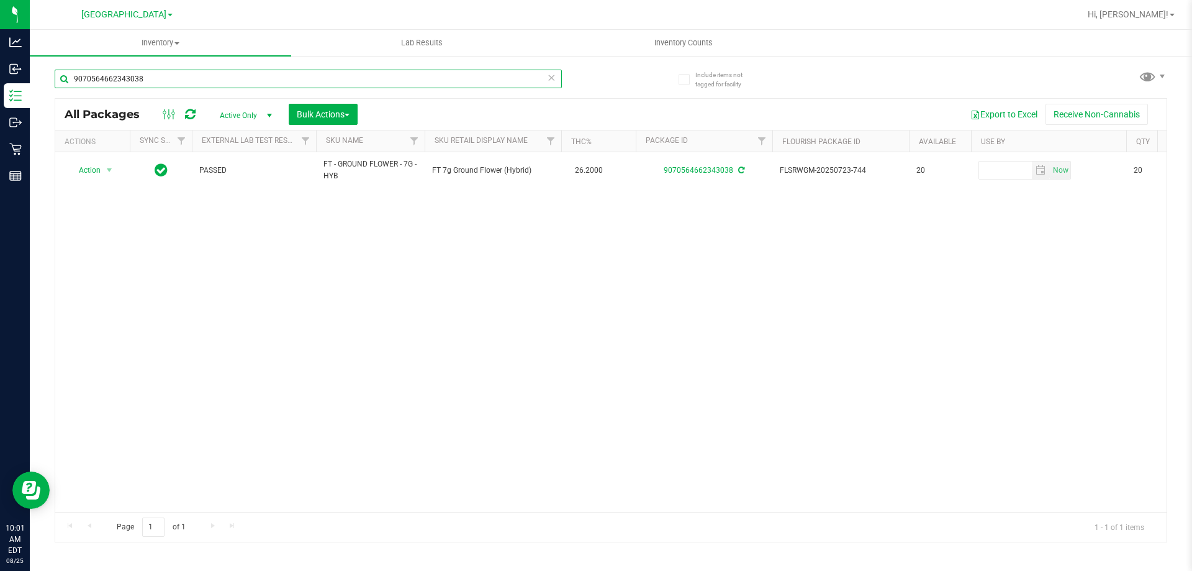
click at [179, 79] on input "9070564662343038" at bounding box center [308, 79] width 507 height 19
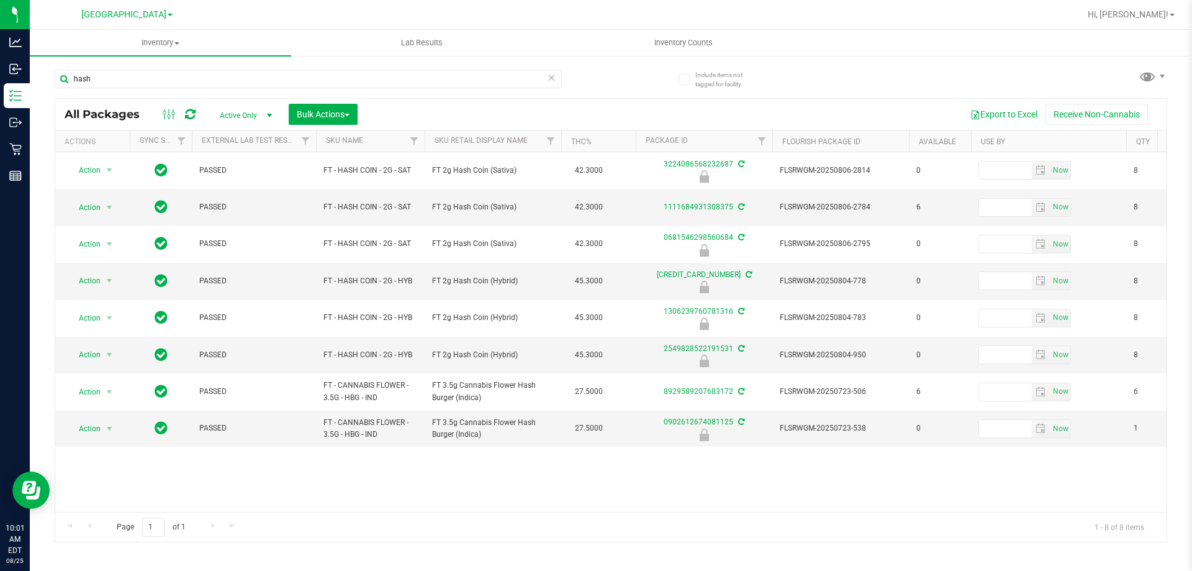
click at [614, 86] on div "hash All Packages Active Only Active Only Lab Samples Locked All External Inter…" at bounding box center [611, 300] width 1113 height 484
click at [252, 83] on input "hash" at bounding box center [308, 79] width 507 height 19
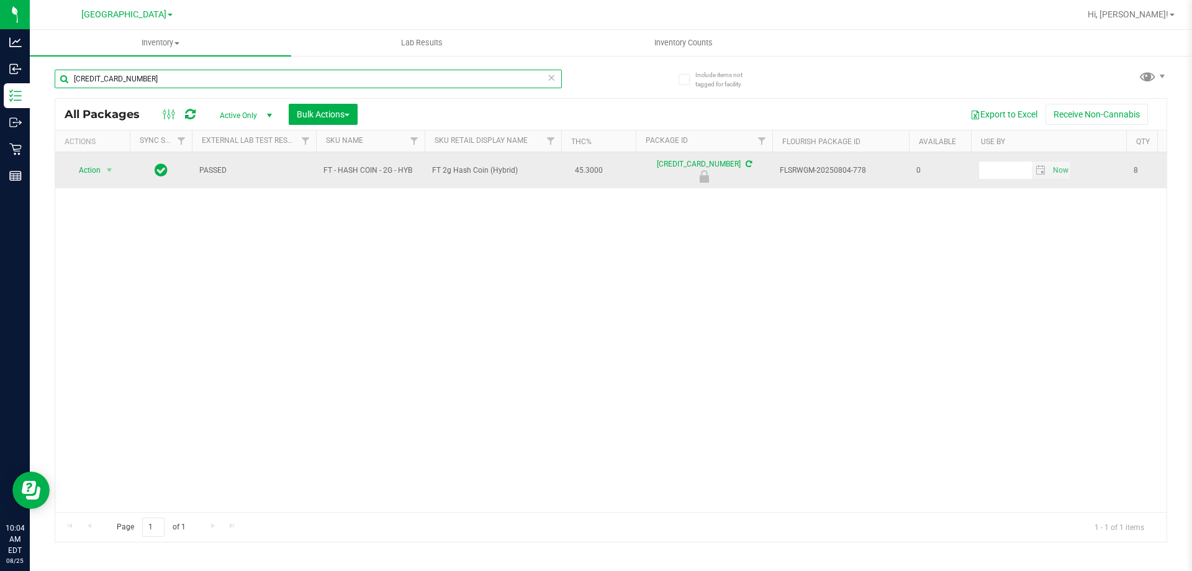
type input "6787881845643492"
click at [112, 176] on span "select" at bounding box center [110, 169] width 16 height 17
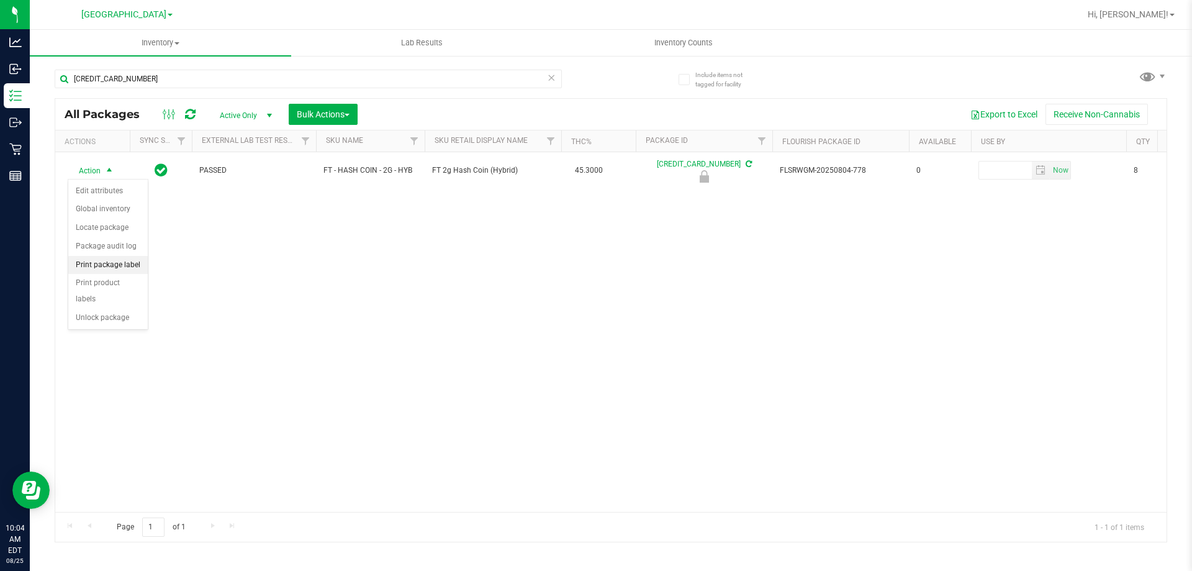
click at [129, 265] on li "Print package label" at bounding box center [107, 265] width 79 height 19
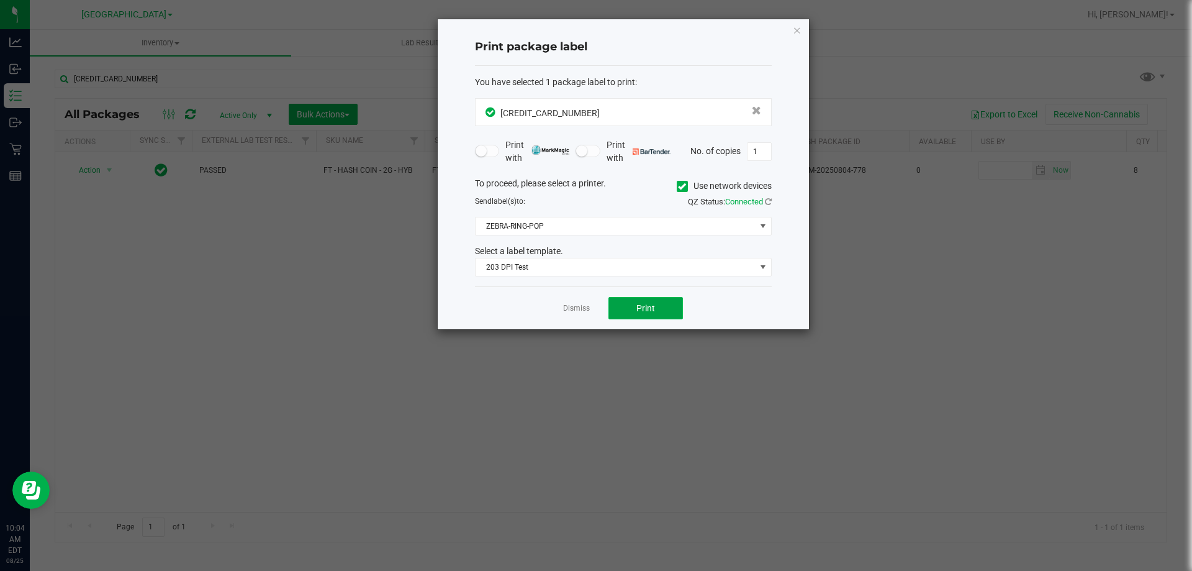
click at [631, 301] on button "Print" at bounding box center [645, 308] width 75 height 22
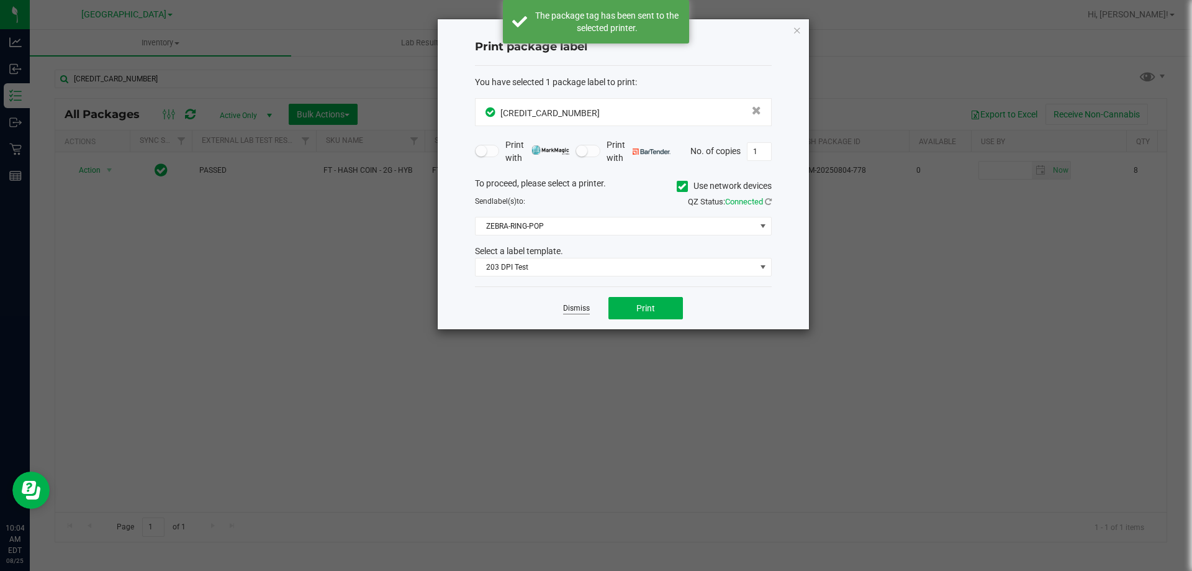
click at [582, 309] on link "Dismiss" at bounding box center [576, 308] width 27 height 11
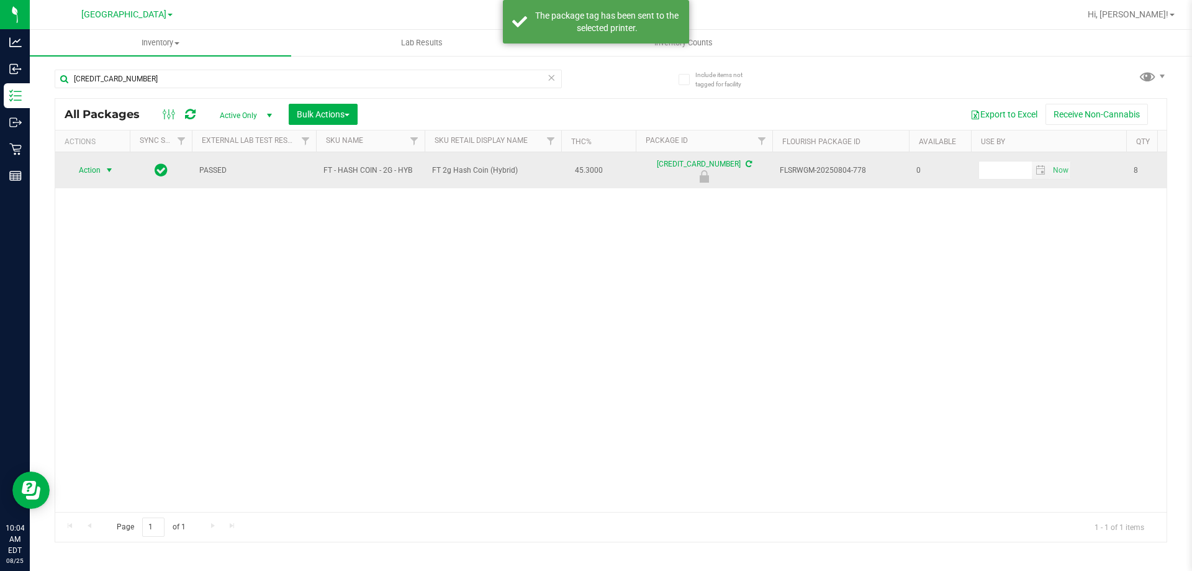
click at [110, 167] on span "select" at bounding box center [109, 170] width 10 height 10
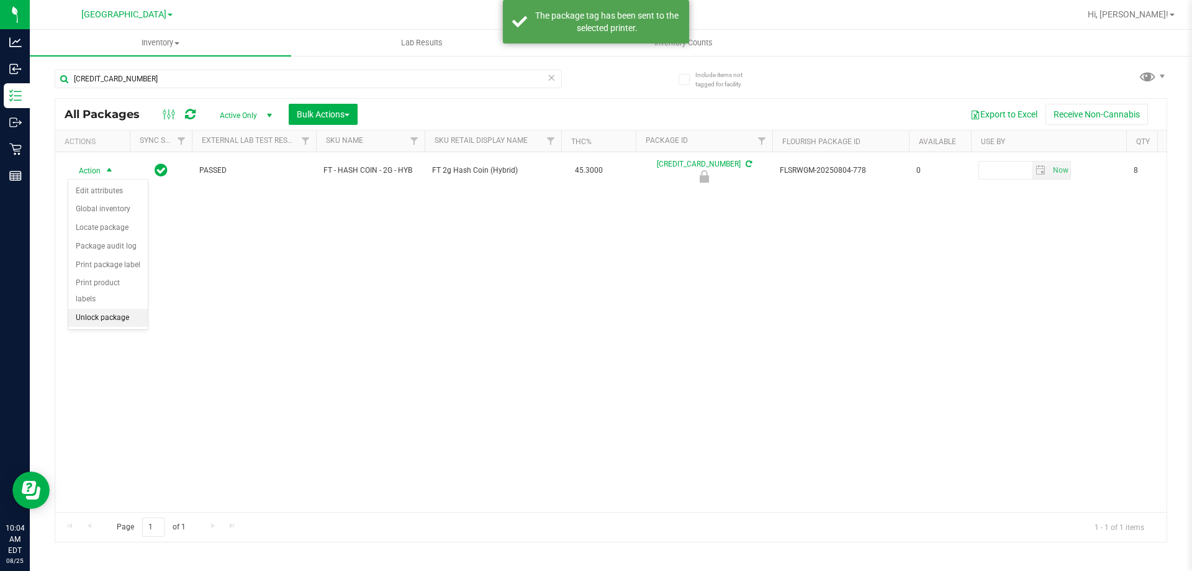
click at [96, 309] on li "Unlock package" at bounding box center [107, 318] width 79 height 19
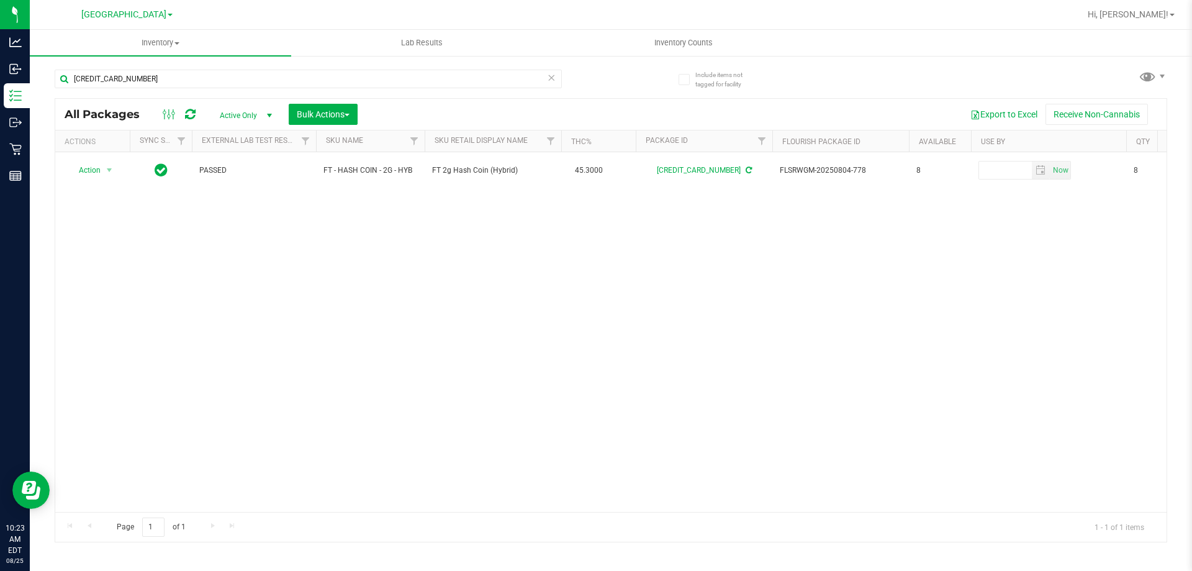
click at [642, 305] on div "Action Action Adjust qty Create package Edit attributes Global inventory Locate…" at bounding box center [610, 332] width 1111 height 360
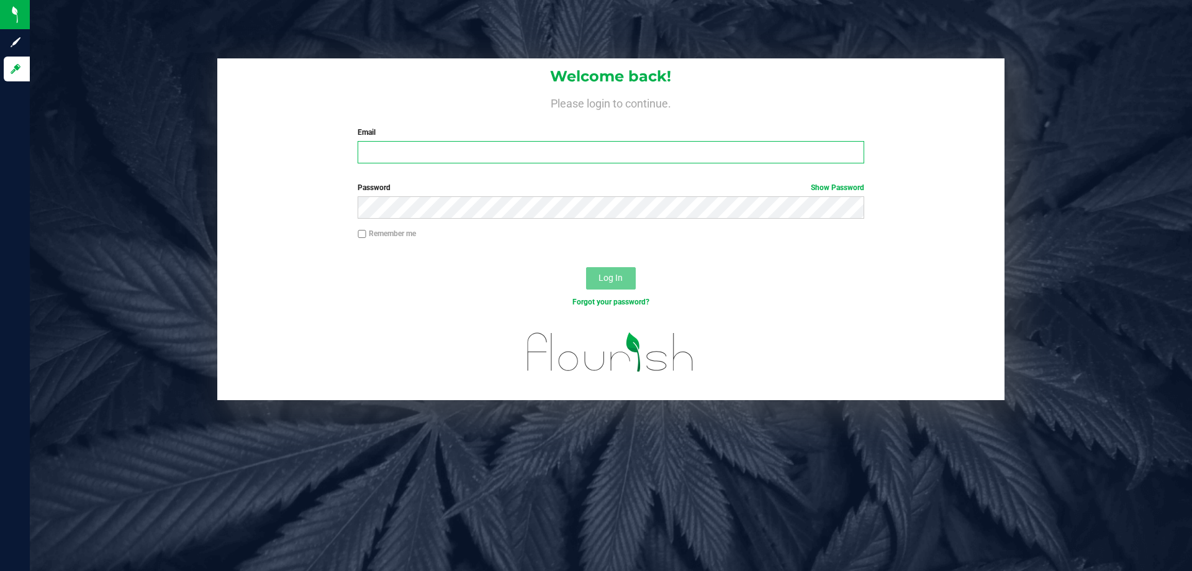
click at [415, 153] on input "Email" at bounding box center [611, 152] width 506 height 22
type input "[EMAIL_ADDRESS][DOMAIN_NAME]"
click at [586, 267] on button "Log In" at bounding box center [611, 278] width 50 height 22
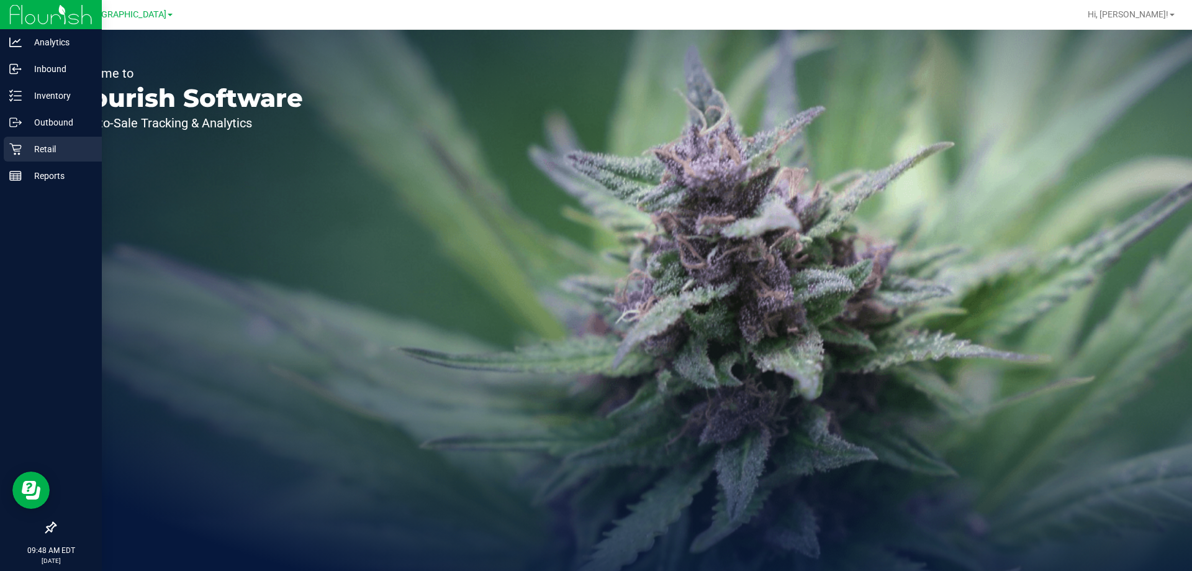
click at [23, 152] on p "Retail" at bounding box center [59, 149] width 75 height 15
